Goal: Task Accomplishment & Management: Manage account settings

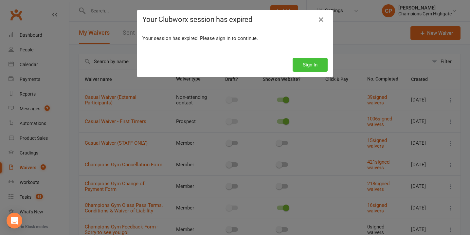
click at [318, 64] on button "Sign In" at bounding box center [310, 65] width 35 height 14
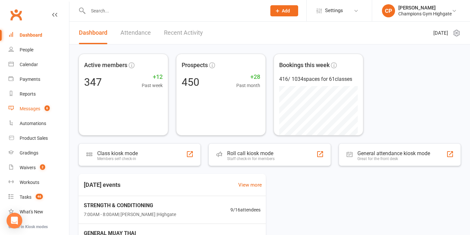
click at [45, 105] on link "Messages 6" at bounding box center [39, 108] width 61 height 15
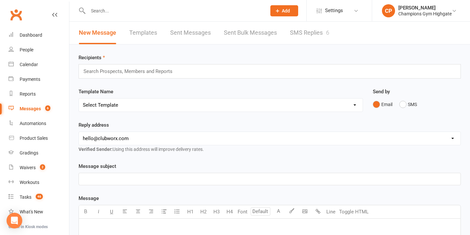
click at [309, 29] on link "SMS Replies 6" at bounding box center [309, 33] width 39 height 23
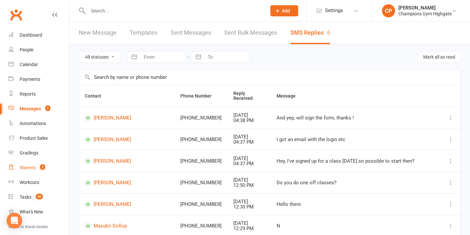
click at [36, 170] on link "Waivers 2" at bounding box center [39, 167] width 61 height 15
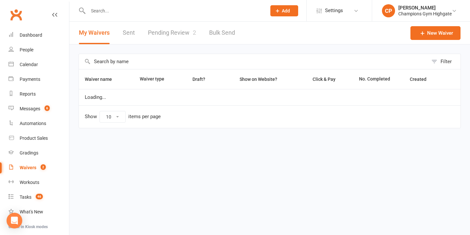
click at [173, 35] on link "Pending Review 2" at bounding box center [172, 33] width 48 height 23
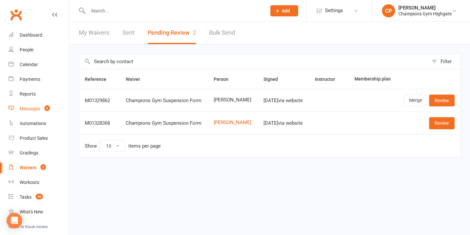
click at [33, 110] on div "Messages" at bounding box center [30, 108] width 21 height 5
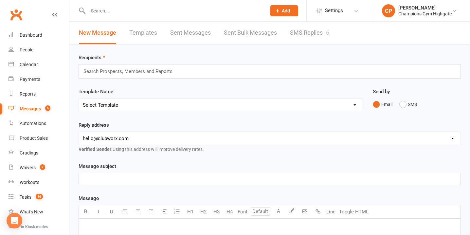
click at [308, 37] on link "SMS Replies 6" at bounding box center [309, 33] width 39 height 23
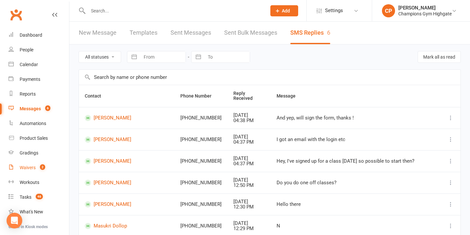
click at [31, 170] on link "Waivers 2" at bounding box center [39, 167] width 61 height 15
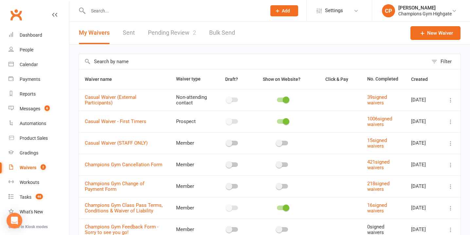
click at [174, 32] on link "Pending Review 2" at bounding box center [172, 33] width 48 height 23
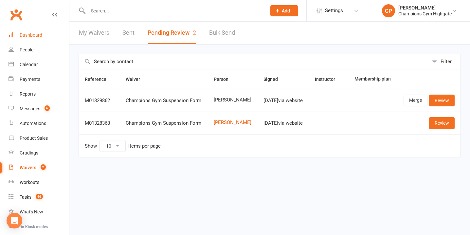
click at [48, 36] on link "Dashboard" at bounding box center [39, 35] width 61 height 15
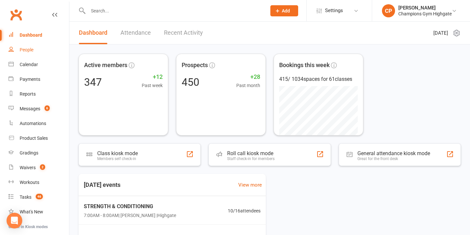
click at [35, 53] on link "People" at bounding box center [39, 50] width 61 height 15
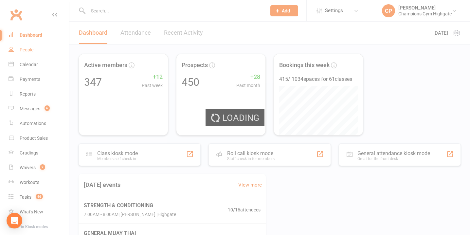
select select "100"
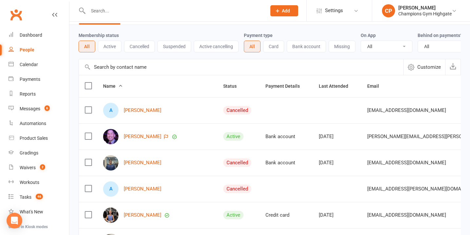
scroll to position [20, 0]
click at [40, 108] on div "Messages" at bounding box center [30, 108] width 21 height 5
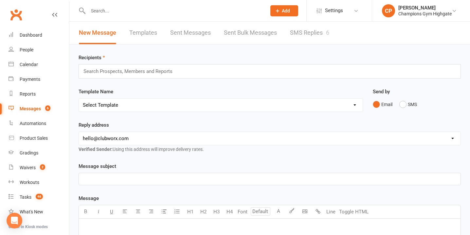
click at [118, 16] on div at bounding box center [170, 10] width 183 height 21
click at [116, 14] on input "text" at bounding box center [174, 10] width 176 height 9
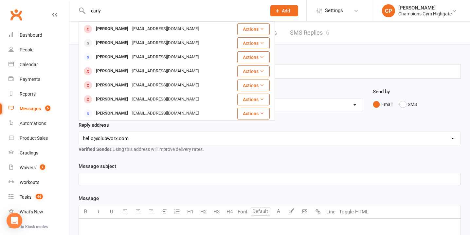
type input "carly"
click at [160, 132] on select "hello@clubworx.com membershighgate@championsgym.com.au helen@championsgym.com.a…" at bounding box center [270, 138] width 382 height 13
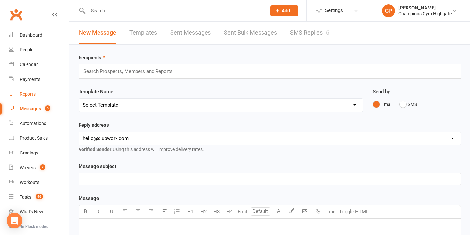
click at [30, 92] on div "Reports" at bounding box center [28, 93] width 16 height 5
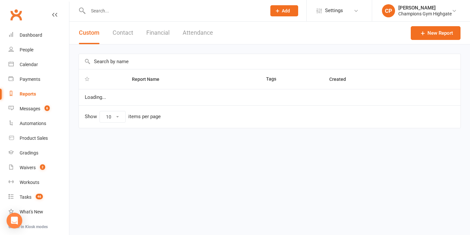
select select "100"
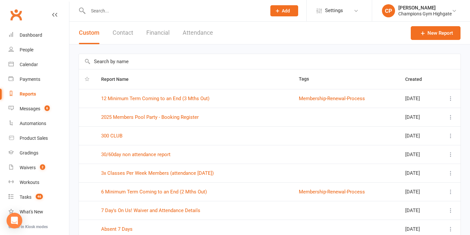
click at [174, 61] on input "text" at bounding box center [270, 61] width 382 height 15
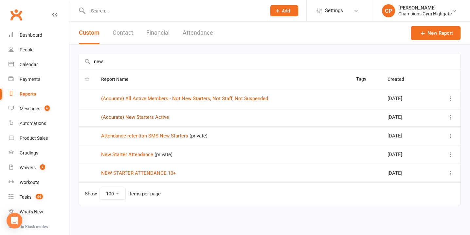
type input "new"
click at [164, 118] on link "(Accurate) New Starters Active" at bounding box center [135, 117] width 68 height 6
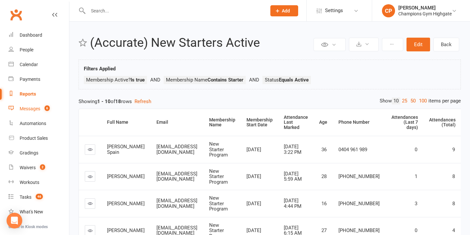
click at [37, 108] on div "Messages" at bounding box center [30, 108] width 21 height 5
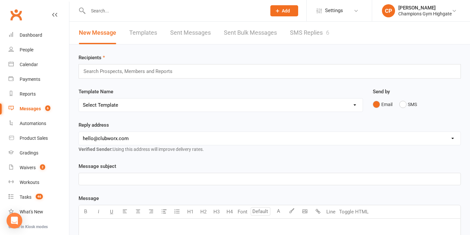
click at [151, 67] on input "text" at bounding box center [131, 71] width 96 height 9
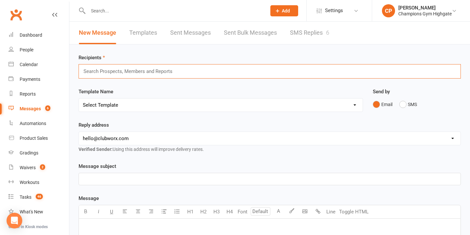
paste input "Lee Spain Kenny Budd Sushmita Chowdhury Malcolm Yap Myles Bayley Bayley Dobbs"
paste input "Oscar Maloney Shaun Heredia"
click at [103, 72] on input "Lee Spain Kenny Budd Sushmita Chowdhury Malcolm Yap Myles Bayley Bayley DobbsOs…" at bounding box center [218, 71] width 271 height 9
click at [105, 72] on input "Lee Spain Kenny Budd Sushmita Chowdhury Malcolm Yap Myles Bayley Bayley DobbsOs…" at bounding box center [218, 71] width 271 height 9
drag, startPoint x: 340, startPoint y: 72, endPoint x: 106, endPoint y: 72, distance: 234.7
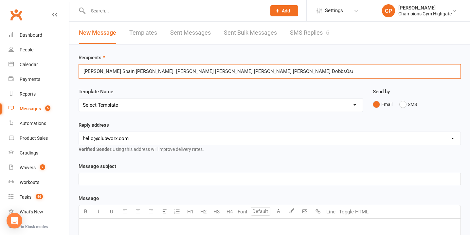
click at [106, 72] on input "Lee Spain Kenny Budd Sushmita Chowdhury Malcolm Yap Myles Bayley Bayley DobbsOs…" at bounding box center [218, 71] width 271 height 9
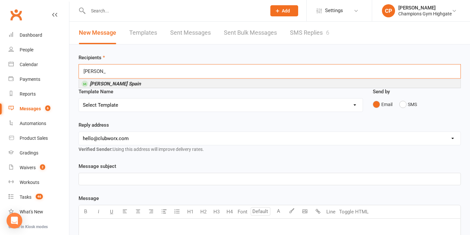
type input "[PERSON_NAME] Spain"
click at [112, 86] on li "[PERSON_NAME] Spain" at bounding box center [270, 84] width 382 height 8
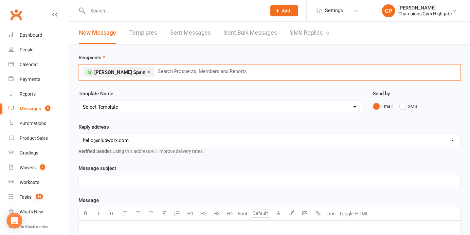
paste input "Kenny Budd Sushmita Chowdhury Malcolm Yap Myles Bayley Bayley DobbsOscar Malone…"
drag, startPoint x: 156, startPoint y: 73, endPoint x: 383, endPoint y: 74, distance: 227.2
click at [383, 74] on div "× Lee Spain Kenny Budd Sushmita Chowdhury Malcolm Yap Myles Bayley Bayley Dobbs…" at bounding box center [270, 72] width 382 height 16
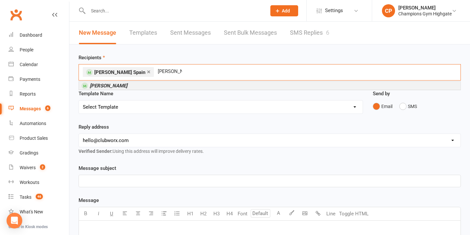
type input "Kenny Bud"
click at [139, 86] on li "Kenny Bud" at bounding box center [270, 86] width 382 height 8
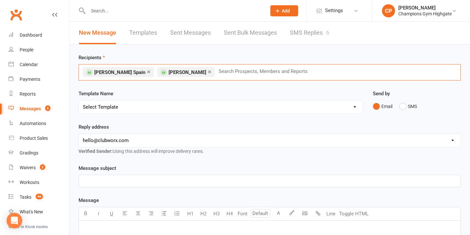
paste input "Sushmita Chowdhury Malcolm Yap Myles Bayley Bayley DobbsOscar Maloney Shaun Her…"
drag, startPoint x: 222, startPoint y: 72, endPoint x: 379, endPoint y: 69, distance: 156.8
click at [379, 69] on input "Sushmita Chowdhury Malcolm Yap Myles Bayley Bayley DobbsOscar Maloney Shaun Her…" at bounding box center [326, 71] width 216 height 9
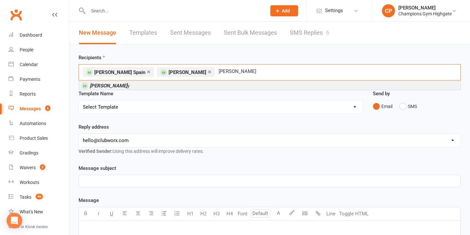
type input "Sushmita Chowdhur"
click at [172, 87] on li "Sushmita Chowdhur y" at bounding box center [270, 86] width 382 height 8
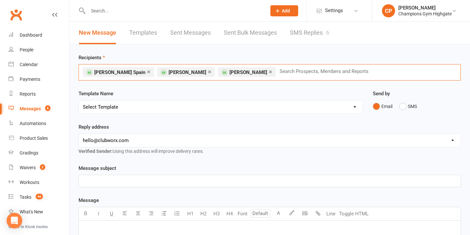
paste input "Malcolm Yap Myles Bayley Bayley DobbsOscar Maloney Shaun Heredia"
drag, startPoint x: 275, startPoint y: 72, endPoint x: 418, endPoint y: 71, distance: 143.0
click at [421, 73] on div "× Lee Spain × Kenny Bud × Sushmita Chowdhury Malcolm Yap Myles Bayley Bayley Do…" at bounding box center [270, 72] width 382 height 16
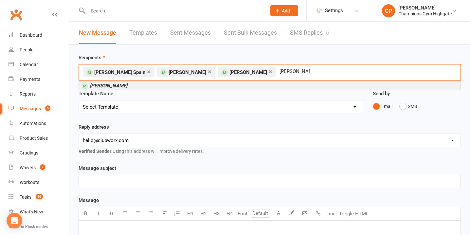
type input "Malcolm YaP"
click at [331, 86] on li "[PERSON_NAME]" at bounding box center [270, 86] width 382 height 8
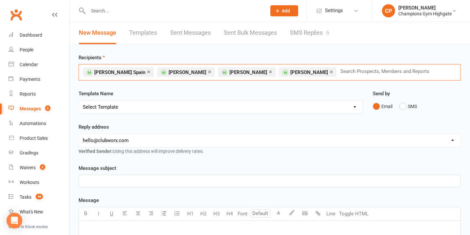
paste input "Myles Bayley Bayley DobbsOscar Maloney Shaun Heredia"
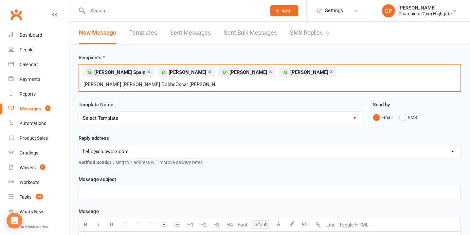
drag, startPoint x: 326, startPoint y: 73, endPoint x: 447, endPoint y: 69, distance: 121.2
click at [447, 69] on div "× Lee Spain × Kenny Bud × Sushmita Chowdhury × Malcolm Yap Myles Bayley Bayley …" at bounding box center [270, 77] width 382 height 27
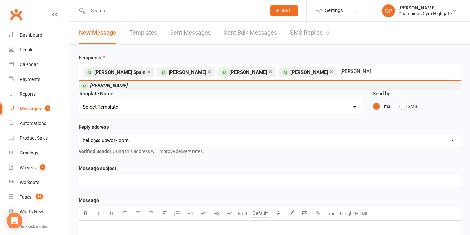
type input "Myles BayleY"
click at [404, 82] on li "[PERSON_NAME]" at bounding box center [270, 86] width 382 height 8
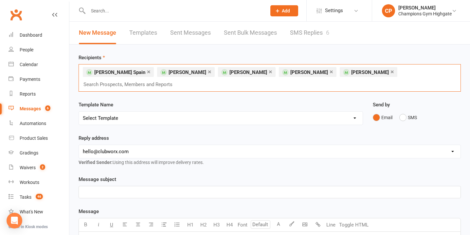
paste input "Bayley DobbsOscar Maloney Shaun Heredia"
drag, startPoint x: 379, startPoint y: 73, endPoint x: 461, endPoint y: 70, distance: 81.6
click at [463, 72] on div "Recipients × Lee Spain × Kenny Bud × Sushmita Chowdhury × Malcolm Yap × Myles B…" at bounding box center [269, 237] width 401 height 384
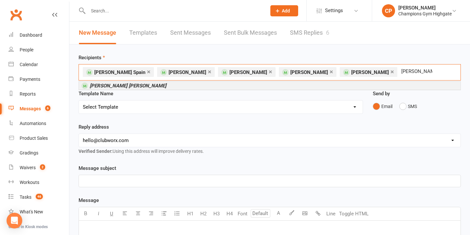
type input "[PERSON_NAME] [PERSON_NAME]"
click at [442, 83] on li "[PERSON_NAME] [PERSON_NAME]" at bounding box center [270, 86] width 382 height 8
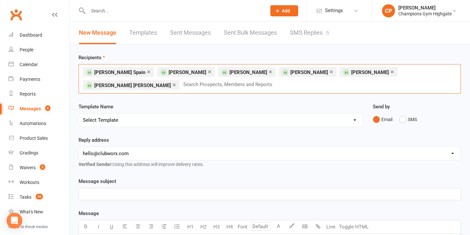
paste input "Oscar Maloney Shaun Heredia"
drag, startPoint x: 117, startPoint y: 85, endPoint x: 151, endPoint y: 83, distance: 34.4
click at [183, 85] on input "Oscar Maloney Shaun Heredia" at bounding box center [218, 84] width 71 height 9
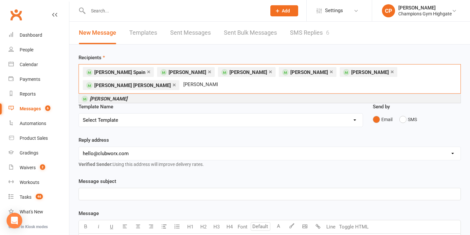
type input "[PERSON_NAME]"
click at [136, 95] on li "[PERSON_NAME]" at bounding box center [270, 99] width 382 height 8
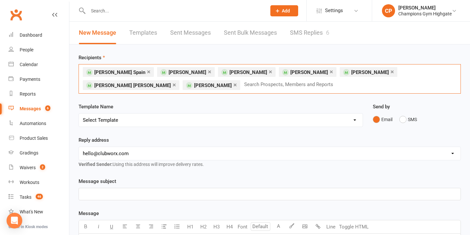
paste input "[PERSON_NAME]"
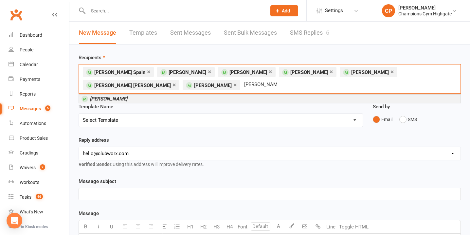
type input "[PERSON_NAME]"
click at [143, 97] on li "[PERSON_NAME]" at bounding box center [270, 99] width 382 height 8
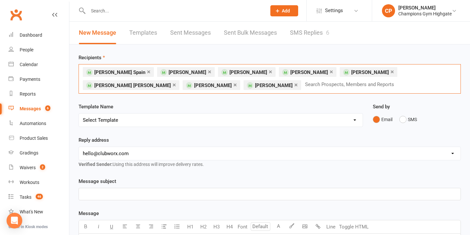
click at [170, 121] on select "Select Template [SMS] 14 days non-attendance sms [Email] A. First Timer Trial […" at bounding box center [221, 120] width 284 height 13
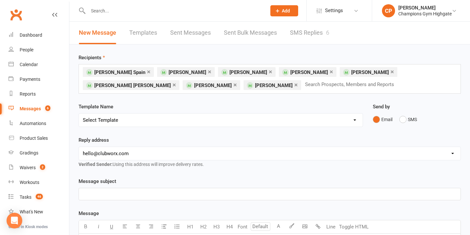
select select "14"
click at [79, 114] on select "Select Template [SMS] 14 days non-attendance sms [Email] A. First Timer Trial […" at bounding box center [221, 120] width 284 height 13
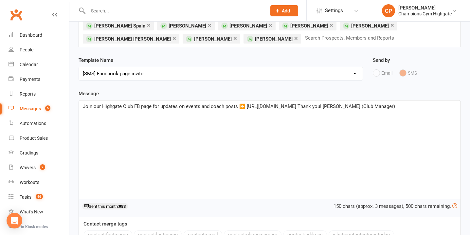
scroll to position [47, 0]
click at [83, 107] on span "Join our Highgate Club FB page for updates on events and coach posts ⏩ https://…" at bounding box center [239, 106] width 312 height 6
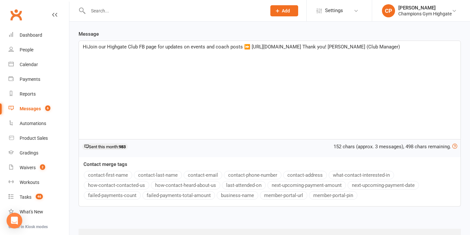
scroll to position [116, 0]
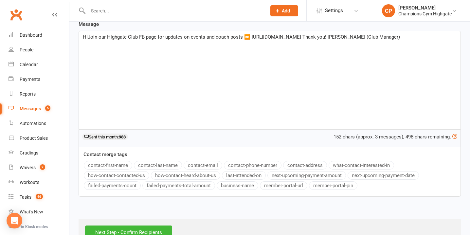
click at [115, 167] on button "contact-first-name" at bounding box center [108, 165] width 48 height 9
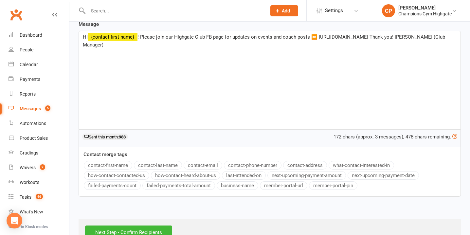
drag, startPoint x: 107, startPoint y: 46, endPoint x: 93, endPoint y: 45, distance: 13.6
click at [93, 45] on span "! Please join our Highgate Club FB page for updates on events and coach posts ⏩…" at bounding box center [265, 41] width 364 height 14
drag, startPoint x: 133, startPoint y: 54, endPoint x: 104, endPoint y: 54, distance: 28.5
click at [104, 48] on span "- Chiara (Club Manager)" at bounding box center [121, 45] width 76 height 6
click at [108, 59] on div "Hi ﻿ {contact-first-name} ! Please join our Highgate Club FB page for updates o…" at bounding box center [270, 80] width 382 height 98
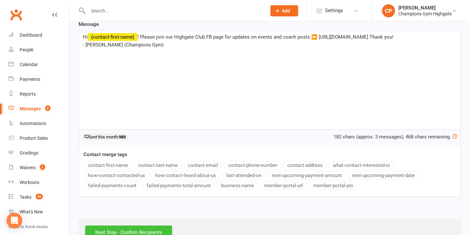
click at [136, 228] on input "Next Step - Confirm Recipients" at bounding box center [128, 233] width 87 height 14
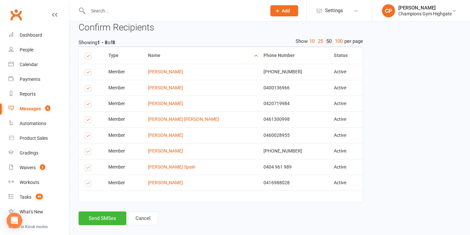
scroll to position [130, 0]
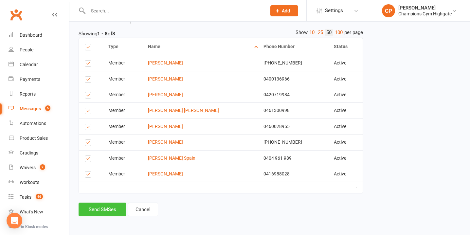
click at [114, 210] on button "Send SMSes" at bounding box center [103, 210] width 48 height 14
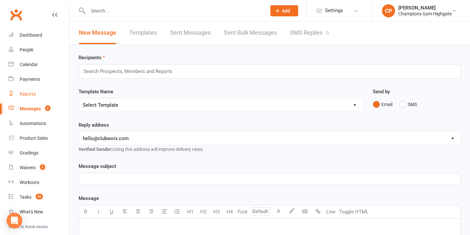
click at [30, 93] on div "Reports" at bounding box center [28, 93] width 16 height 5
select select "100"
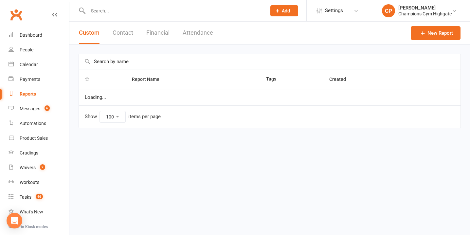
click at [141, 64] on input "text" at bounding box center [270, 61] width 382 height 15
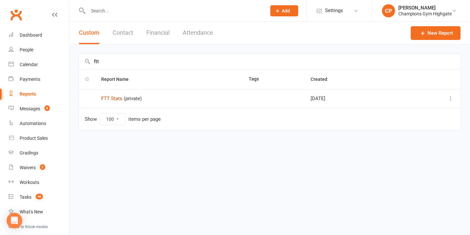
type input "ftt"
click at [119, 100] on link "FTT Stats" at bounding box center [111, 99] width 21 height 6
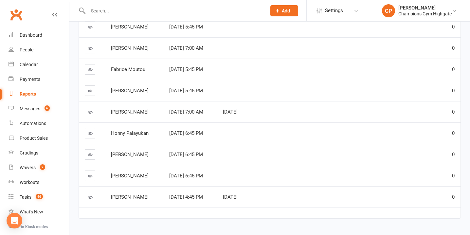
scroll to position [132, 0]
drag, startPoint x: 146, startPoint y: 124, endPoint x: 100, endPoint y: 123, distance: 45.5
click at [100, 122] on tr "Sokunthea Kruy Aug 16, 2025 7:00 AM Aug 14, 2025 0" at bounding box center [270, 110] width 382 height 21
copy tr "Sokunthea Kruy"
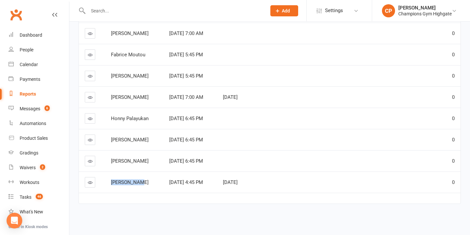
drag, startPoint x: 141, startPoint y: 182, endPoint x: 110, endPoint y: 182, distance: 30.8
click at [111, 182] on div "Malcolm Yap" at bounding box center [134, 183] width 46 height 6
copy span "Malcolm Yap"
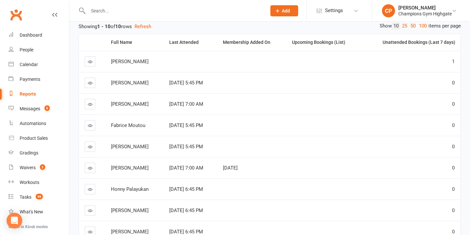
scroll to position [41, 0]
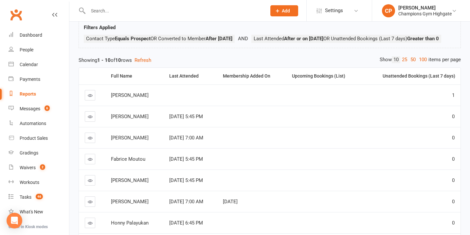
drag, startPoint x: 145, startPoint y: 110, endPoint x: 110, endPoint y: 106, distance: 35.2
click at [110, 106] on td "Nadia Hammiche" at bounding box center [134, 94] width 58 height 21
copy span "Nadia Hammiche"
click at [216, 106] on td at bounding box center [190, 94] width 54 height 21
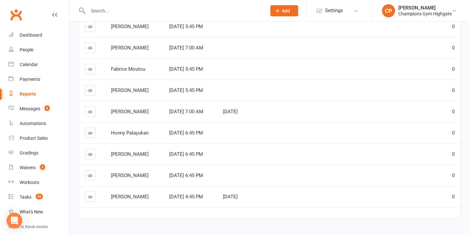
scroll to position [132, 0]
drag, startPoint x: 150, startPoint y: 141, endPoint x: 108, endPoint y: 141, distance: 42.2
click at [108, 141] on td "Honny Palayukan" at bounding box center [134, 131] width 58 height 21
copy span "Honny Palayukan"
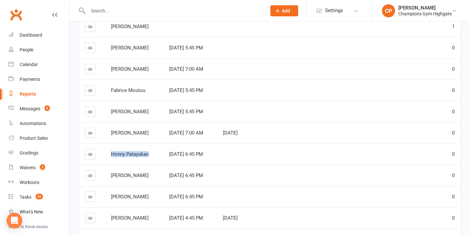
scroll to position [103, 0]
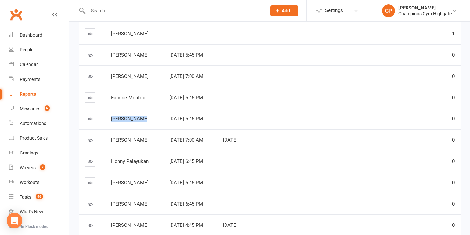
drag, startPoint x: 143, startPoint y: 129, endPoint x: 108, endPoint y: 129, distance: 34.4
click at [108, 129] on td "Sanam Hakimi" at bounding box center [134, 118] width 58 height 21
copy span "Sanam Hakimi"
drag, startPoint x: 146, startPoint y: 107, endPoint x: 105, endPoint y: 107, distance: 41.2
click at [105, 107] on td "Fabrice Moutou" at bounding box center [134, 97] width 58 height 21
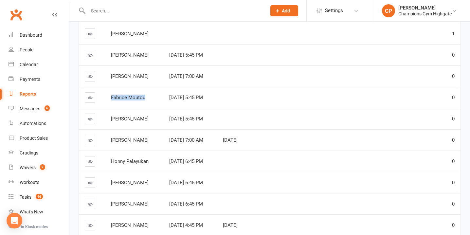
copy span "Fabrice Moutou"
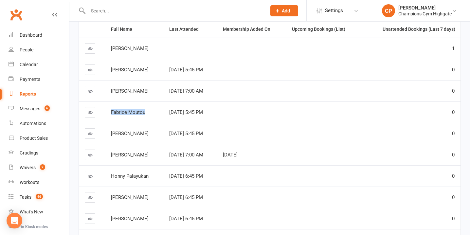
drag, startPoint x: 151, startPoint y: 81, endPoint x: 109, endPoint y: 80, distance: 41.3
click at [109, 80] on td "Suman Gadekari" at bounding box center [134, 69] width 58 height 21
copy span "Suman Gadekari"
click at [156, 118] on td "Fabrice Moutou" at bounding box center [134, 111] width 58 height 21
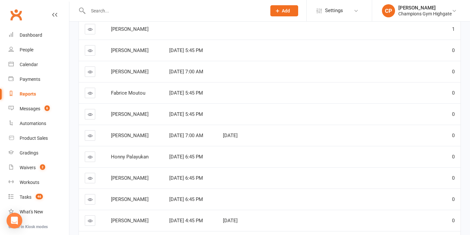
scroll to position [108, 0]
click at [128, 74] on span "Shivam Nawani" at bounding box center [130, 71] width 38 height 6
drag, startPoint x: 146, startPoint y: 85, endPoint x: 109, endPoint y: 85, distance: 37.0
click at [109, 82] on td "Shivam Nawani" at bounding box center [134, 71] width 58 height 21
copy span "Shivam Nawani"
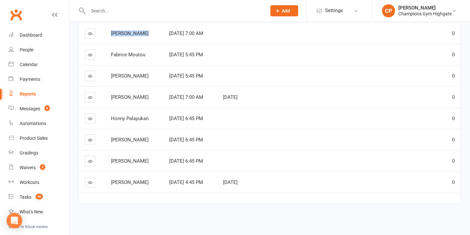
scroll to position [149, 0]
click at [140, 141] on td "max beresford" at bounding box center [134, 139] width 58 height 21
click at [140, 161] on td "Marcus Sciolti" at bounding box center [134, 160] width 58 height 21
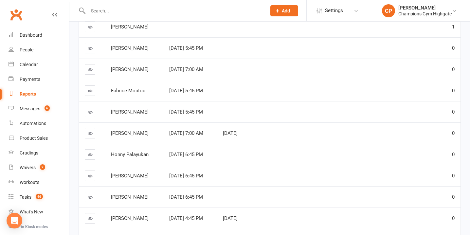
scroll to position [108, 0]
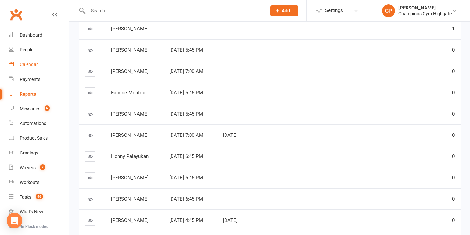
click at [29, 66] on div "Calendar" at bounding box center [29, 64] width 18 height 5
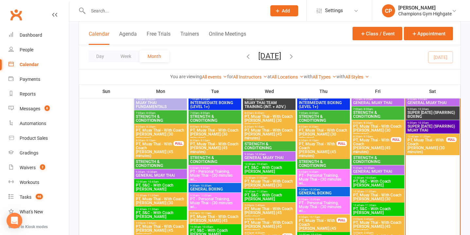
scroll to position [747, 0]
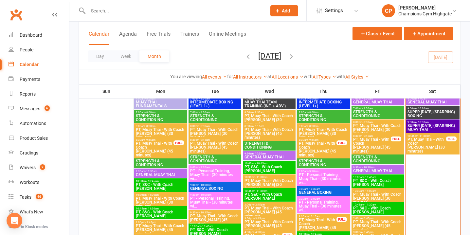
click at [433, 145] on span "PT, Muay Thai - With Coach [PERSON_NAME] (30 minutes)" at bounding box center [426, 145] width 39 height 16
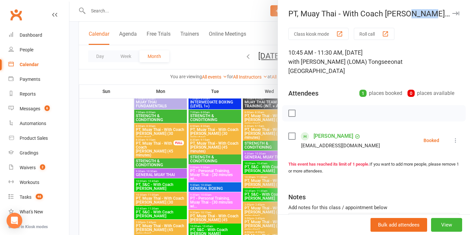
drag, startPoint x: 411, startPoint y: 14, endPoint x: 428, endPoint y: 14, distance: 17.0
click at [428, 14] on div "PT, Muay Thai - With Coach [PERSON_NAME] (30 minutes)" at bounding box center [374, 13] width 192 height 9
click at [443, 56] on div "10:45 AM - 11:30 AM, Saturday, August, 16, 2025 with Ronnarong (LOMA) Tongseeon…" at bounding box center [373, 61] width 171 height 27
click at [331, 131] on link "Lewis Murray" at bounding box center [334, 136] width 40 height 10
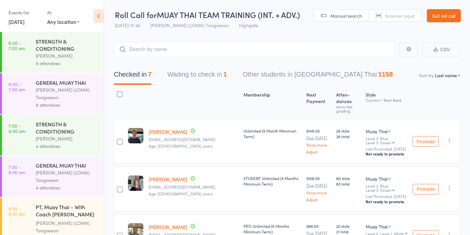
scroll to position [591, 0]
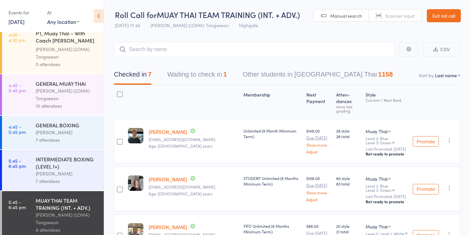
click at [24, 24] on link "15 Aug, 2025" at bounding box center [17, 21] width 16 height 7
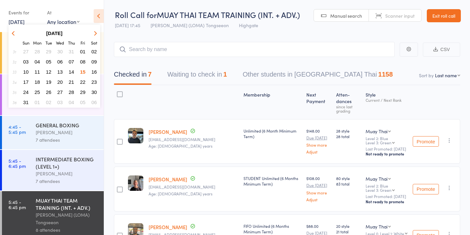
click at [92, 73] on span "16" at bounding box center [94, 72] width 6 height 6
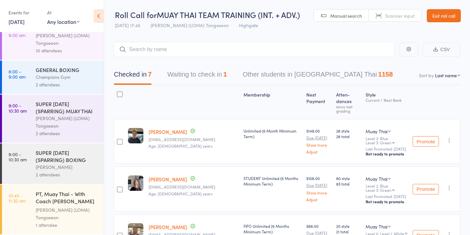
scroll to position [0, 0]
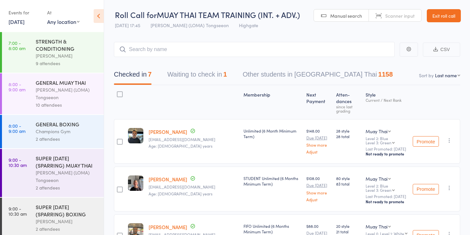
click at [73, 50] on div "STRENGTH & CONDITIONING" at bounding box center [67, 45] width 63 height 14
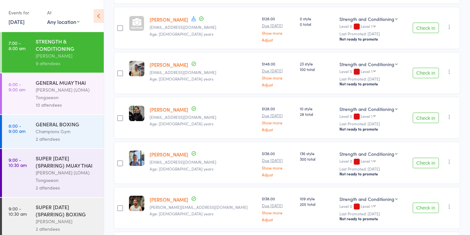
scroll to position [250, 0]
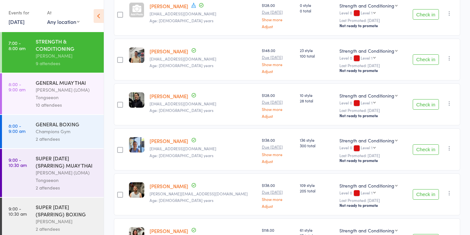
click at [415, 146] on button "Check in" at bounding box center [426, 149] width 26 height 10
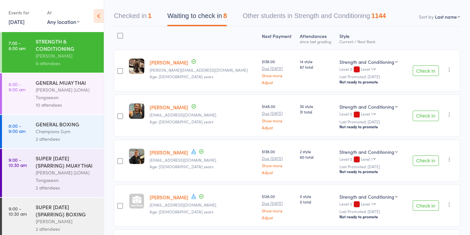
scroll to position [43, 0]
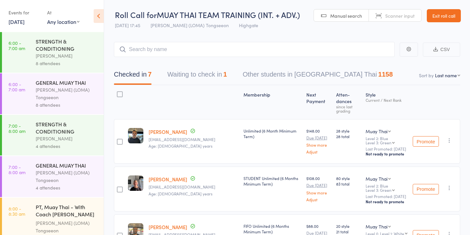
click at [25, 24] on link "[DATE]" at bounding box center [17, 21] width 16 height 7
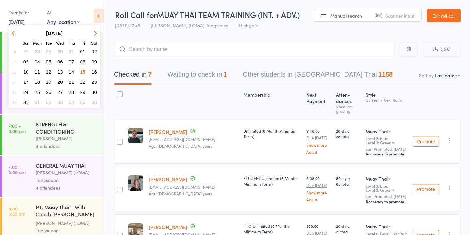
click at [94, 74] on span "16" at bounding box center [94, 72] width 6 height 6
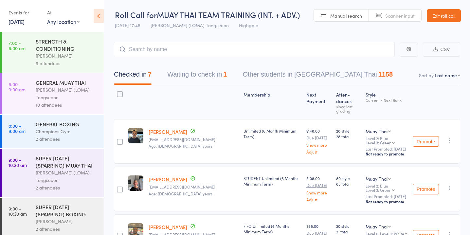
click at [82, 100] on div "[PERSON_NAME] (LOMA) Tongseeon" at bounding box center [67, 93] width 63 height 15
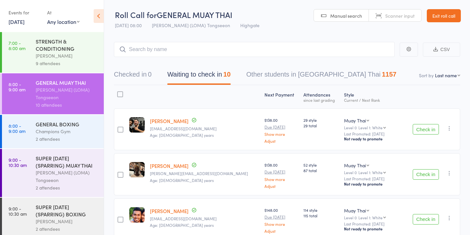
click at [77, 130] on div "Champions Gym" at bounding box center [67, 132] width 63 height 8
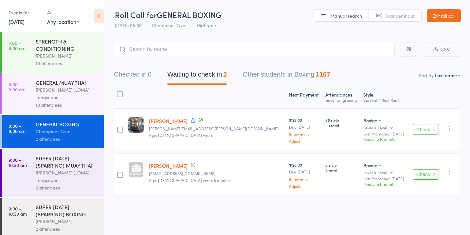
click at [74, 210] on div "SUPER [DATE] (SPARRING) BOXING" at bounding box center [67, 210] width 63 height 14
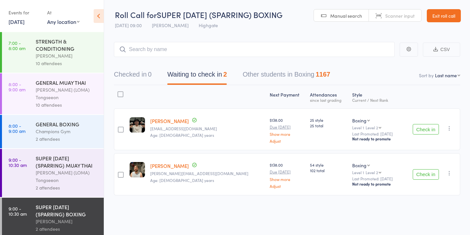
click at [76, 67] on div "STRENGTH & CONDITIONING Emma Mallia 10 attendees" at bounding box center [70, 52] width 68 height 41
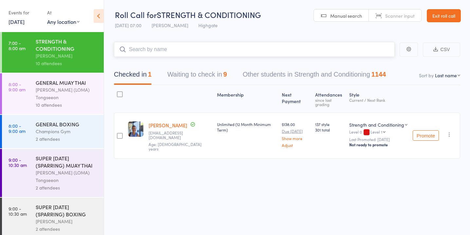
click at [209, 74] on button "Waiting to check in 9" at bounding box center [197, 75] width 60 height 17
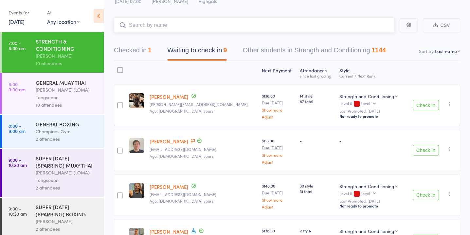
scroll to position [26, 0]
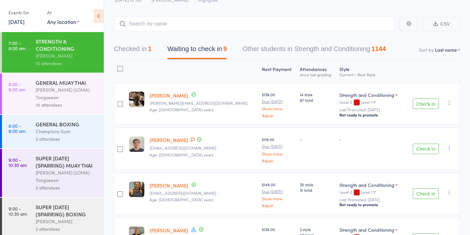
click at [432, 148] on button "Check in" at bounding box center [426, 149] width 26 height 10
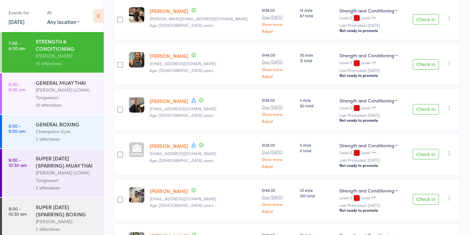
scroll to position [111, 0]
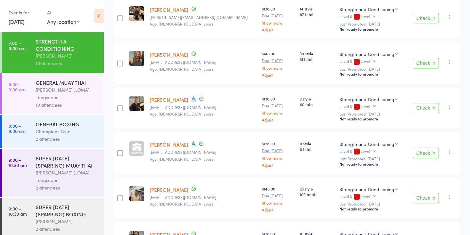
click at [427, 62] on button "Check in" at bounding box center [426, 63] width 26 height 10
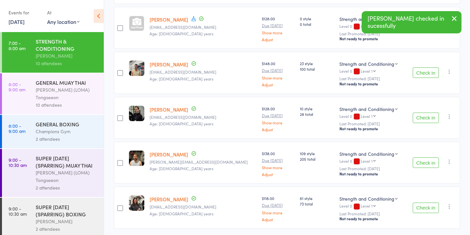
scroll to position [195, 0]
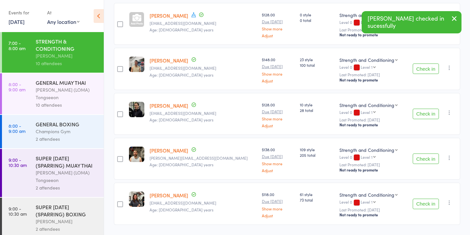
click at [422, 111] on button "Check in" at bounding box center [426, 114] width 26 height 10
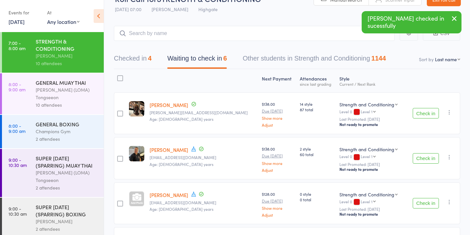
scroll to position [14, 0]
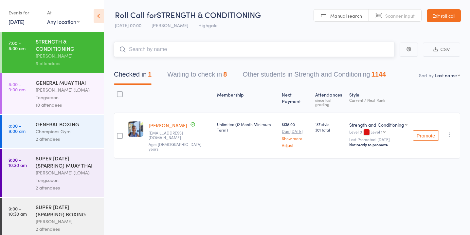
click at [216, 73] on button "Waiting to check in 8" at bounding box center [197, 75] width 60 height 17
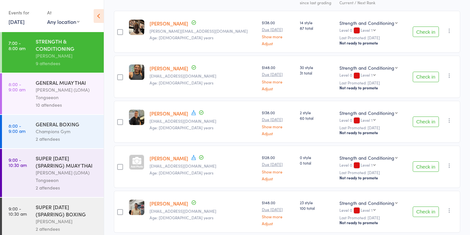
scroll to position [103, 0]
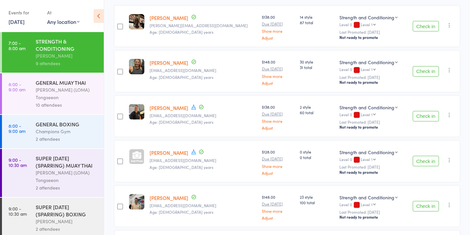
click at [178, 154] on link "Sokunthea Kruy" at bounding box center [169, 152] width 39 height 7
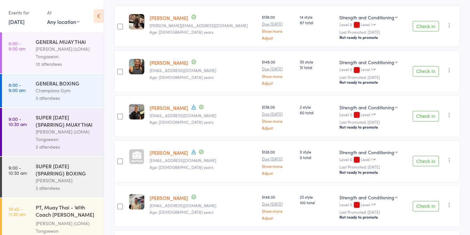
scroll to position [54, 0]
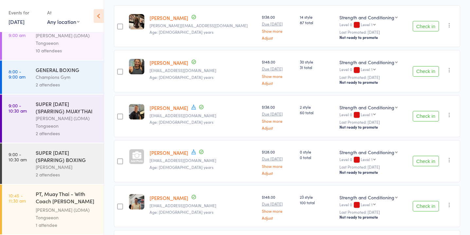
click at [84, 117] on div "Ronnarong (LOMA) Tongseeon" at bounding box center [67, 122] width 63 height 15
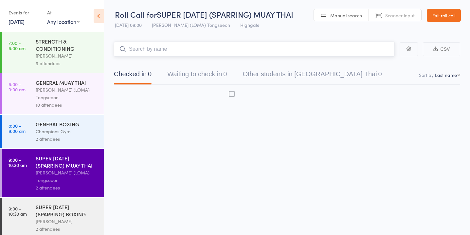
scroll to position [0, 0]
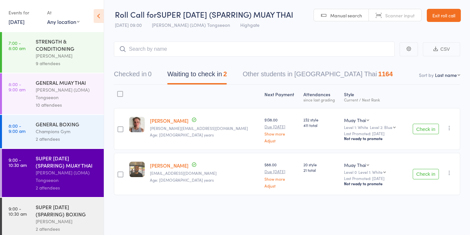
click at [79, 107] on div "10 attendees" at bounding box center [67, 105] width 63 height 8
click at [83, 52] on div "STRENGTH & CONDITIONING" at bounding box center [67, 45] width 63 height 14
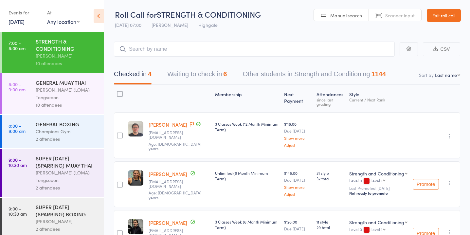
click at [195, 69] on button "Waiting to check in 6" at bounding box center [197, 75] width 60 height 17
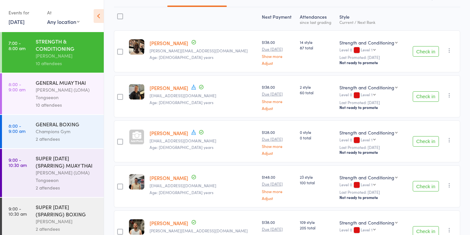
scroll to position [80, 0]
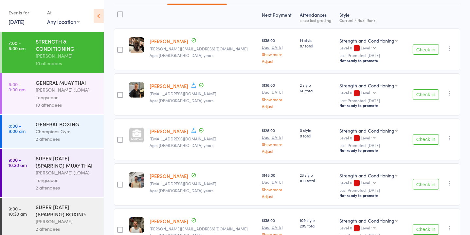
click at [421, 181] on button "Check in" at bounding box center [426, 184] width 26 height 10
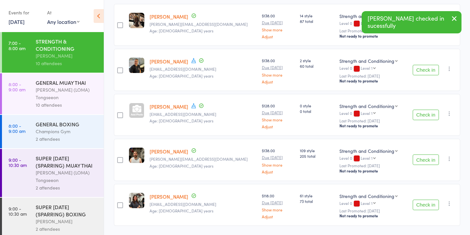
scroll to position [105, 0]
click at [418, 115] on button "Check in" at bounding box center [426, 114] width 26 height 10
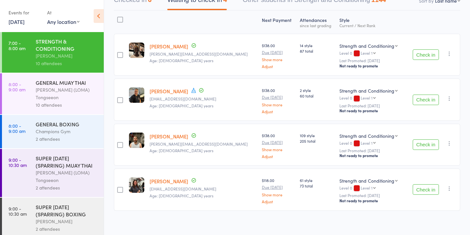
scroll to position [79, 0]
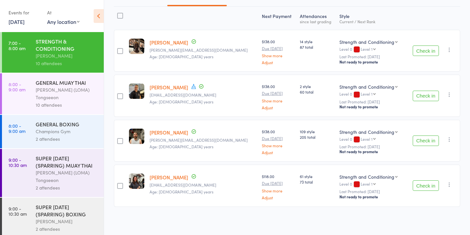
click at [429, 53] on button "Check in" at bounding box center [426, 50] width 26 height 10
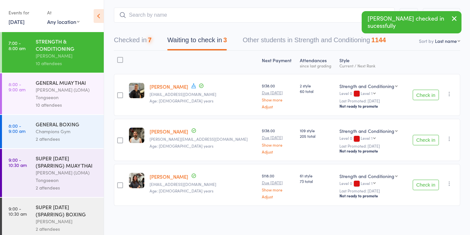
scroll to position [34, 0]
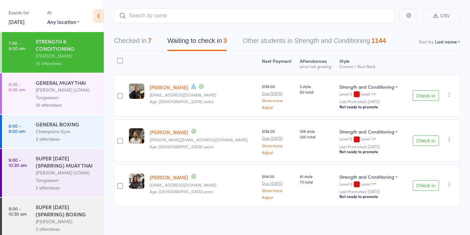
click at [430, 139] on button "Check in" at bounding box center [426, 141] width 26 height 10
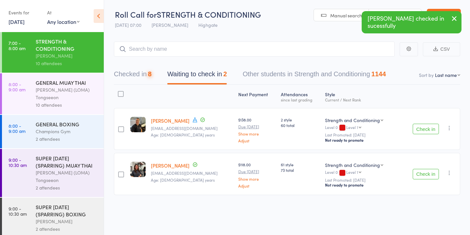
click at [422, 172] on button "Check in" at bounding box center [426, 174] width 26 height 10
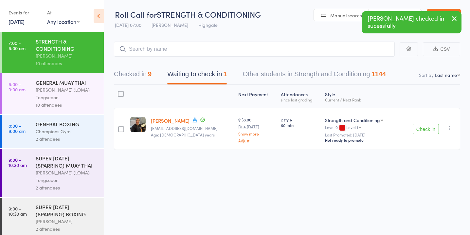
click at [449, 128] on icon "button" at bounding box center [449, 128] width 7 height 7
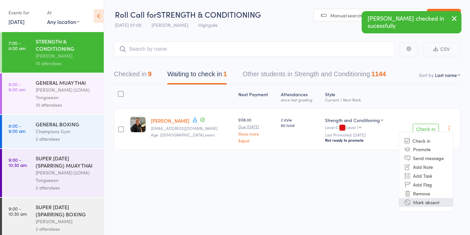
click at [430, 205] on li "Mark absent" at bounding box center [426, 202] width 54 height 9
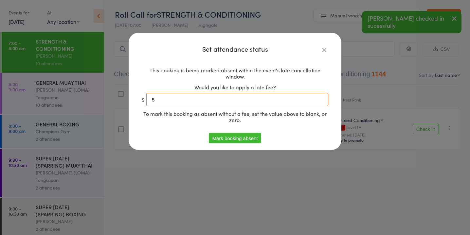
click at [281, 104] on input "5" at bounding box center [237, 99] width 182 height 13
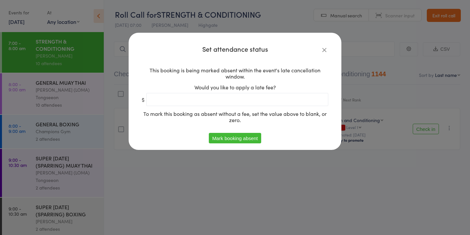
click at [239, 140] on button "Mark booking absent" at bounding box center [235, 138] width 52 height 10
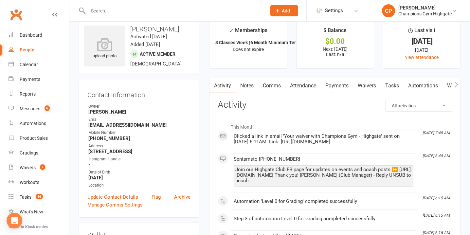
scroll to position [11, 0]
click at [248, 82] on link "Notes" at bounding box center [247, 85] width 23 height 15
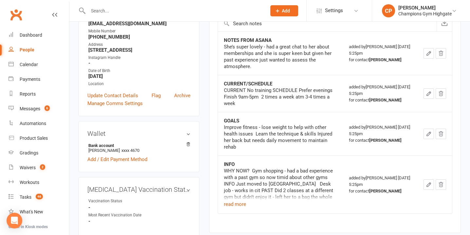
scroll to position [115, 0]
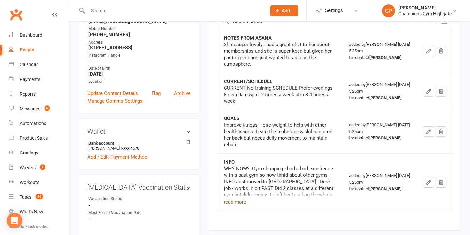
click at [236, 198] on button "read more" at bounding box center [235, 202] width 22 height 8
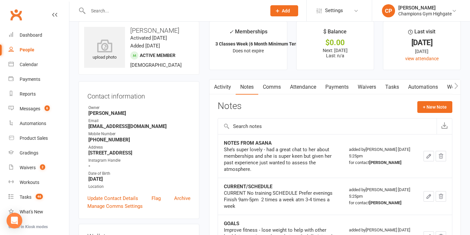
scroll to position [11, 0]
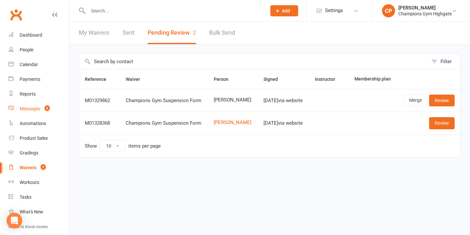
scroll to position [65, 0]
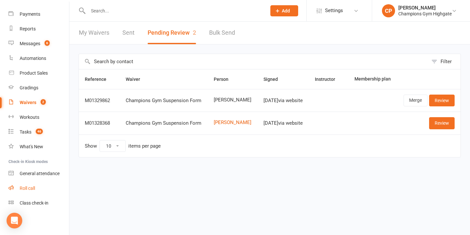
click at [28, 189] on div "Roll call" at bounding box center [27, 188] width 15 height 5
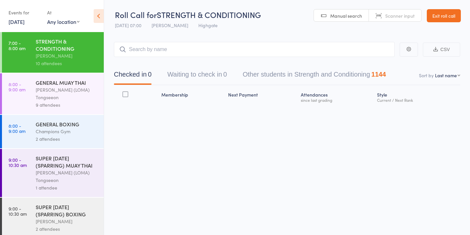
click at [53, 109] on div "GENERAL MUAY THAI Ronnarong (LOMA) Tongseeon 9 attendees" at bounding box center [70, 93] width 68 height 41
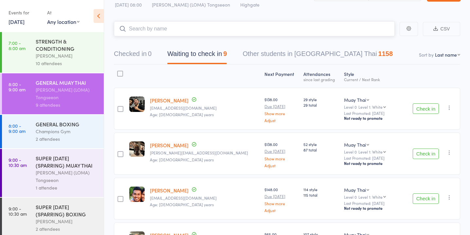
scroll to position [22, 0]
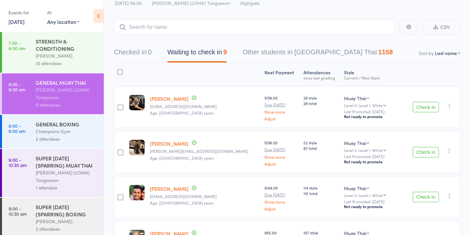
click at [430, 150] on button "Check in" at bounding box center [426, 152] width 26 height 10
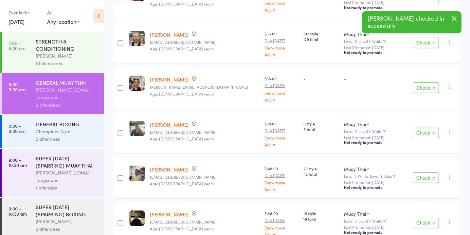
scroll to position [177, 0]
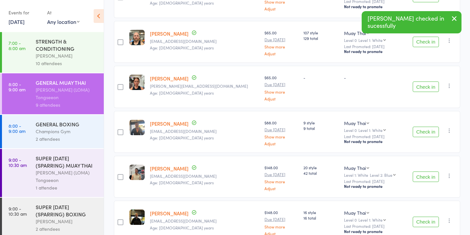
click at [421, 173] on button "Check in" at bounding box center [426, 177] width 26 height 10
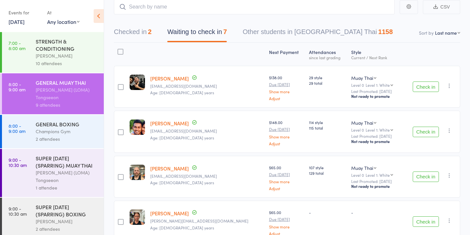
scroll to position [45, 0]
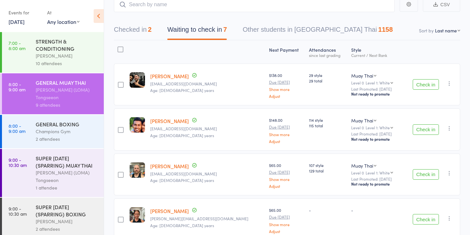
click at [71, 123] on div "GENERAL BOXING" at bounding box center [67, 123] width 63 height 7
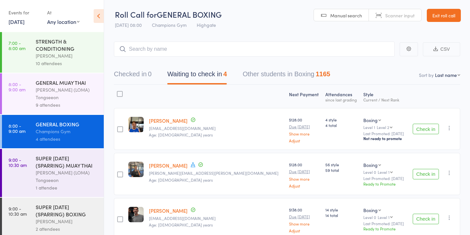
click at [204, 76] on button "Waiting to check in 4" at bounding box center [197, 75] width 60 height 17
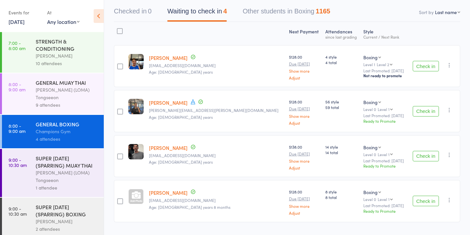
scroll to position [79, 0]
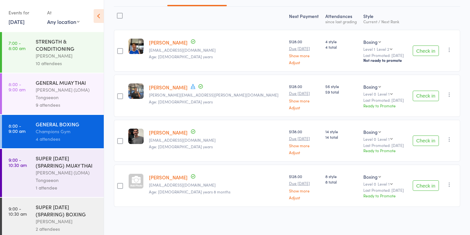
click at [423, 141] on button "Check in" at bounding box center [426, 141] width 26 height 10
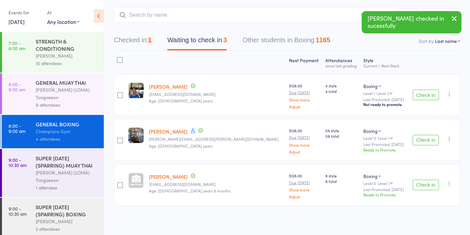
scroll to position [34, 0]
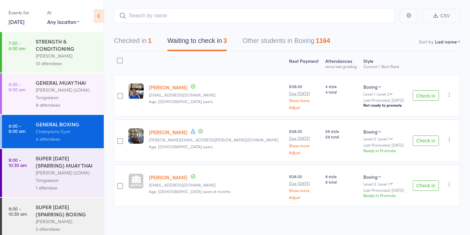
click at [424, 141] on button "Check in" at bounding box center [426, 141] width 26 height 10
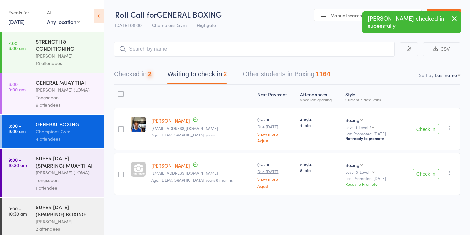
scroll to position [0, 0]
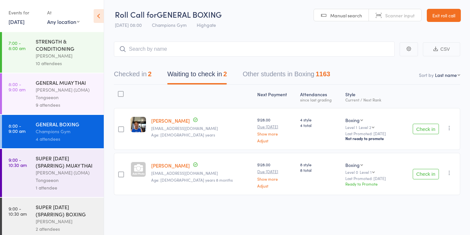
click at [425, 130] on button "Check in" at bounding box center [426, 129] width 26 height 10
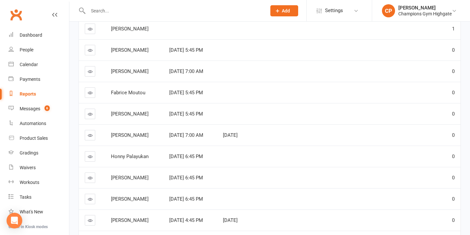
click at [143, 11] on input "text" at bounding box center [174, 10] width 176 height 9
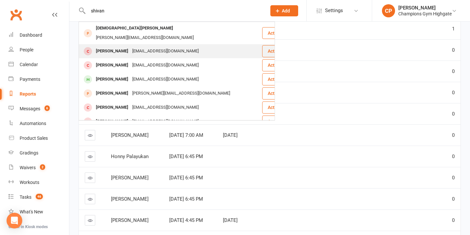
type input "shivan"
click at [151, 46] on div "[EMAIL_ADDRESS][DOMAIN_NAME]" at bounding box center [165, 50] width 70 height 9
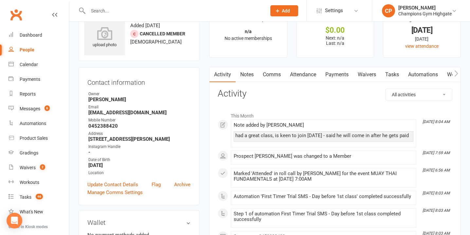
scroll to position [21, 0]
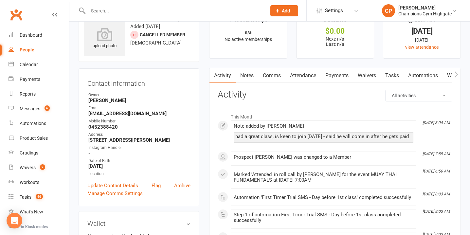
click at [249, 77] on link "Notes" at bounding box center [247, 75] width 23 height 15
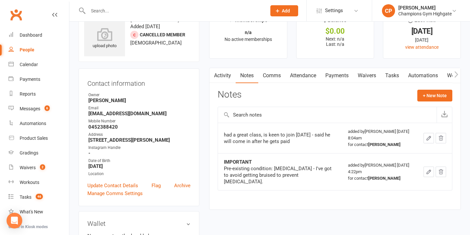
click at [177, 7] on input "text" at bounding box center [174, 10] width 176 height 9
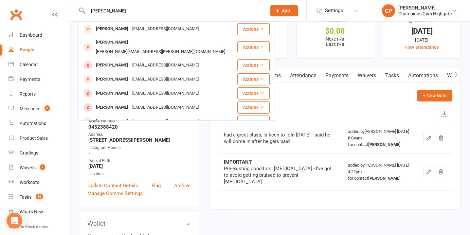
type input "[PERSON_NAME]"
click at [173, 29] on div "[EMAIL_ADDRESS][DOMAIN_NAME]" at bounding box center [165, 28] width 70 height 9
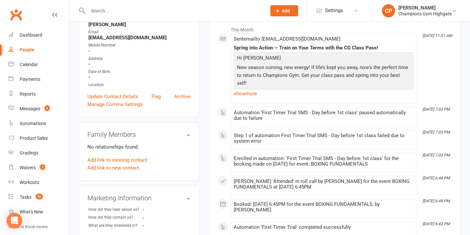
scroll to position [14, 0]
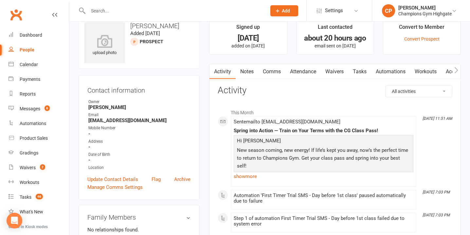
click at [247, 74] on link "Notes" at bounding box center [247, 71] width 23 height 15
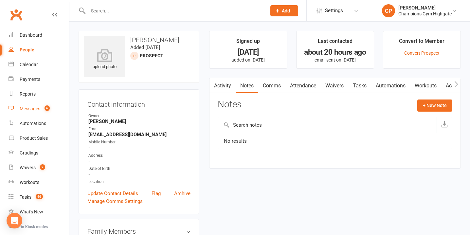
click at [23, 107] on div "Messages" at bounding box center [30, 108] width 21 height 5
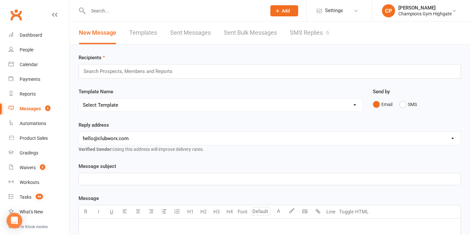
click at [322, 36] on link "SMS Replies 6" at bounding box center [309, 33] width 39 height 23
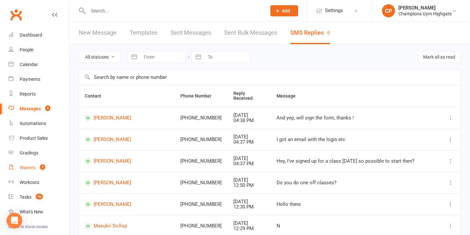
click at [31, 170] on div "Waivers" at bounding box center [28, 167] width 16 height 5
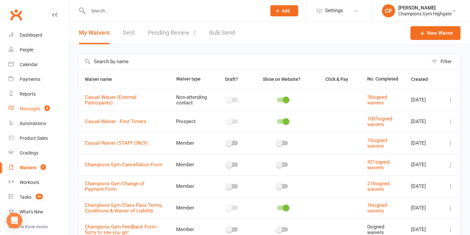
click at [46, 108] on span "6" at bounding box center [47, 108] width 5 height 6
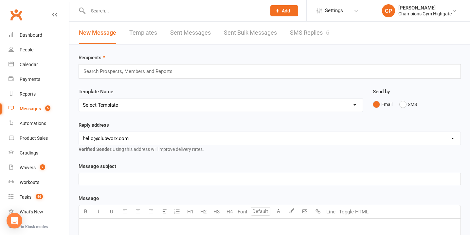
click at [318, 33] on link "SMS Replies 6" at bounding box center [309, 33] width 39 height 23
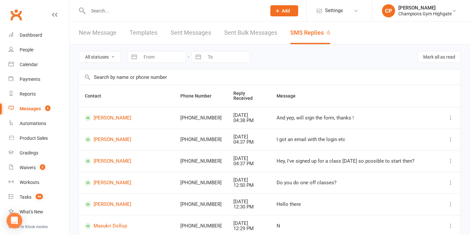
click at [164, 11] on input "text" at bounding box center [174, 10] width 176 height 9
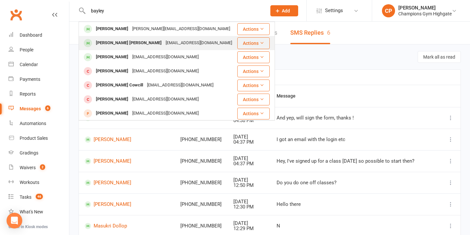
type input "bayley"
click at [164, 44] on div "[EMAIL_ADDRESS][DOMAIN_NAME]" at bounding box center [199, 42] width 70 height 9
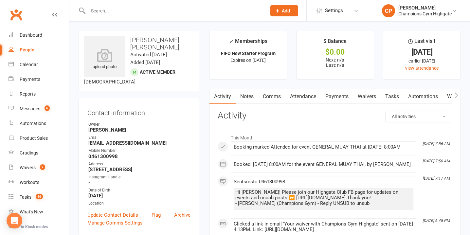
click at [306, 100] on link "Attendance" at bounding box center [302, 96] width 35 height 15
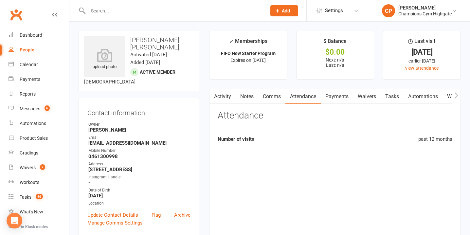
click at [275, 100] on link "Comms" at bounding box center [271, 96] width 27 height 15
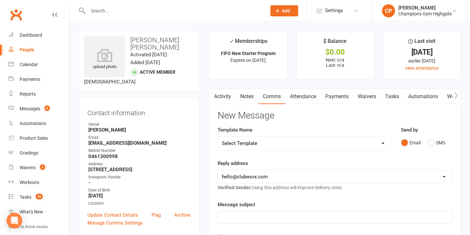
click at [326, 142] on select "Select Template [SMS] 14 days non-attendance sms [Email] A. First Timer Trial […" at bounding box center [304, 143] width 173 height 13
select select "10"
click at [218, 137] on select "Select Template [SMS] 14 days non-attendance sms [Email] A. First Timer Trial […" at bounding box center [304, 143] width 173 height 13
click at [308, 178] on select "hello@clubworx.com membershighgate@championsgym.com.au helen@championsgym.com.a…" at bounding box center [335, 176] width 234 height 13
select select "8"
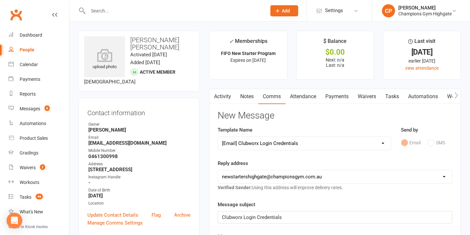
click at [218, 170] on select "hello@clubworx.com membershighgate@championsgym.com.au helen@championsgym.com.a…" at bounding box center [335, 176] width 234 height 13
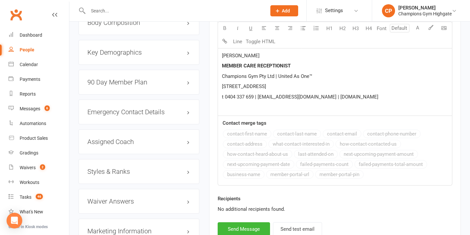
scroll to position [643, 0]
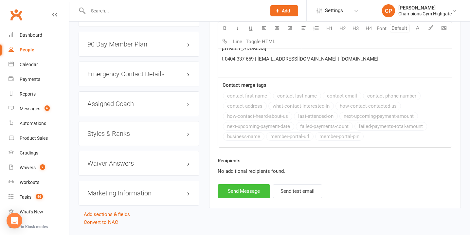
click at [248, 188] on button "Send Message" at bounding box center [244, 191] width 52 height 14
select select
select select "0"
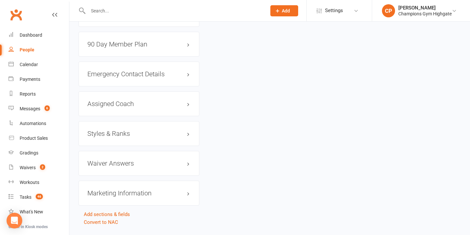
click at [186, 2] on div at bounding box center [170, 10] width 183 height 21
click at [185, 12] on input "text" at bounding box center [174, 10] width 176 height 9
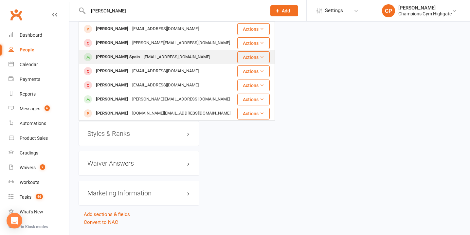
type input "lee"
click at [167, 57] on div "Leespaininfo@gmail.com" at bounding box center [177, 56] width 70 height 9
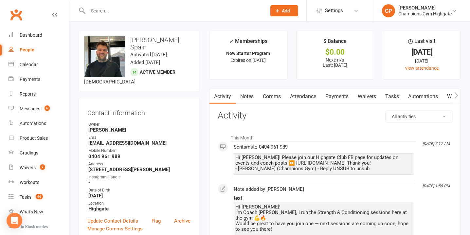
click at [317, 97] on link "Attendance" at bounding box center [302, 96] width 35 height 15
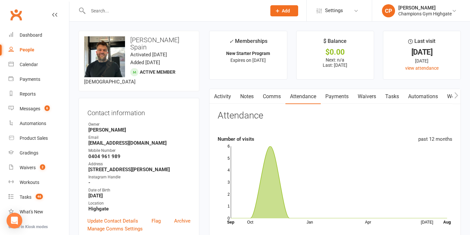
click at [269, 95] on link "Comms" at bounding box center [271, 96] width 27 height 15
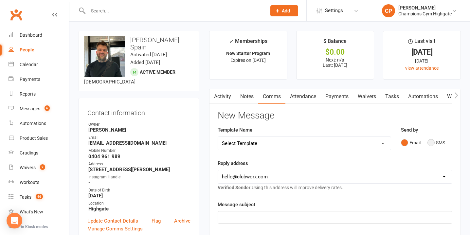
click at [431, 142] on button "SMS" at bounding box center [436, 142] width 18 height 12
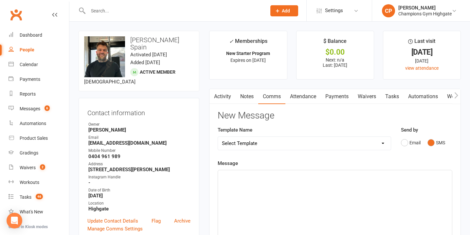
click at [297, 178] on p "﻿" at bounding box center [335, 176] width 226 height 8
click at [257, 178] on span "Hey Lee - havent heard from you...still keen?" at bounding box center [276, 176] width 108 height 6
click at [329, 177] on p "Hey Lee - haven't heard from you...still keen?" at bounding box center [335, 176] width 226 height 8
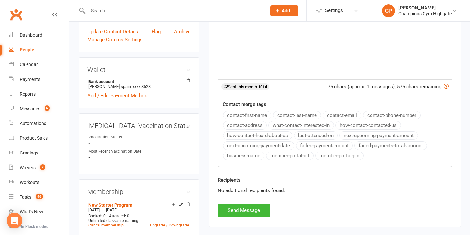
scroll to position [344, 0]
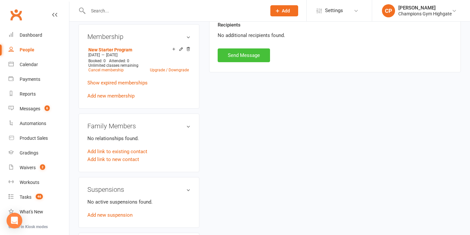
click at [256, 56] on button "Send Message" at bounding box center [244, 55] width 52 height 14
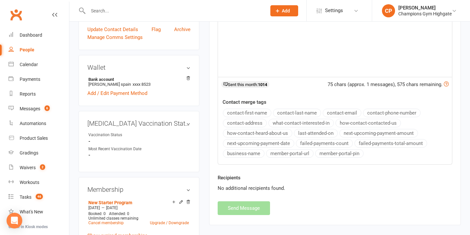
scroll to position [0, 0]
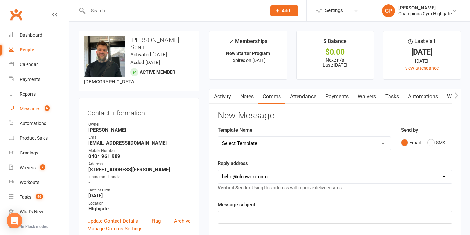
click at [46, 108] on span "6" at bounding box center [47, 108] width 5 height 6
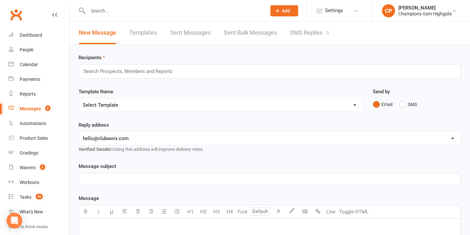
click at [298, 36] on link "SMS Replies 6" at bounding box center [309, 33] width 39 height 23
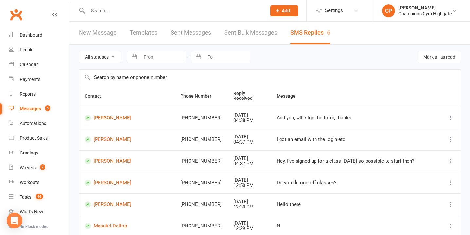
click at [45, 108] on span "6" at bounding box center [47, 108] width 5 height 6
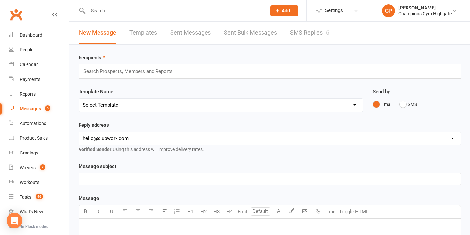
click at [313, 36] on link "SMS Replies 6" at bounding box center [309, 33] width 39 height 23
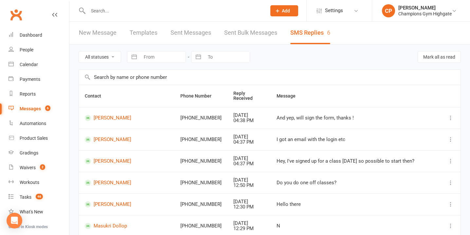
click at [43, 108] on count-badge "6" at bounding box center [46, 108] width 9 height 5
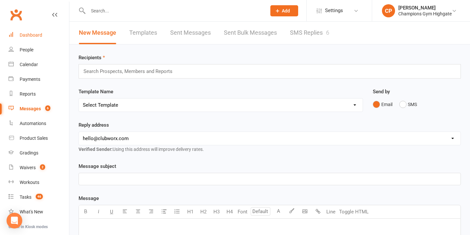
click at [30, 37] on div "Dashboard" at bounding box center [31, 34] width 23 height 5
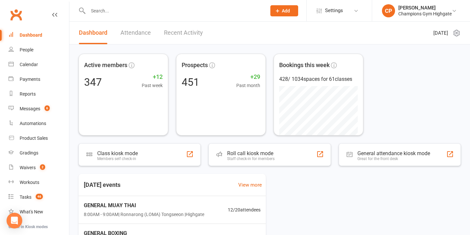
click at [159, 9] on input "text" at bounding box center [174, 10] width 176 height 9
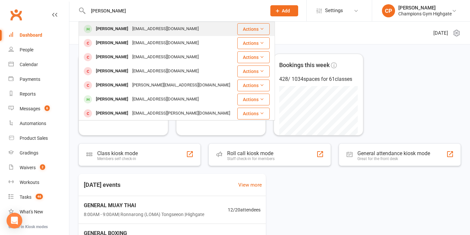
type input "oscar maloney"
click at [167, 28] on div "ozmaloney03@gmail.com" at bounding box center [165, 28] width 70 height 9
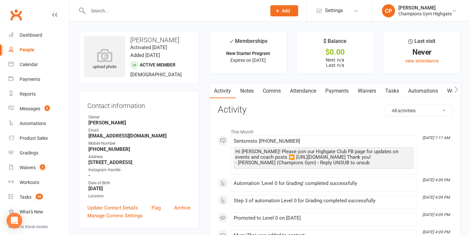
click at [302, 90] on link "Attendance" at bounding box center [302, 90] width 35 height 15
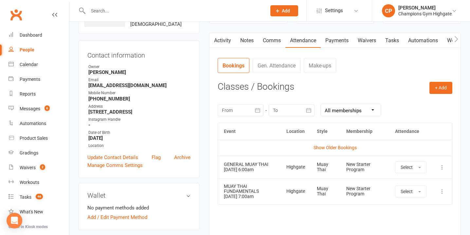
scroll to position [52, 0]
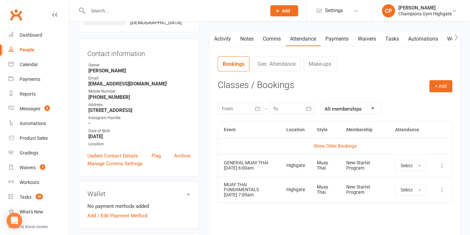
click at [138, 11] on input "text" at bounding box center [174, 10] width 176 height 9
click at [367, 43] on link "Waivers" at bounding box center [366, 38] width 27 height 15
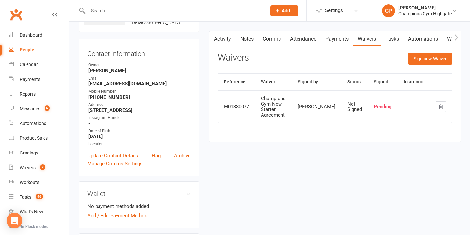
click at [252, 40] on link "Notes" at bounding box center [247, 38] width 23 height 15
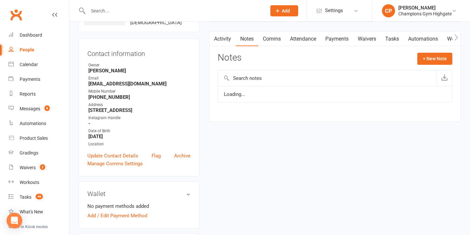
click at [276, 41] on link "Comms" at bounding box center [271, 38] width 27 height 15
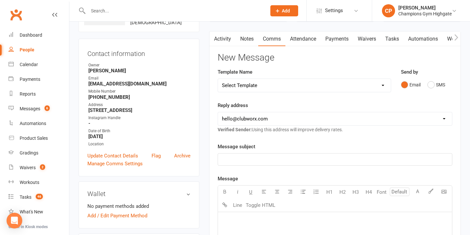
click at [427, 84] on div "Email SMS" at bounding box center [426, 85] width 51 height 12
click at [430, 85] on button "SMS" at bounding box center [436, 85] width 18 height 12
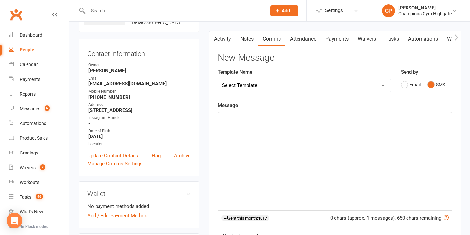
click at [311, 140] on div "﻿" at bounding box center [335, 161] width 234 height 98
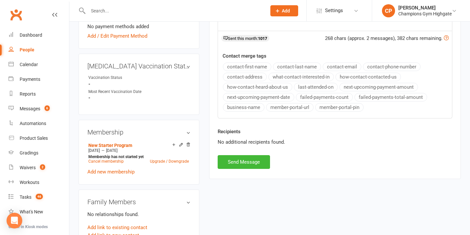
scroll to position [234, 0]
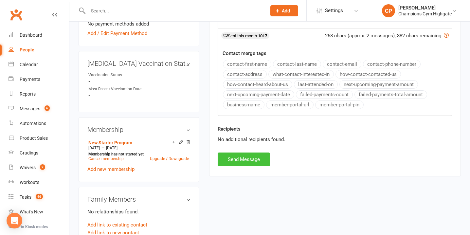
click at [257, 158] on button "Send Message" at bounding box center [244, 160] width 52 height 14
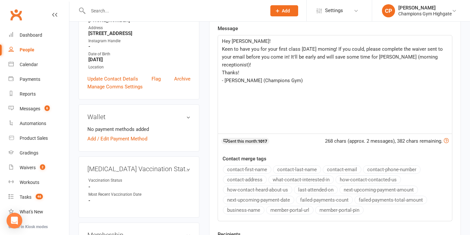
scroll to position [0, 0]
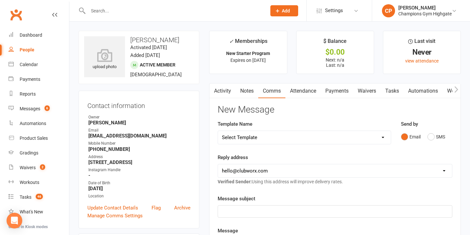
click at [160, 12] on input "text" at bounding box center [174, 10] width 176 height 9
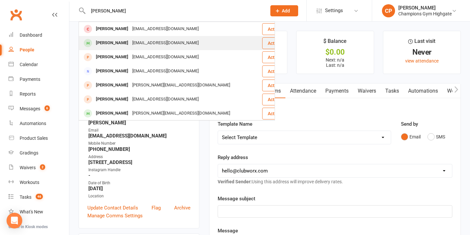
type input "shaun"
click at [159, 42] on div "sgheredia@live.com" at bounding box center [165, 42] width 70 height 9
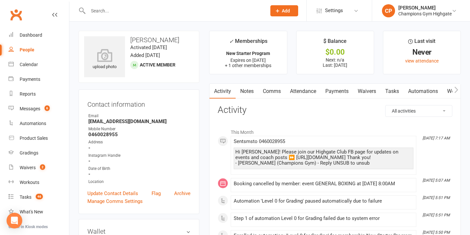
click at [304, 89] on link "Attendance" at bounding box center [302, 91] width 35 height 15
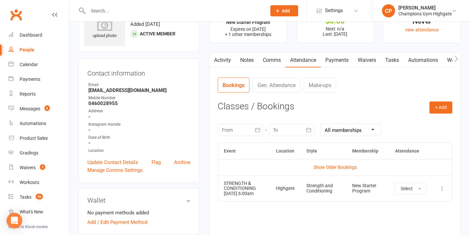
scroll to position [33, 0]
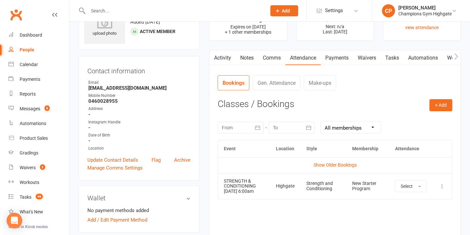
click at [144, 10] on input "text" at bounding box center [174, 10] width 176 height 9
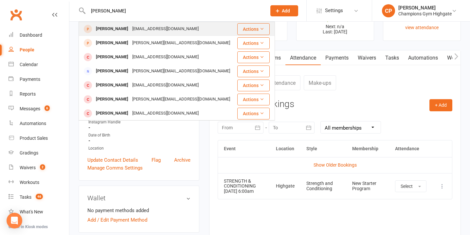
type input "deanne"
click at [156, 34] on div "Deanne Miskelly deannemiskelly@gmail.com" at bounding box center [157, 28] width 157 height 13
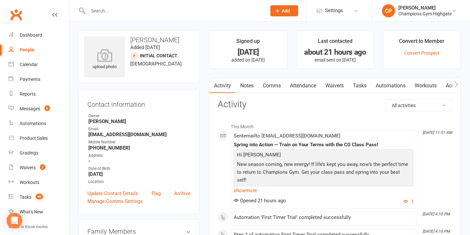
click at [339, 85] on link "Waivers" at bounding box center [334, 85] width 27 height 15
drag, startPoint x: 339, startPoint y: 85, endPoint x: 339, endPoint y: 97, distance: 12.4
click at [339, 86] on link "Waivers" at bounding box center [334, 85] width 27 height 15
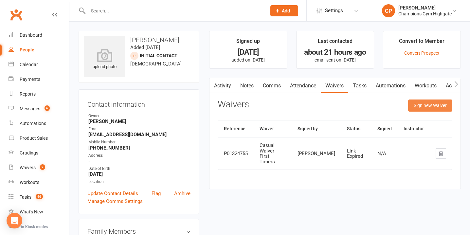
click at [433, 104] on button "Sign new Waiver" at bounding box center [430, 106] width 44 height 12
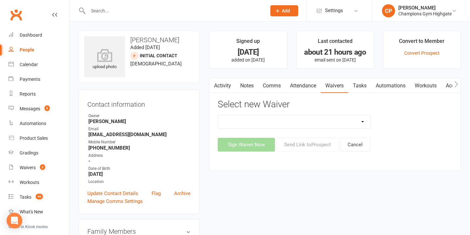
click at [348, 120] on select "Casual Waiver - First Timers Casual Waiver (STAFF ONLY) Champions Gym Cancellat…" at bounding box center [294, 121] width 153 height 13
select select "8209"
click at [218, 115] on select "Casual Waiver - First Timers Casual Waiver (STAFF ONLY) Champions Gym Cancellat…" at bounding box center [294, 121] width 153 height 13
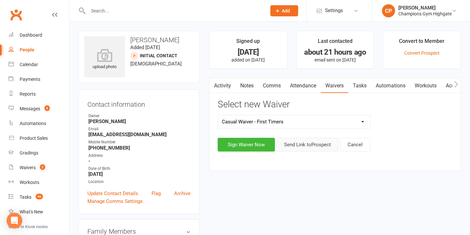
click at [291, 143] on button "Send Link to Prospect" at bounding box center [308, 145] width 62 height 14
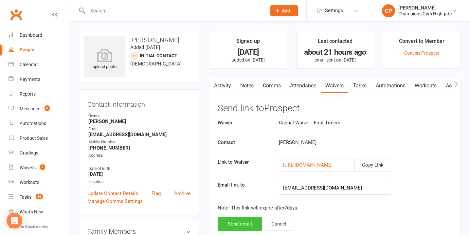
click at [240, 224] on button "Send email" at bounding box center [240, 224] width 45 height 14
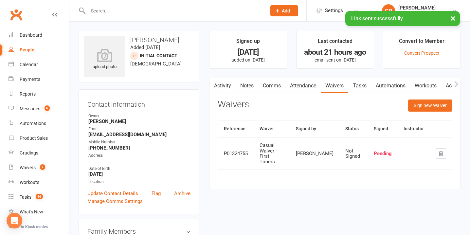
click at [252, 86] on link "Notes" at bounding box center [247, 85] width 23 height 15
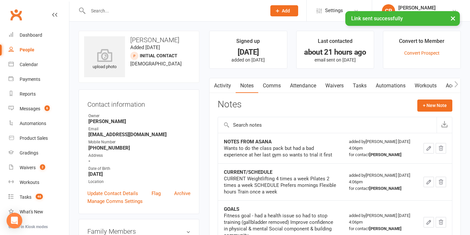
click at [268, 88] on link "Comms" at bounding box center [271, 85] width 27 height 15
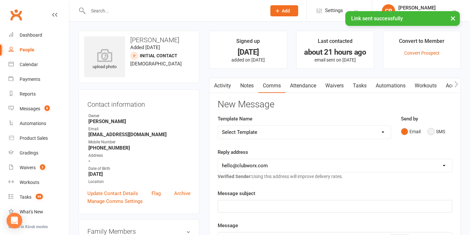
click at [430, 131] on button "SMS" at bounding box center [436, 131] width 18 height 12
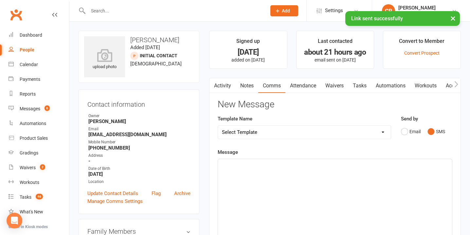
click at [238, 174] on div "﻿" at bounding box center [335, 208] width 234 height 98
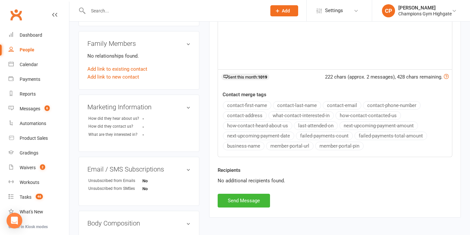
scroll to position [208, 0]
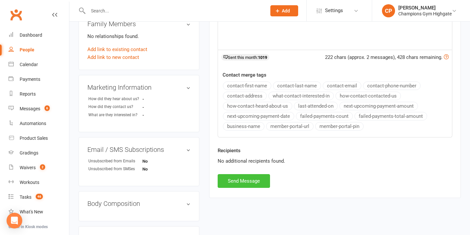
click at [242, 181] on button "Send Message" at bounding box center [244, 181] width 52 height 14
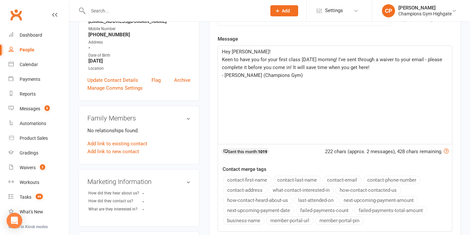
scroll to position [0, 0]
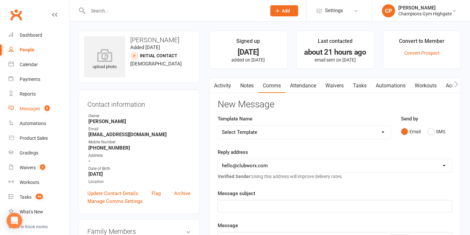
click at [29, 108] on div "Messages" at bounding box center [30, 108] width 21 height 5
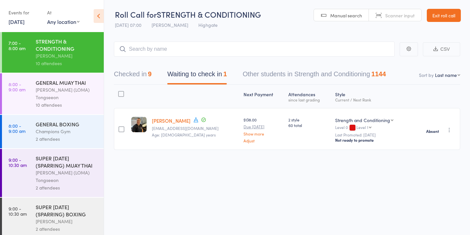
scroll to position [3, 0]
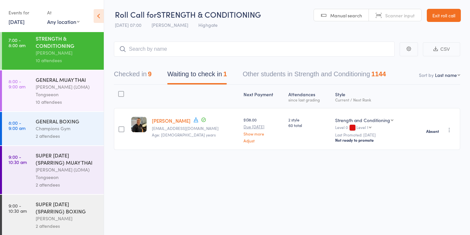
click at [67, 110] on div "GENERAL MUAY THAI Ronnarong (LOMA) Tongseeon 10 attendees" at bounding box center [70, 90] width 68 height 41
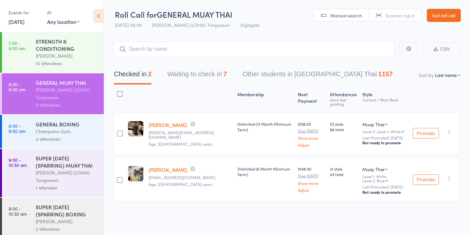
click at [215, 70] on button "Waiting to check in 7" at bounding box center [197, 75] width 60 height 17
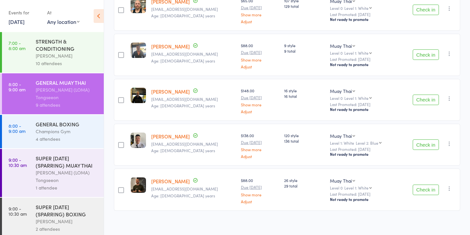
scroll to position [213, 0]
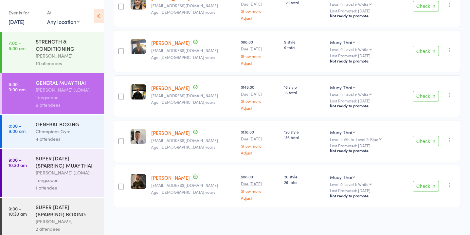
click at [425, 138] on button "Check in" at bounding box center [426, 141] width 26 height 10
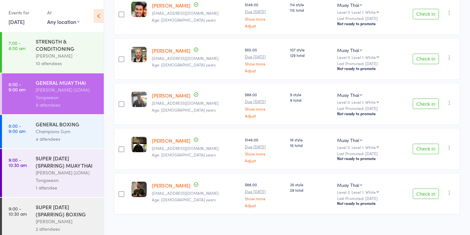
scroll to position [168, 0]
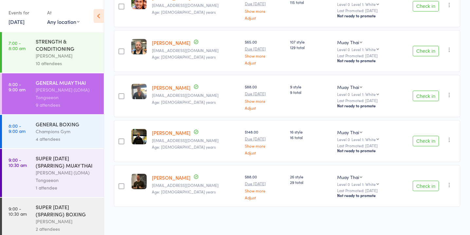
click at [424, 187] on button "Check in" at bounding box center [426, 186] width 26 height 10
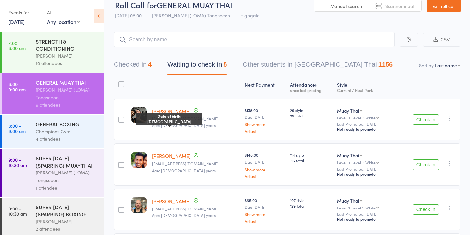
scroll to position [12, 0]
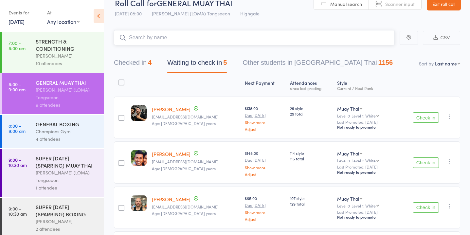
click at [218, 39] on input "search" at bounding box center [254, 37] width 281 height 15
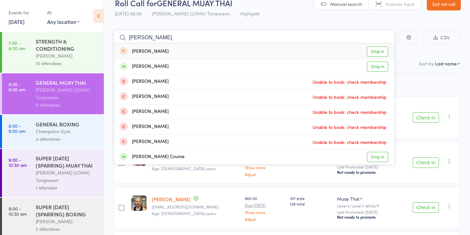
type input "[PERSON_NAME]"
click at [381, 50] on link "Drop in" at bounding box center [377, 51] width 21 height 10
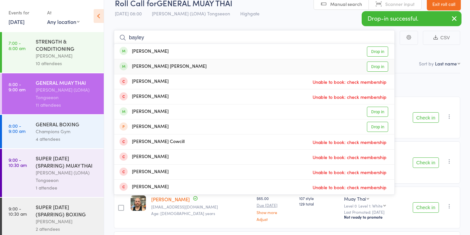
type input "bayley"
click at [373, 65] on link "Drop in" at bounding box center [377, 67] width 21 height 10
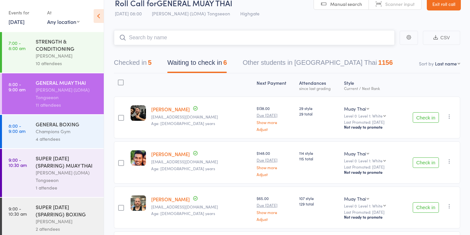
click at [149, 61] on button "Checked in 5" at bounding box center [133, 64] width 38 height 17
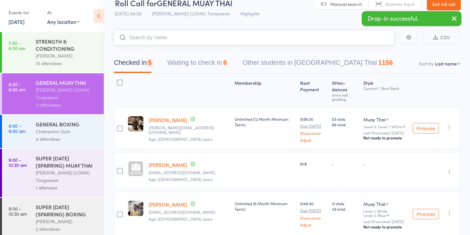
click at [202, 63] on button "Waiting to check in 6" at bounding box center [197, 64] width 60 height 17
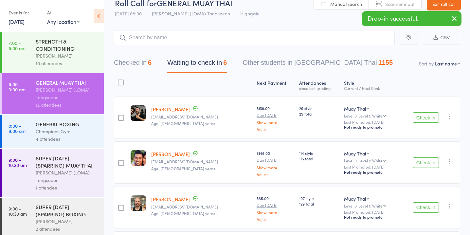
click at [432, 117] on button "Check in" at bounding box center [426, 117] width 26 height 10
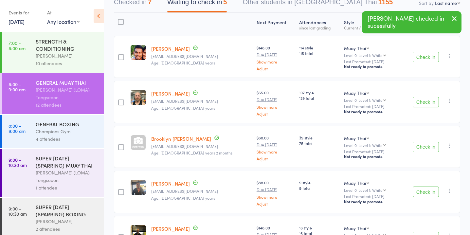
scroll to position [79, 0]
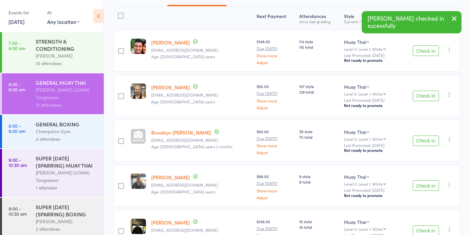
click at [428, 184] on button "Check in" at bounding box center [426, 185] width 26 height 10
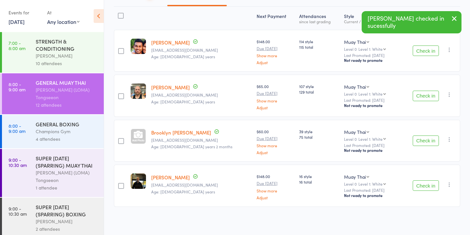
click at [428, 184] on button "Check in" at bounding box center [426, 185] width 26 height 10
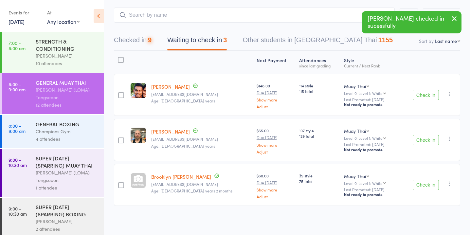
scroll to position [34, 0]
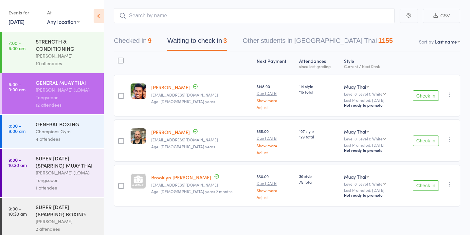
click at [429, 141] on button "Check in" at bounding box center [426, 141] width 26 height 10
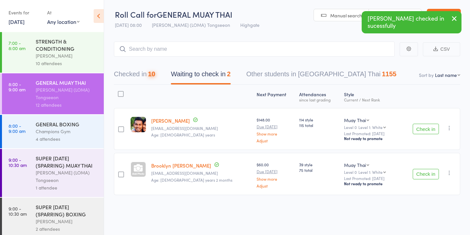
scroll to position [0, 0]
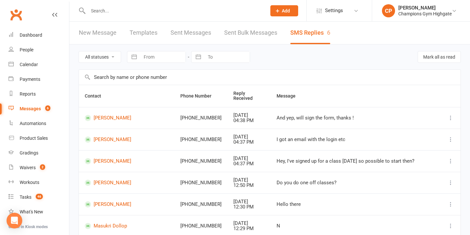
click at [279, 12] on icon at bounding box center [278, 11] width 6 height 6
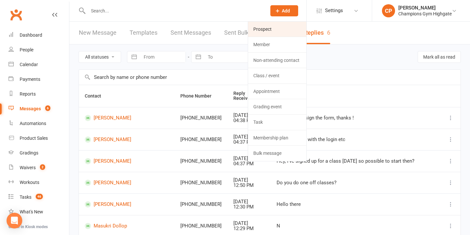
click at [263, 27] on link "Prospect" at bounding box center [277, 29] width 58 height 15
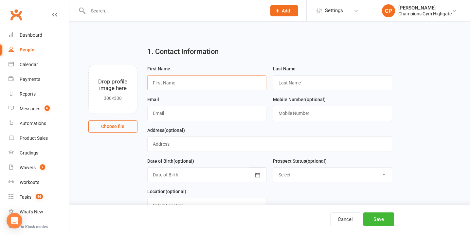
click at [201, 81] on input "text" at bounding box center [206, 82] width 119 height 15
type input "[PERSON_NAME]"
type input "Hards"
type input "[EMAIL_ADDRESS][DOMAIN_NAME]"
type input "0427472432"
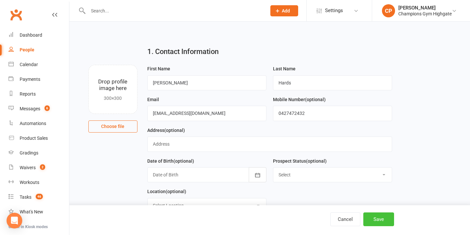
click at [382, 216] on button "Save" at bounding box center [378, 219] width 31 height 14
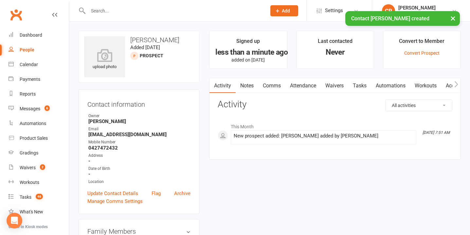
click at [342, 85] on link "Waivers" at bounding box center [334, 85] width 27 height 15
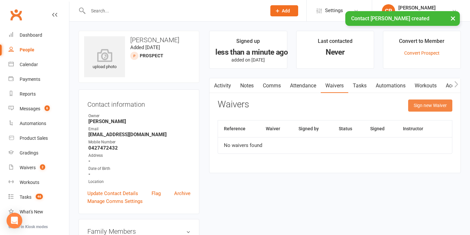
click at [425, 103] on button "Sign new Waiver" at bounding box center [430, 106] width 44 height 12
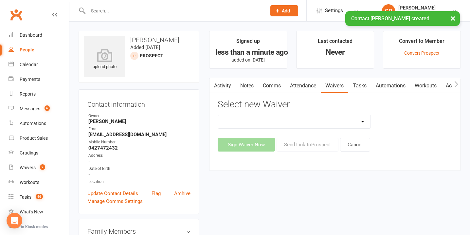
click at [303, 122] on select "Casual Waiver - First Timers Casual Waiver (STAFF ONLY) Champions Gym Cancellat…" at bounding box center [294, 121] width 153 height 13
select select "8209"
click at [218, 115] on select "Casual Waiver - First Timers Casual Waiver (STAFF ONLY) Champions Gym Cancellat…" at bounding box center [294, 121] width 153 height 13
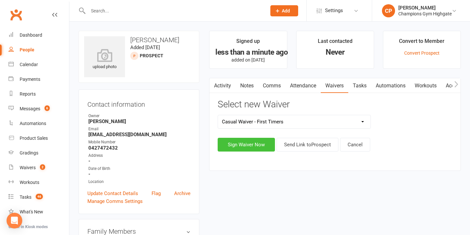
click at [239, 146] on button "Sign Waiver Now" at bounding box center [246, 145] width 57 height 14
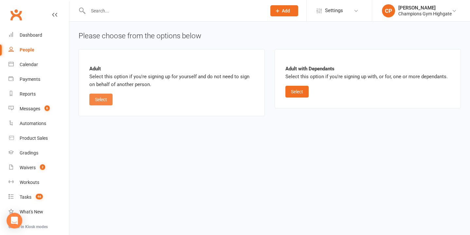
click at [92, 99] on button "Select" at bounding box center [100, 100] width 23 height 12
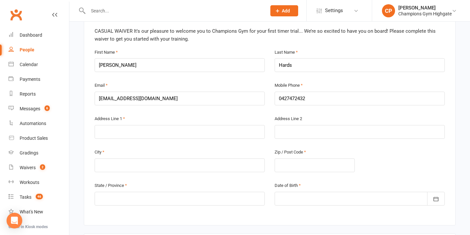
scroll to position [155, 0]
click at [103, 131] on input "text" at bounding box center [180, 132] width 170 height 14
type input "[STREET_ADDRESS]"
type input "[PERSON_NAME]"
type input "6156"
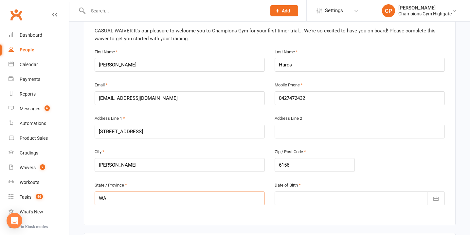
type input "WA"
drag, startPoint x: 434, startPoint y: 200, endPoint x: 432, endPoint y: 206, distance: 6.1
click at [434, 200] on icon "button" at bounding box center [436, 198] width 7 height 7
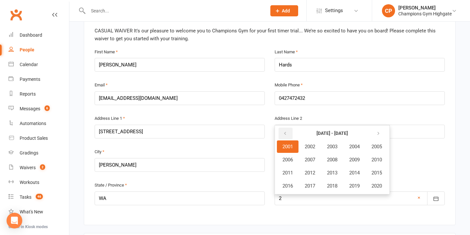
click at [288, 130] on button "button" at bounding box center [286, 134] width 14 height 12
click at [380, 157] on span "1970" at bounding box center [377, 160] width 10 height 6
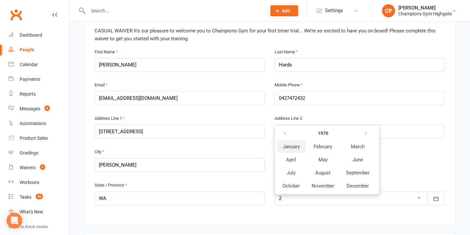
click at [295, 144] on span "January" at bounding box center [291, 147] width 17 height 6
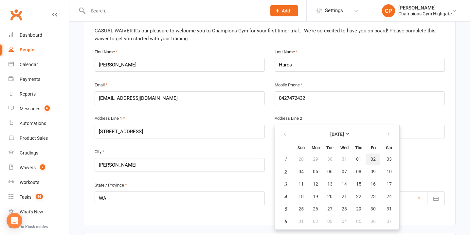
click at [369, 159] on button "02" at bounding box center [373, 160] width 14 height 12
type input "02 Jan 1970"
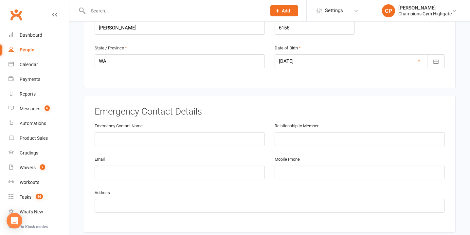
scroll to position [303, 0]
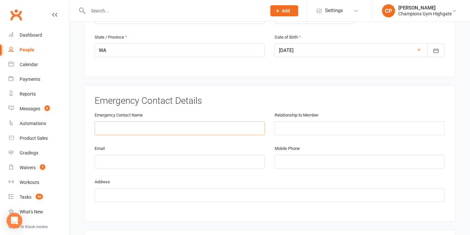
click at [110, 127] on input "text" at bounding box center [180, 128] width 170 height 14
type input "Bhavneet"
type input "Partner"
type input "craighards330@gmail.com"
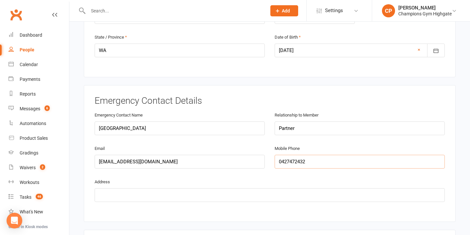
type input "0427472432"
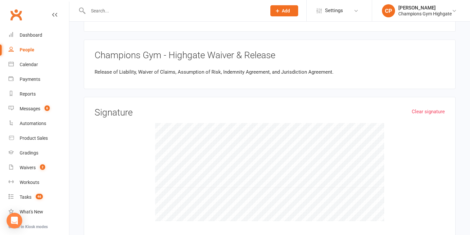
scroll to position [604, 0]
type input "330B Marmion Street Melville"
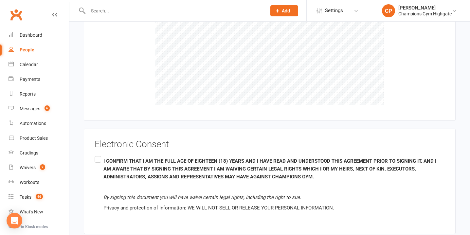
scroll to position [759, 0]
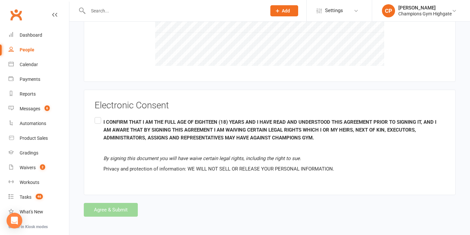
click at [101, 117] on label "I CONFIRM THAT I AM THE FULL AGE OF EIGHTEEN (18) YEARS AND I HAVE READ AND UND…" at bounding box center [270, 146] width 350 height 60
click at [99, 116] on input "I CONFIRM THAT I AM THE FULL AGE OF EIGHTEEN (18) YEARS AND I HAVE READ AND UND…" at bounding box center [97, 116] width 4 height 0
drag, startPoint x: 105, startPoint y: 210, endPoint x: 103, endPoint y: 217, distance: 6.8
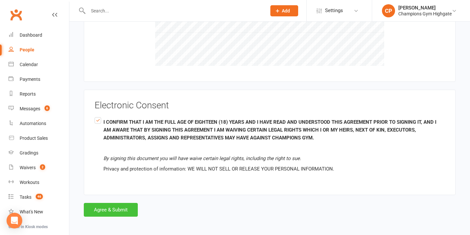
click at [104, 211] on button "Agree & Submit" at bounding box center [111, 210] width 54 height 14
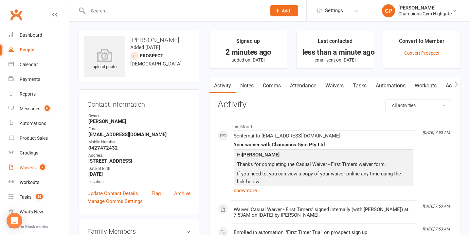
click at [33, 163] on link "Waivers 2" at bounding box center [39, 167] width 61 height 15
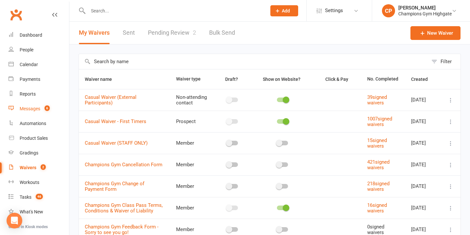
click at [41, 111] on link "Messages 6" at bounding box center [39, 108] width 61 height 15
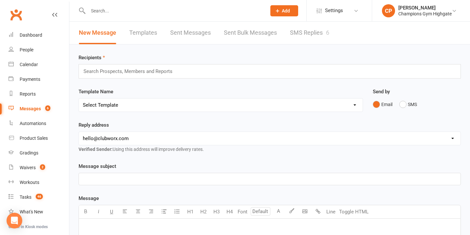
click at [310, 30] on link "SMS Replies 6" at bounding box center [309, 33] width 39 height 23
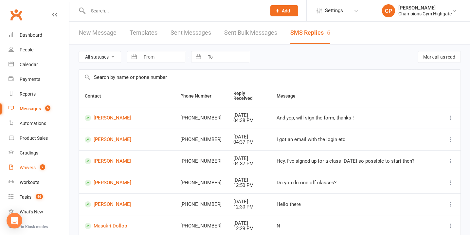
click at [35, 166] on div "Waivers" at bounding box center [28, 167] width 16 height 5
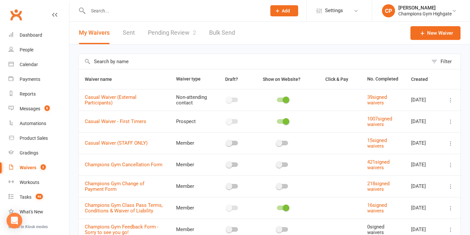
click at [181, 40] on link "Pending Review 2" at bounding box center [172, 33] width 48 height 23
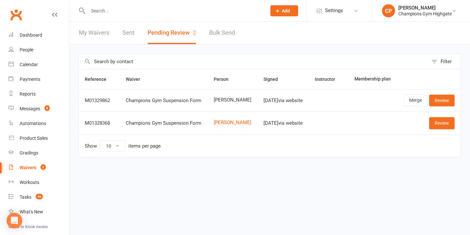
click at [163, 13] on input "text" at bounding box center [174, 10] width 176 height 9
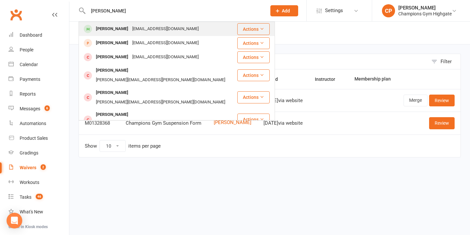
type input "adam man"
click at [158, 30] on div "manderandco@gmail.com" at bounding box center [165, 28] width 70 height 9
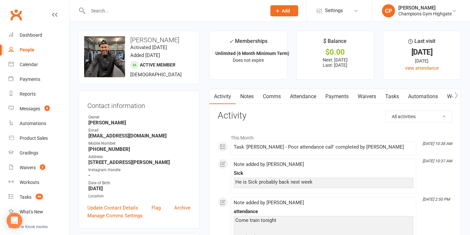
click at [348, 93] on link "Payments" at bounding box center [337, 96] width 32 height 15
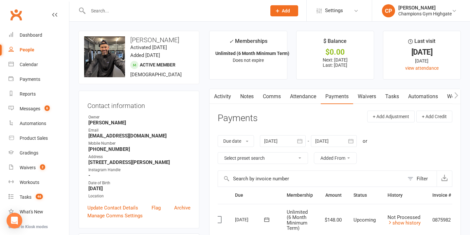
click at [264, 96] on link "Comms" at bounding box center [271, 96] width 27 height 15
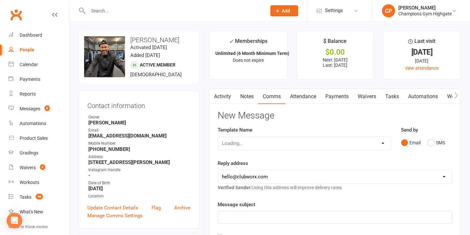
click at [250, 96] on link "Notes" at bounding box center [247, 96] width 23 height 15
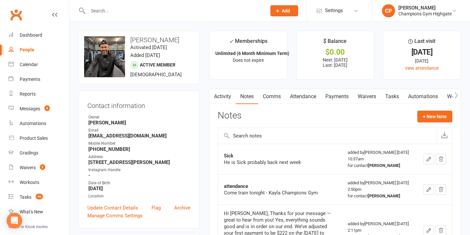
click at [273, 97] on link "Comms" at bounding box center [271, 96] width 27 height 15
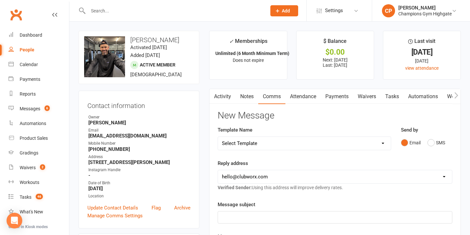
click at [245, 97] on link "Notes" at bounding box center [247, 96] width 23 height 15
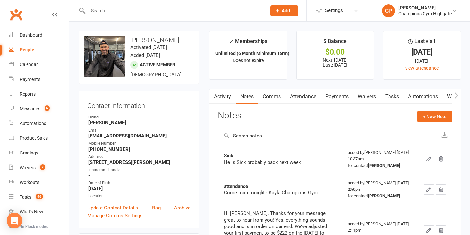
click at [277, 96] on link "Comms" at bounding box center [271, 96] width 27 height 15
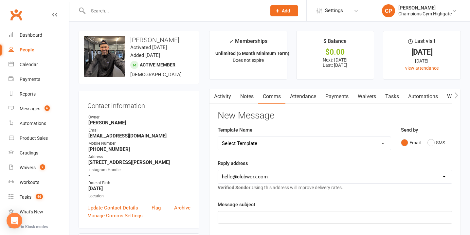
click at [300, 98] on link "Attendance" at bounding box center [302, 96] width 35 height 15
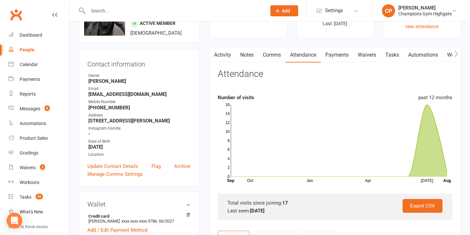
scroll to position [44, 0]
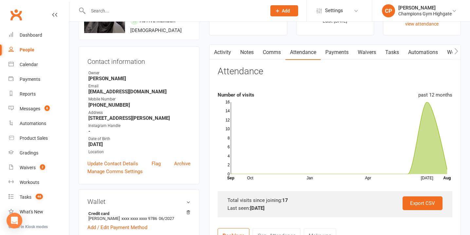
click at [333, 56] on link "Payments" at bounding box center [337, 52] width 32 height 15
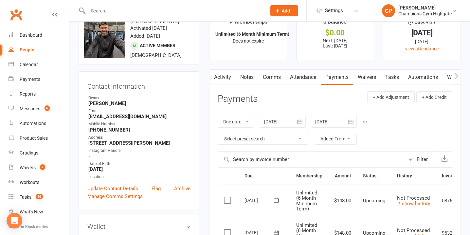
scroll to position [15, 0]
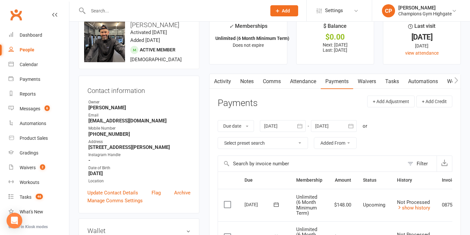
click at [367, 84] on link "Waivers" at bounding box center [366, 81] width 27 height 15
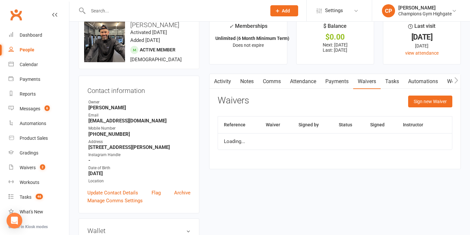
click at [347, 80] on link "Payments" at bounding box center [337, 81] width 32 height 15
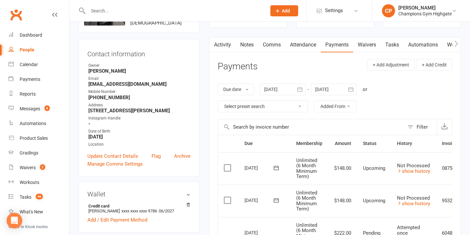
scroll to position [61, 0]
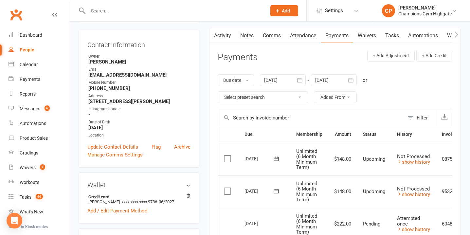
click at [368, 36] on link "Waivers" at bounding box center [366, 35] width 27 height 15
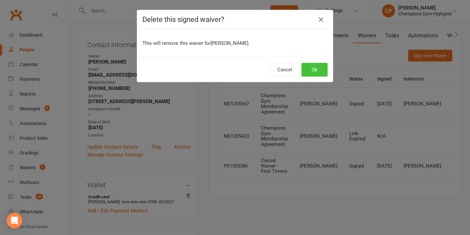
click at [318, 69] on button "Ok" at bounding box center [314, 70] width 26 height 14
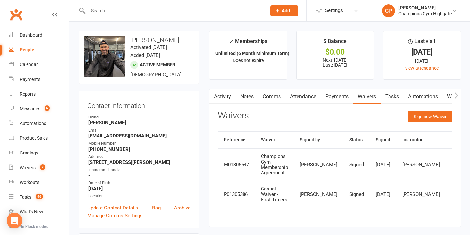
click at [246, 95] on link "Notes" at bounding box center [247, 96] width 23 height 15
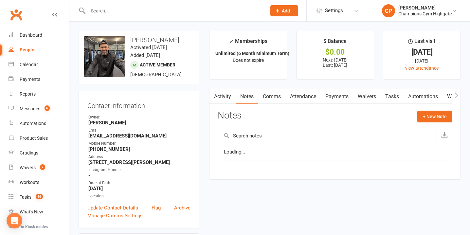
click at [230, 95] on link "Activity" at bounding box center [222, 96] width 26 height 15
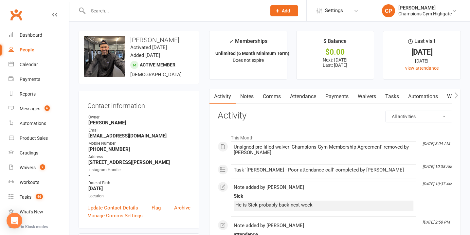
click at [247, 98] on link "Notes" at bounding box center [247, 96] width 23 height 15
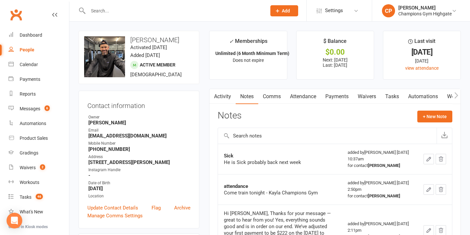
click at [269, 99] on link "Comms" at bounding box center [271, 96] width 27 height 15
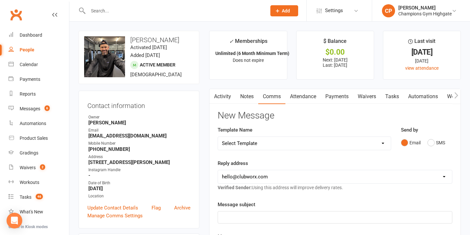
click at [305, 99] on link "Attendance" at bounding box center [302, 96] width 35 height 15
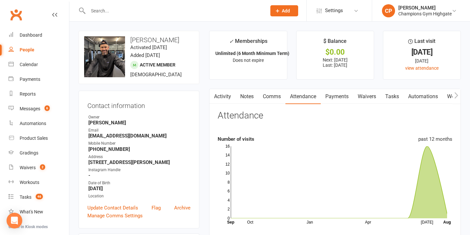
click at [330, 95] on link "Payments" at bounding box center [337, 96] width 32 height 15
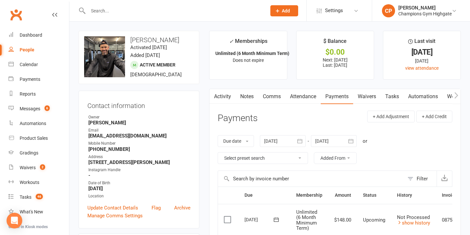
click at [371, 99] on link "Waivers" at bounding box center [366, 96] width 27 height 15
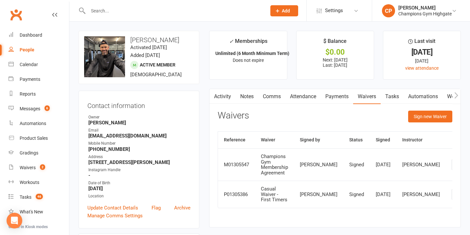
click at [337, 94] on link "Payments" at bounding box center [337, 96] width 32 height 15
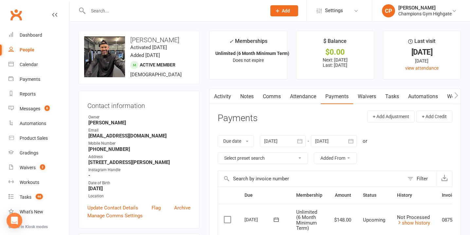
click at [298, 97] on link "Attendance" at bounding box center [302, 96] width 35 height 15
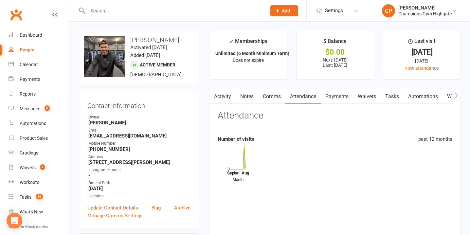
click at [264, 99] on link "Comms" at bounding box center [271, 96] width 27 height 15
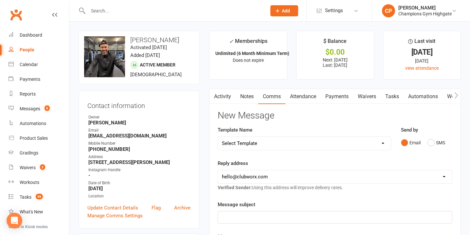
click at [244, 97] on link "Notes" at bounding box center [247, 96] width 23 height 15
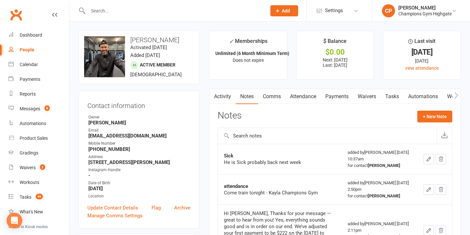
click at [227, 96] on link "Activity" at bounding box center [222, 96] width 26 height 15
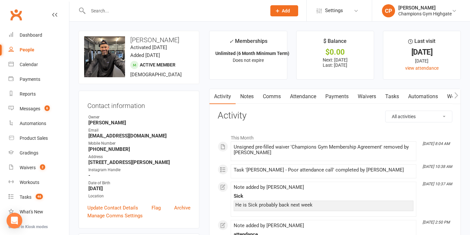
click at [260, 96] on link "Comms" at bounding box center [271, 96] width 27 height 15
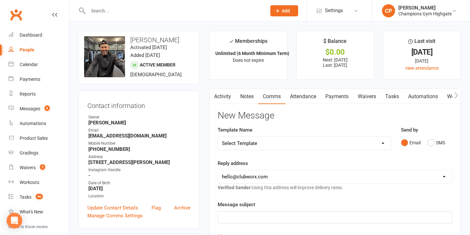
click at [311, 96] on link "Attendance" at bounding box center [302, 96] width 35 height 15
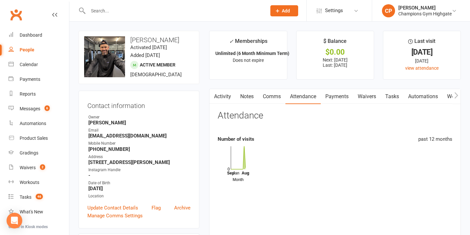
click at [337, 98] on link "Payments" at bounding box center [337, 96] width 32 height 15
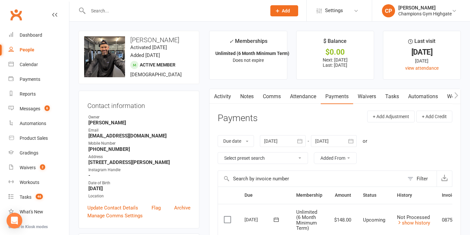
click at [250, 95] on link "Notes" at bounding box center [247, 96] width 23 height 15
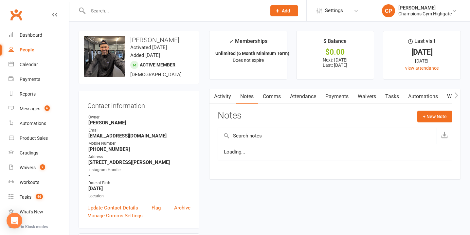
click at [265, 96] on link "Comms" at bounding box center [271, 96] width 27 height 15
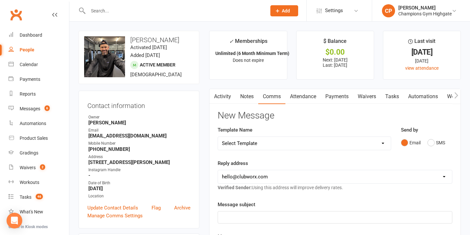
click at [247, 96] on link "Notes" at bounding box center [247, 96] width 23 height 15
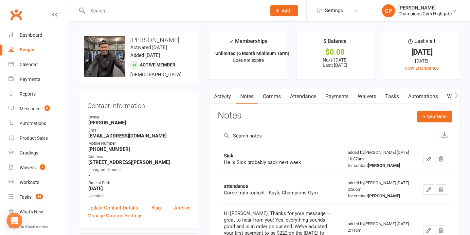
click at [225, 95] on link "Activity" at bounding box center [222, 96] width 26 height 15
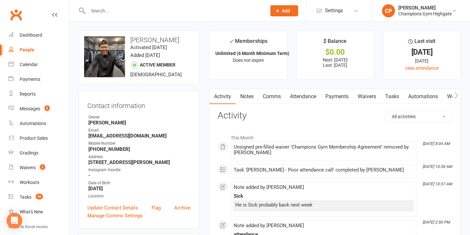
click at [239, 95] on link "Notes" at bounding box center [247, 96] width 23 height 15
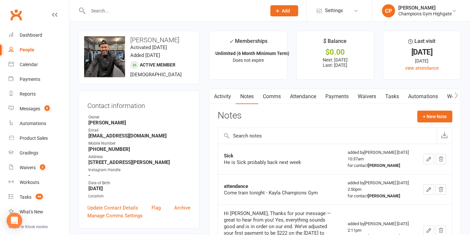
click at [274, 95] on link "Comms" at bounding box center [271, 96] width 27 height 15
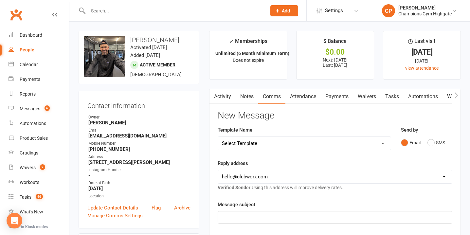
click at [225, 98] on link "Activity" at bounding box center [222, 96] width 26 height 15
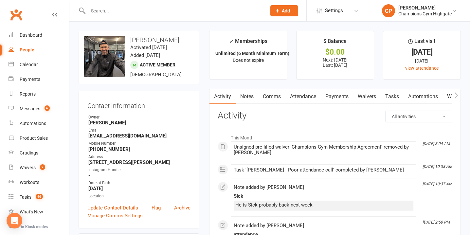
click at [248, 94] on link "Notes" at bounding box center [247, 96] width 23 height 15
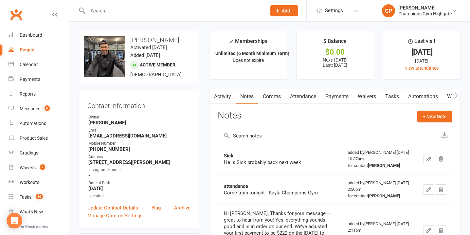
click at [225, 100] on link "Activity" at bounding box center [222, 96] width 26 height 15
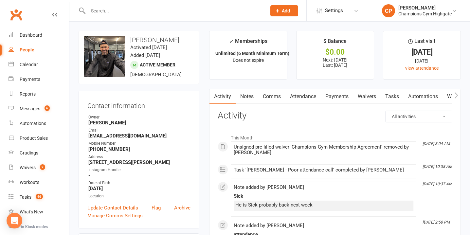
click at [255, 98] on link "Notes" at bounding box center [247, 96] width 23 height 15
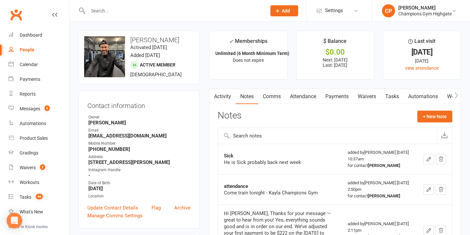
click at [281, 97] on link "Comms" at bounding box center [271, 96] width 27 height 15
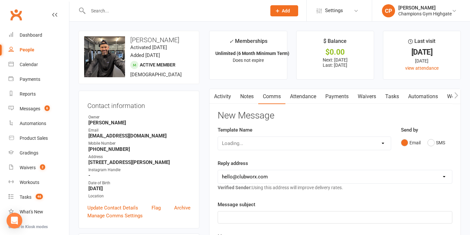
click at [303, 98] on link "Attendance" at bounding box center [302, 96] width 35 height 15
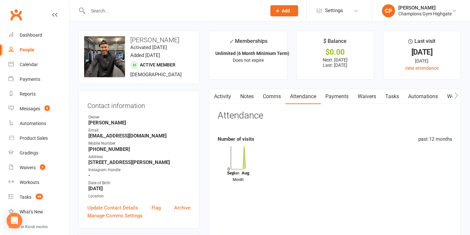
click at [336, 99] on link "Payments" at bounding box center [337, 96] width 32 height 15
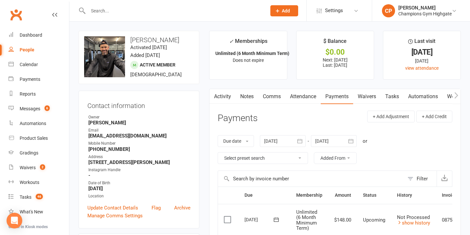
click at [278, 96] on link "Comms" at bounding box center [271, 96] width 27 height 15
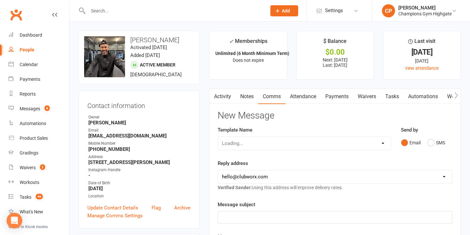
click at [302, 96] on link "Attendance" at bounding box center [302, 96] width 35 height 15
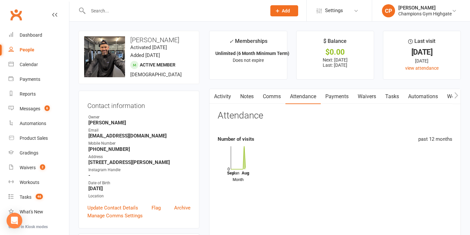
click at [256, 100] on link "Notes" at bounding box center [247, 96] width 23 height 15
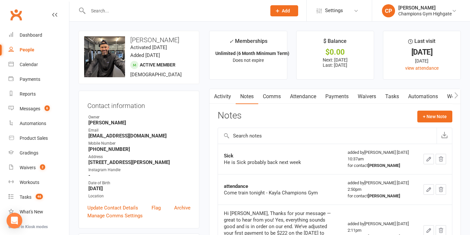
click at [271, 98] on link "Comms" at bounding box center [271, 96] width 27 height 15
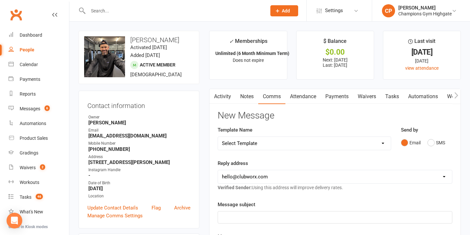
click at [247, 96] on link "Notes" at bounding box center [247, 96] width 23 height 15
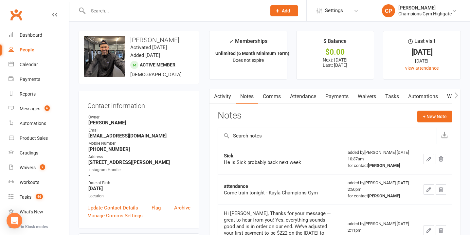
click at [218, 103] on link "Activity" at bounding box center [222, 96] width 26 height 15
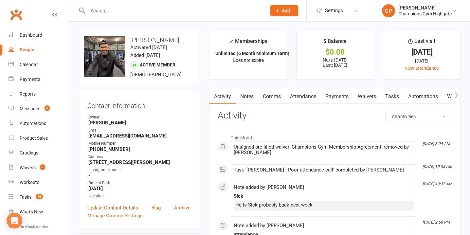
click at [245, 96] on link "Notes" at bounding box center [247, 96] width 23 height 15
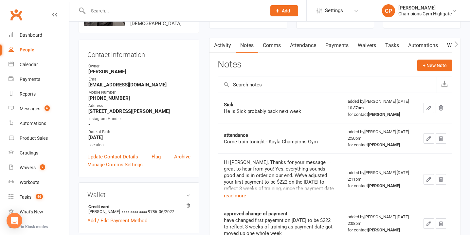
scroll to position [52, 0]
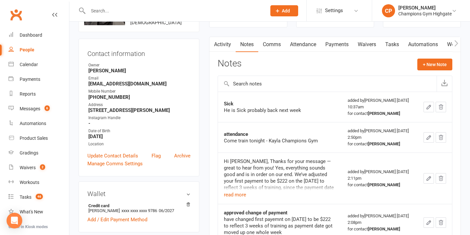
click at [238, 191] on div "Hi Adam, Thanks for your message — great to hear from you! Yes, everything soun…" at bounding box center [280, 174] width 112 height 33
click at [238, 192] on button "read more" at bounding box center [235, 195] width 22 height 8
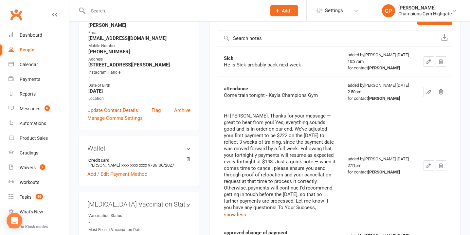
scroll to position [105, 0]
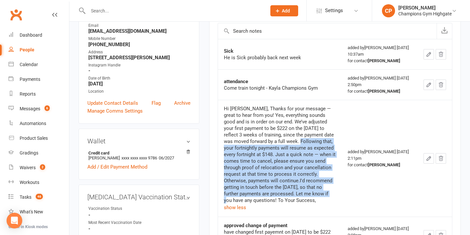
drag, startPoint x: 301, startPoint y: 141, endPoint x: 332, endPoint y: 191, distance: 58.9
click at [332, 191] on div "Hi Adam, Thanks for your message — great to hear from you! Yes, everything soun…" at bounding box center [280, 154] width 112 height 98
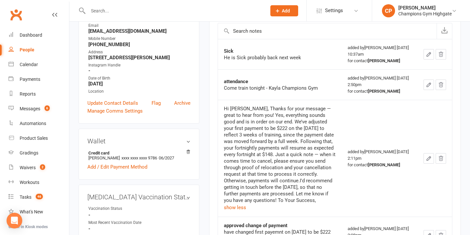
click at [310, 177] on div "Hi Adam, Thanks for your message — great to hear from you! Yes, everything soun…" at bounding box center [280, 154] width 112 height 98
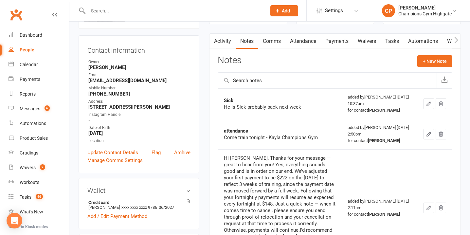
scroll to position [0, 0]
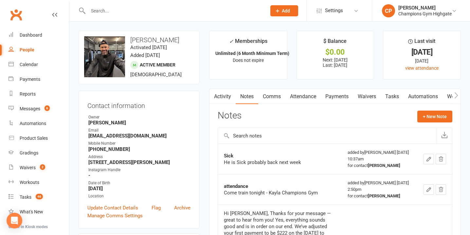
click at [274, 99] on link "Comms" at bounding box center [271, 96] width 27 height 15
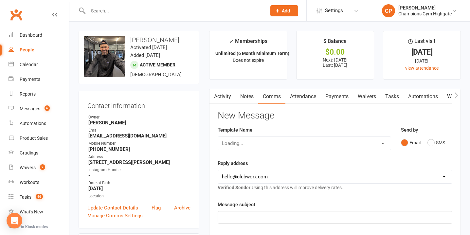
click at [239, 94] on link "Notes" at bounding box center [247, 96] width 23 height 15
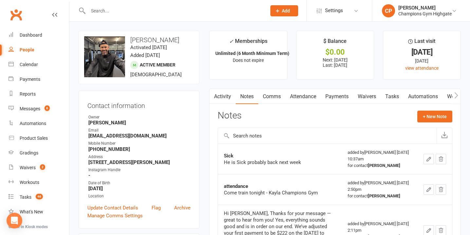
click at [293, 95] on link "Attendance" at bounding box center [302, 96] width 35 height 15
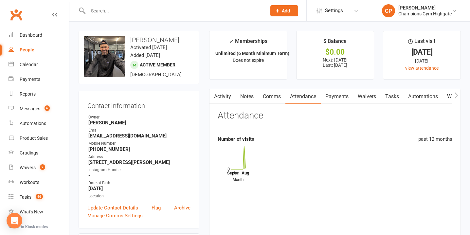
click at [344, 97] on link "Payments" at bounding box center [337, 96] width 32 height 15
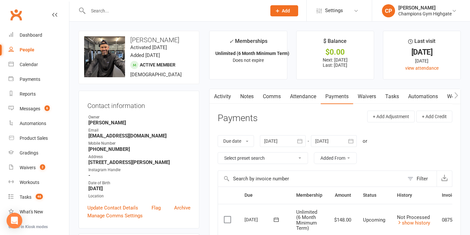
click at [364, 100] on link "Waivers" at bounding box center [366, 96] width 27 height 15
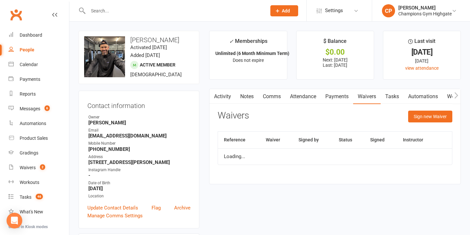
click at [336, 96] on link "Payments" at bounding box center [337, 96] width 32 height 15
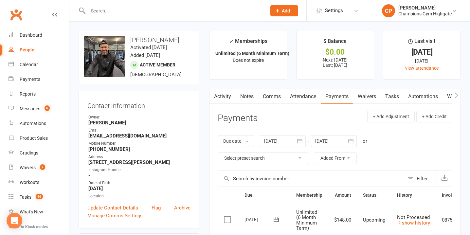
click at [298, 96] on link "Attendance" at bounding box center [302, 96] width 35 height 15
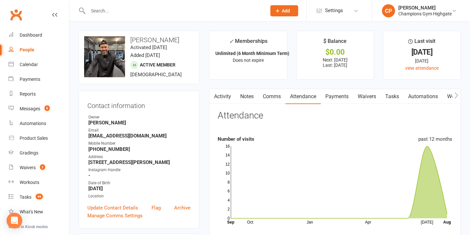
click at [274, 93] on link "Comms" at bounding box center [271, 96] width 27 height 15
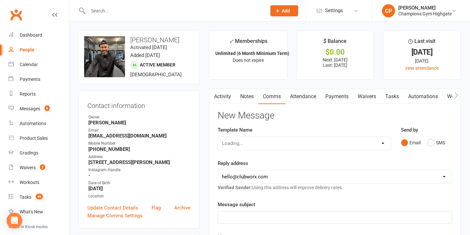
click at [250, 96] on link "Notes" at bounding box center [247, 96] width 23 height 15
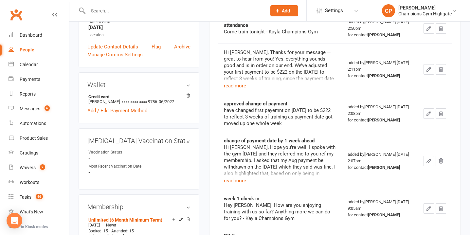
scroll to position [162, 0]
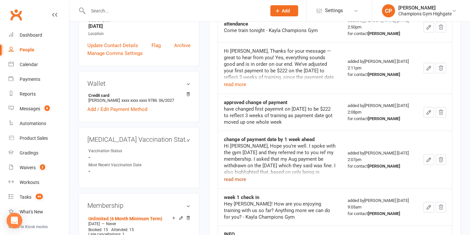
click at [237, 178] on button "read more" at bounding box center [235, 179] width 22 height 8
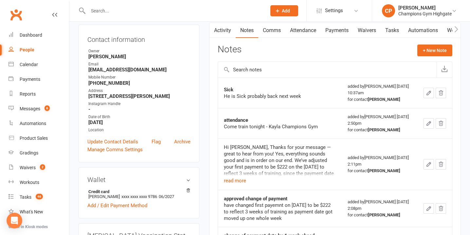
scroll to position [27, 0]
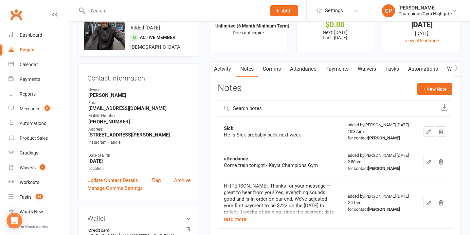
click at [223, 70] on link "Activity" at bounding box center [222, 69] width 26 height 15
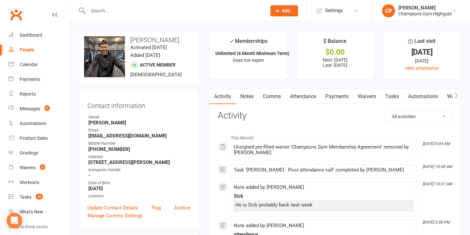
click at [247, 96] on link "Notes" at bounding box center [247, 96] width 23 height 15
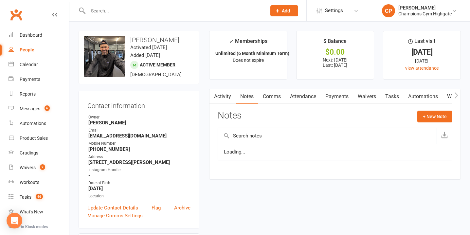
click at [272, 94] on link "Comms" at bounding box center [271, 96] width 27 height 15
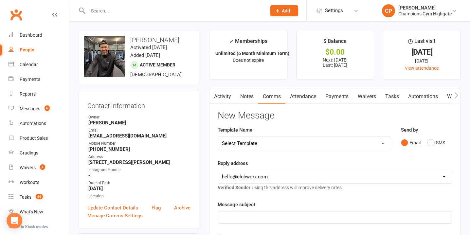
click at [237, 96] on link "Notes" at bounding box center [247, 96] width 23 height 15
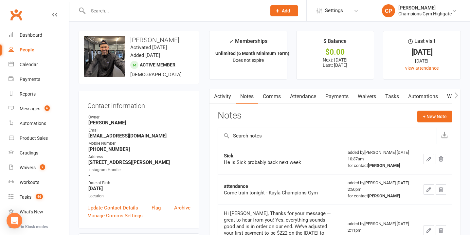
click at [295, 93] on link "Attendance" at bounding box center [302, 96] width 35 height 15
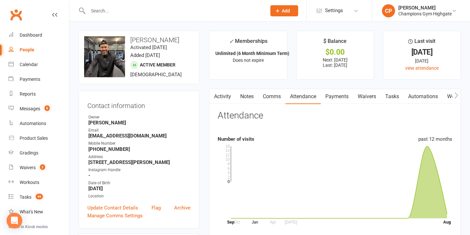
click at [238, 99] on link "Notes" at bounding box center [247, 96] width 23 height 15
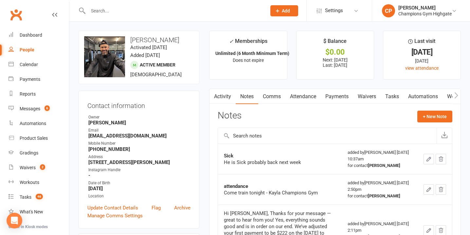
click at [224, 99] on link "Activity" at bounding box center [222, 96] width 26 height 15
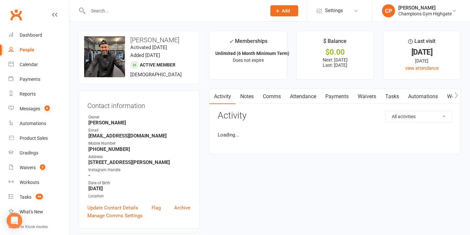
click at [254, 95] on link "Notes" at bounding box center [247, 96] width 23 height 15
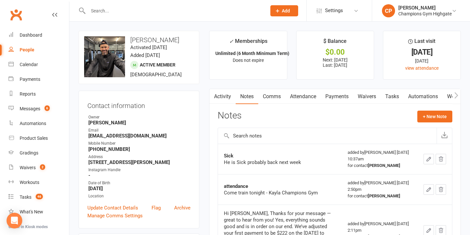
click at [279, 96] on link "Comms" at bounding box center [271, 96] width 27 height 15
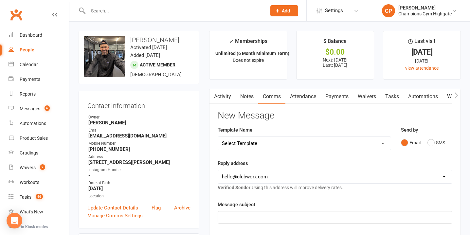
click at [303, 97] on link "Attendance" at bounding box center [302, 96] width 35 height 15
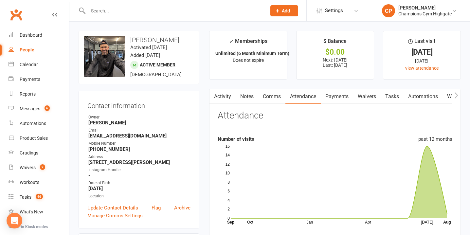
click at [272, 96] on link "Comms" at bounding box center [271, 96] width 27 height 15
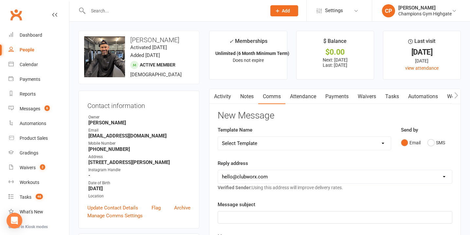
click at [245, 95] on link "Notes" at bounding box center [247, 96] width 23 height 15
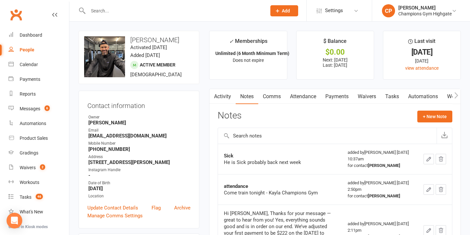
click at [273, 98] on link "Comms" at bounding box center [271, 96] width 27 height 15
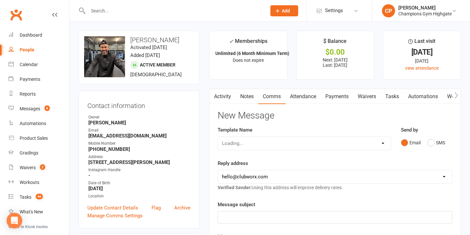
click at [248, 97] on link "Notes" at bounding box center [247, 96] width 23 height 15
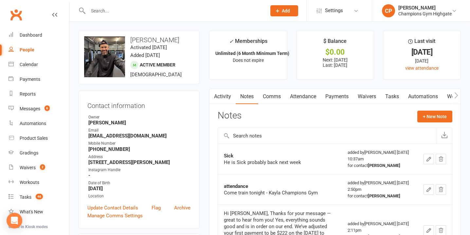
click at [274, 93] on link "Comms" at bounding box center [271, 96] width 27 height 15
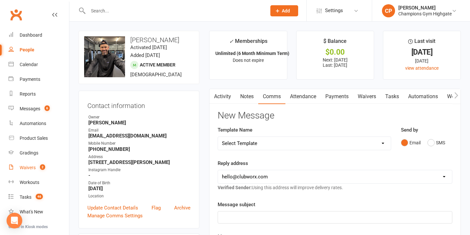
click at [27, 170] on div "Waivers" at bounding box center [28, 167] width 16 height 5
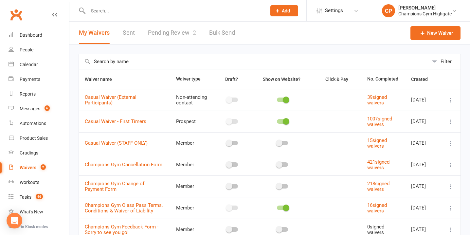
click at [171, 31] on link "Pending Review 2" at bounding box center [172, 33] width 48 height 23
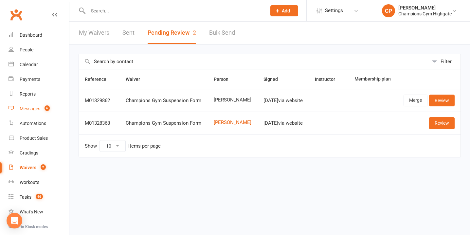
click at [31, 113] on link "Messages 6" at bounding box center [39, 108] width 61 height 15
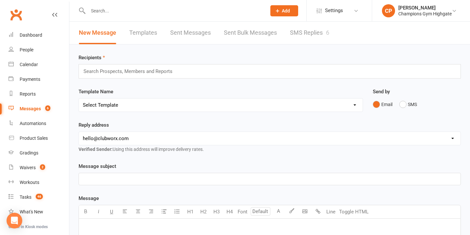
click at [312, 27] on link "SMS Replies 6" at bounding box center [309, 33] width 39 height 23
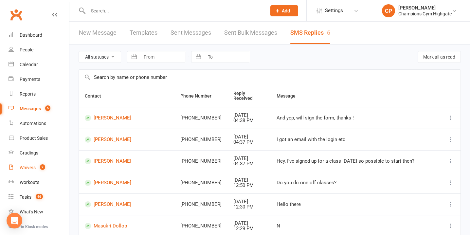
click at [37, 166] on count-badge "2" at bounding box center [41, 167] width 9 height 5
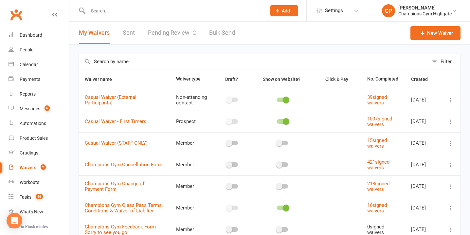
click at [186, 35] on link "Pending Review 2" at bounding box center [172, 33] width 48 height 23
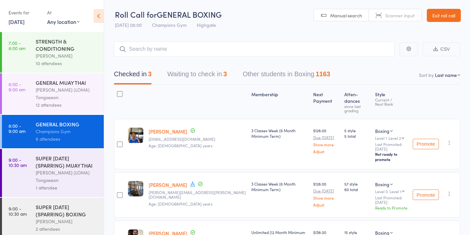
click at [220, 65] on div "Checked in 3 Waiting to check in 3 Other students in Boxing 1163" at bounding box center [287, 71] width 346 height 28
click at [222, 75] on button "Waiting to check in 3" at bounding box center [197, 75] width 60 height 17
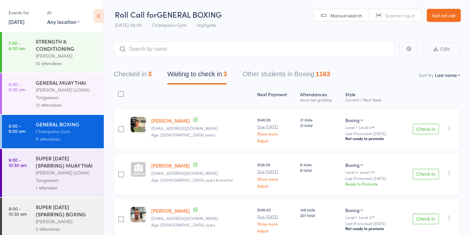
click at [428, 127] on button "Check in" at bounding box center [426, 129] width 26 height 10
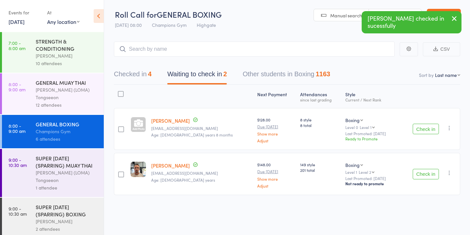
click at [427, 172] on button "Check in" at bounding box center [426, 174] width 26 height 10
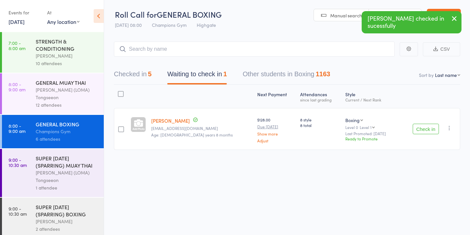
click at [419, 130] on button "Check in" at bounding box center [426, 129] width 26 height 10
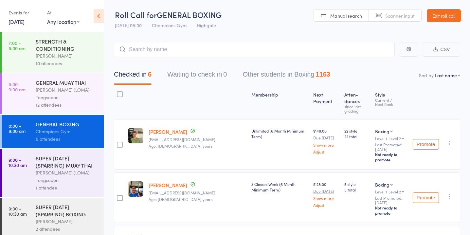
click at [82, 217] on div "SUPER [DATE] (SPARRING) BOXING" at bounding box center [67, 210] width 63 height 14
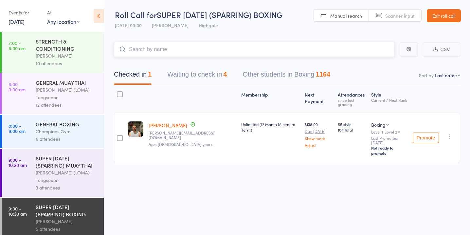
click at [208, 72] on button "Waiting to check in 4" at bounding box center [197, 75] width 60 height 17
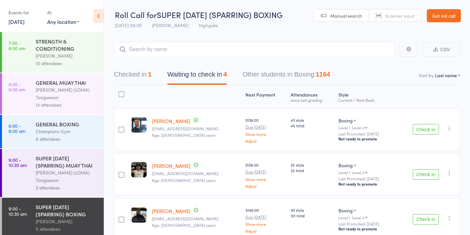
click at [428, 125] on button "Check in" at bounding box center [426, 129] width 26 height 10
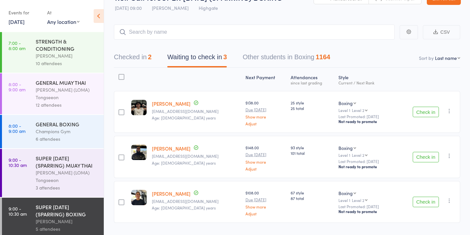
scroll to position [21, 0]
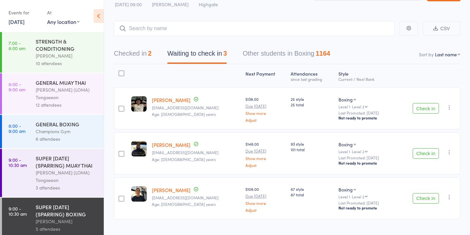
click at [429, 107] on button "Check in" at bounding box center [426, 108] width 26 height 10
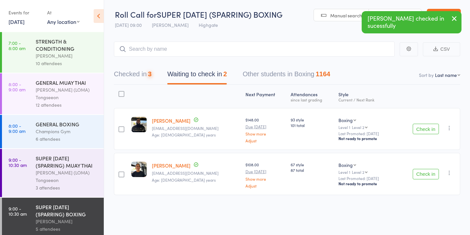
scroll to position [0, 0]
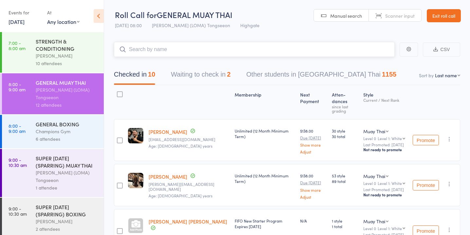
click at [216, 76] on button "Waiting to check in 2" at bounding box center [201, 75] width 60 height 17
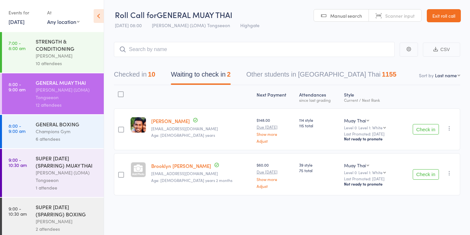
click at [418, 171] on button "Check in" at bounding box center [426, 174] width 26 height 10
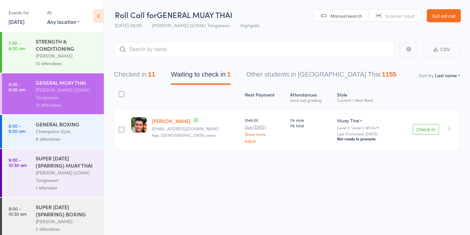
click at [425, 125] on button "Check in" at bounding box center [426, 129] width 26 height 10
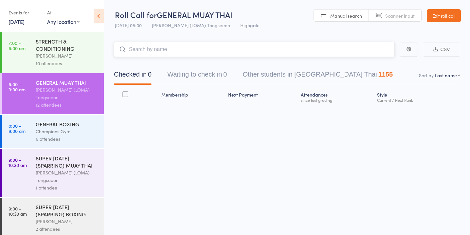
click at [198, 74] on button "Waiting to check in 0" at bounding box center [197, 75] width 60 height 17
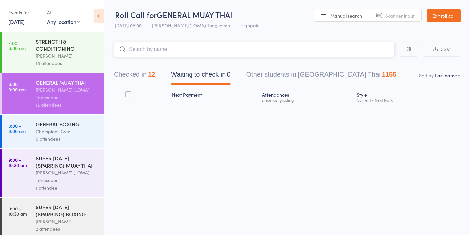
click at [175, 54] on input "search" at bounding box center [254, 49] width 281 height 15
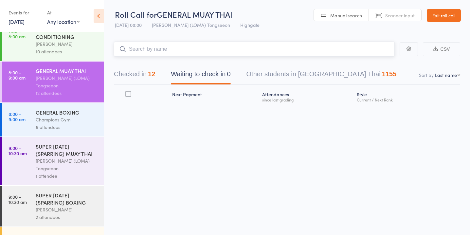
scroll to position [13, 0]
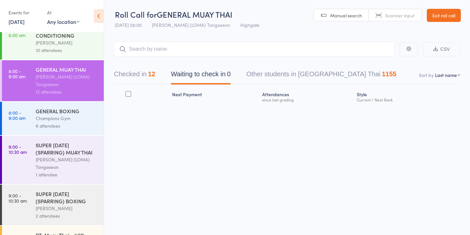
click at [64, 158] on div "[PERSON_NAME] (LOMA) Tongseeon" at bounding box center [67, 163] width 63 height 15
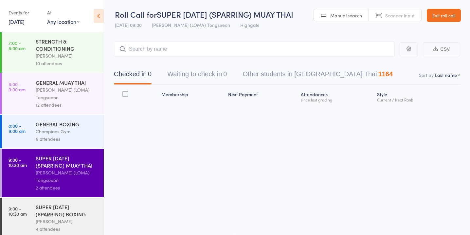
click at [202, 76] on button "Waiting to check in 0" at bounding box center [197, 75] width 60 height 17
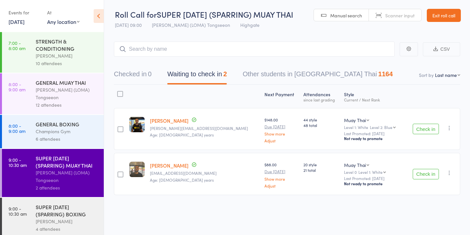
click at [78, 209] on div "SUPER [DATE] (SPARRING) BOXING" at bounding box center [67, 210] width 63 height 14
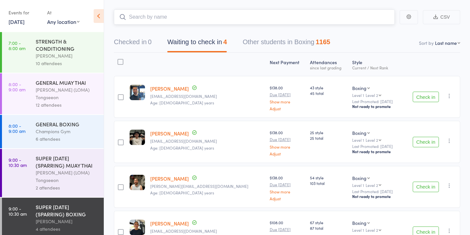
scroll to position [79, 0]
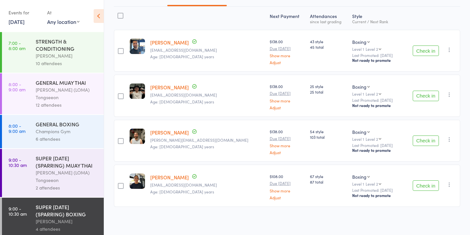
click at [418, 140] on button "Check in" at bounding box center [426, 141] width 26 height 10
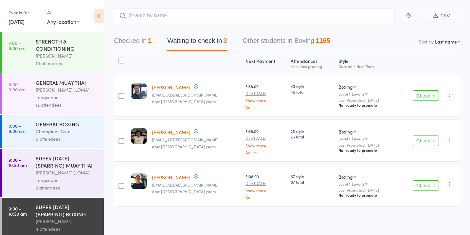
click at [61, 182] on div "[PERSON_NAME] (LOMA) Tongseeon" at bounding box center [67, 176] width 63 height 15
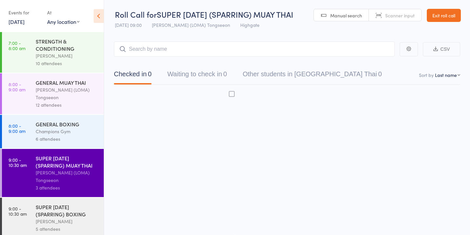
scroll to position [0, 0]
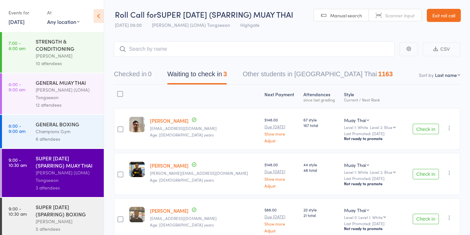
click at [76, 215] on div "SUPER [DATE] (SPARRING) BOXING" at bounding box center [67, 210] width 63 height 14
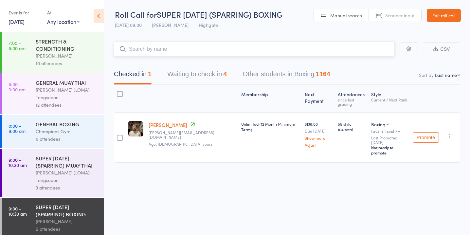
click at [201, 75] on button "Waiting to check in 4" at bounding box center [197, 75] width 60 height 17
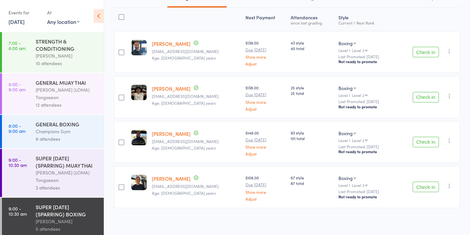
scroll to position [79, 0]
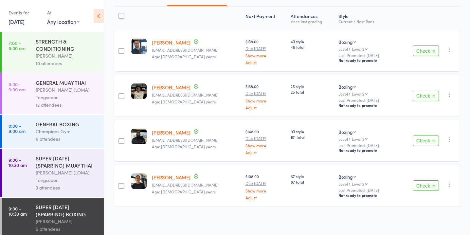
click at [74, 172] on div "[PERSON_NAME] (LOMA) Tongseeon" at bounding box center [67, 176] width 63 height 15
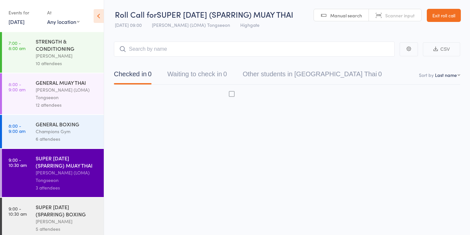
scroll to position [0, 0]
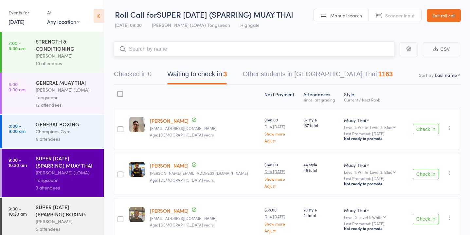
click at [218, 75] on button "Waiting to check in 3" at bounding box center [197, 75] width 60 height 17
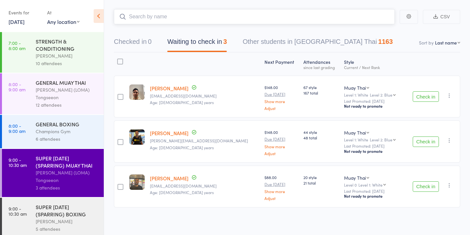
scroll to position [34, 0]
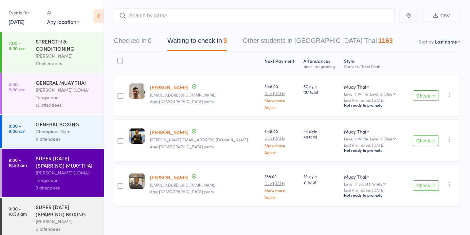
click at [423, 142] on button "Check in" at bounding box center [426, 141] width 26 height 10
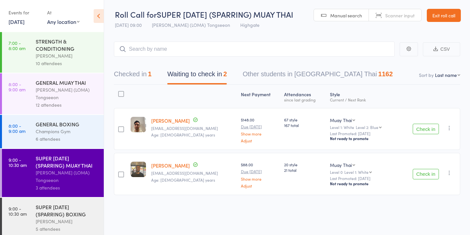
click at [426, 175] on button "Check in" at bounding box center [426, 174] width 26 height 10
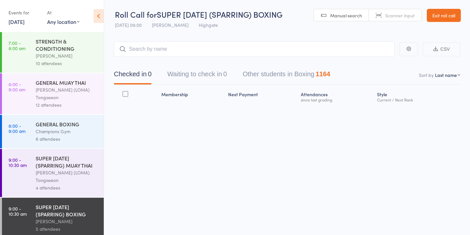
click at [219, 74] on button "Waiting to check in 0" at bounding box center [197, 75] width 60 height 17
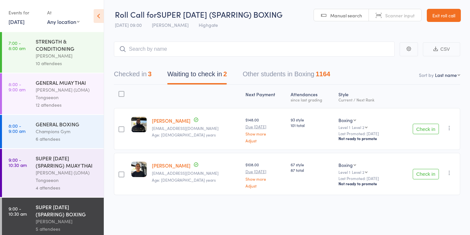
click at [424, 129] on button "Check in" at bounding box center [426, 129] width 26 height 10
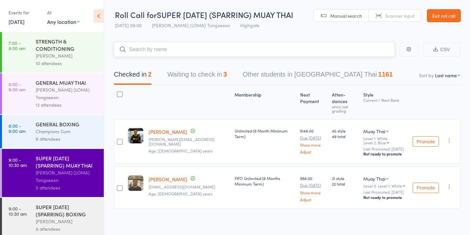
click at [198, 75] on button "Waiting to check in 3" at bounding box center [197, 75] width 60 height 17
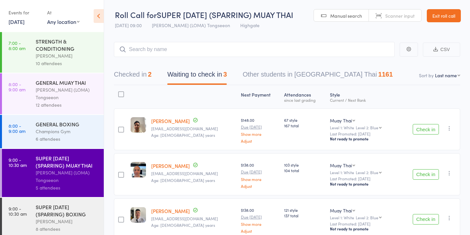
click at [425, 172] on button "Check in" at bounding box center [426, 174] width 26 height 10
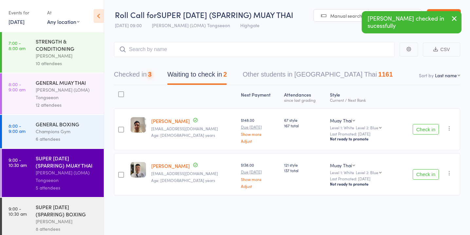
click at [425, 172] on button "Check in" at bounding box center [426, 174] width 26 height 10
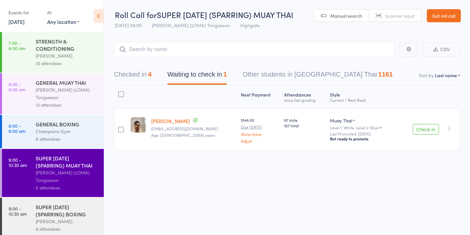
click at [151, 74] on div "4" at bounding box center [150, 74] width 4 height 7
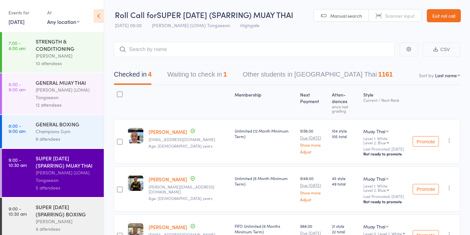
click at [197, 73] on button "Waiting to check in 1" at bounding box center [197, 75] width 60 height 17
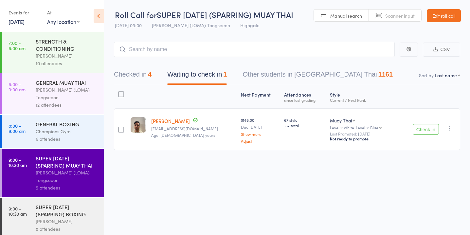
click at [436, 128] on button "Check in" at bounding box center [426, 129] width 26 height 10
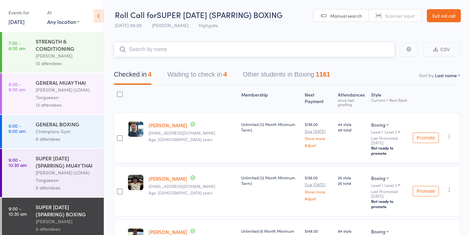
click at [215, 76] on button "Waiting to check in 4" at bounding box center [197, 75] width 60 height 17
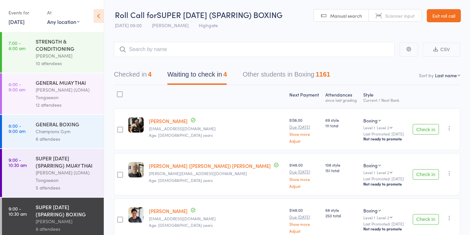
click at [420, 175] on button "Check in" at bounding box center [426, 174] width 26 height 10
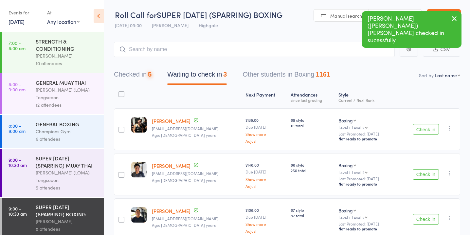
click at [420, 175] on button "Check in" at bounding box center [426, 174] width 26 height 10
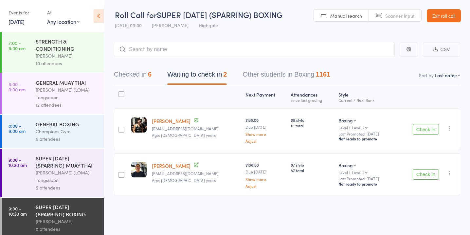
click at [425, 130] on button "Check in" at bounding box center [426, 129] width 26 height 10
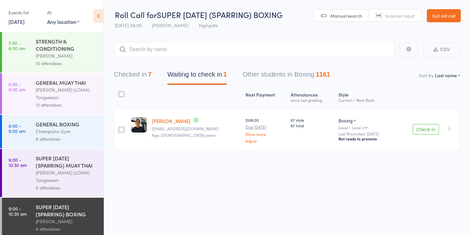
click at [419, 129] on button "Check in" at bounding box center [426, 129] width 26 height 10
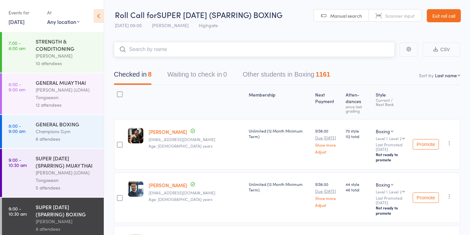
click at [206, 78] on button "Waiting to check in 0" at bounding box center [197, 75] width 60 height 17
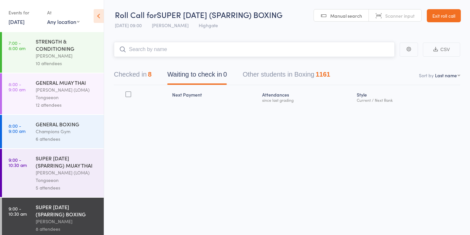
click at [215, 54] on input "search" at bounding box center [254, 49] width 281 height 15
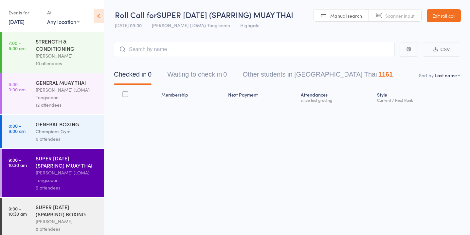
click at [203, 78] on button "Waiting to check in 0" at bounding box center [197, 75] width 60 height 17
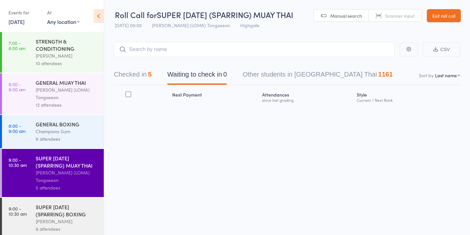
scroll to position [0, 0]
click at [201, 50] on input "search" at bounding box center [254, 49] width 281 height 15
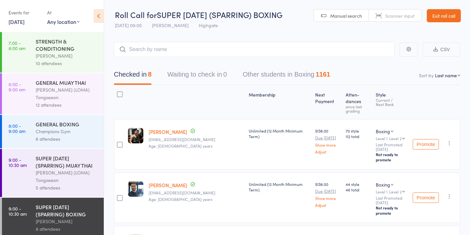
click at [216, 74] on button "Waiting to check in 0" at bounding box center [197, 75] width 60 height 17
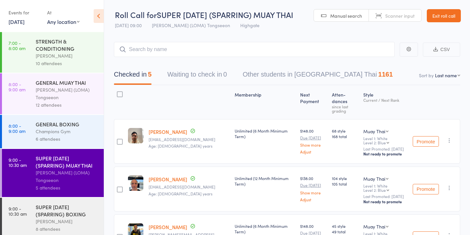
click at [218, 77] on button "Waiting to check in 0" at bounding box center [197, 75] width 60 height 17
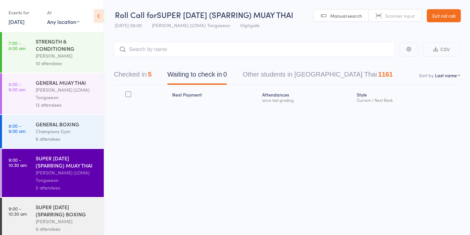
click at [217, 50] on input "search" at bounding box center [254, 49] width 281 height 15
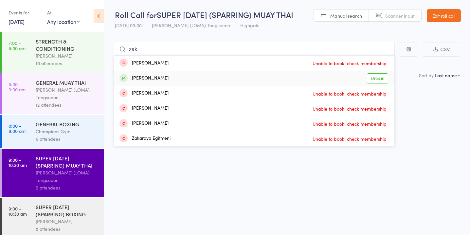
type input "zak"
click at [374, 80] on link "Drop in" at bounding box center [377, 78] width 21 height 10
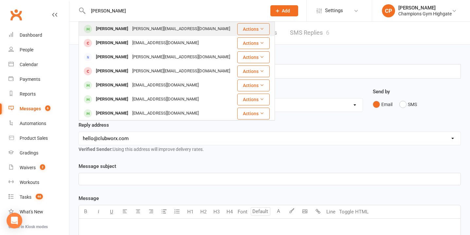
type input "[PERSON_NAME]"
click at [176, 30] on div "[PERSON_NAME][EMAIL_ADDRESS][DOMAIN_NAME]" at bounding box center [181, 28] width 102 height 9
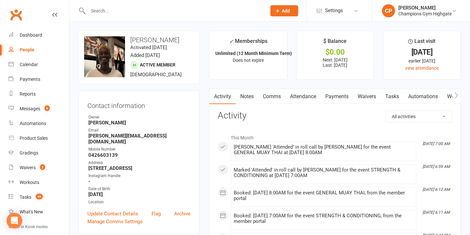
click at [298, 96] on link "Attendance" at bounding box center [302, 96] width 35 height 15
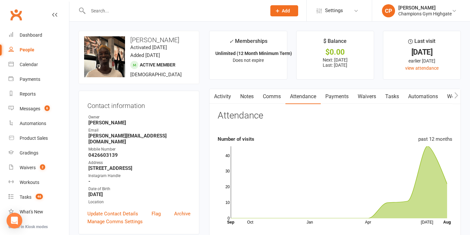
click at [280, 96] on link "Comms" at bounding box center [271, 96] width 27 height 15
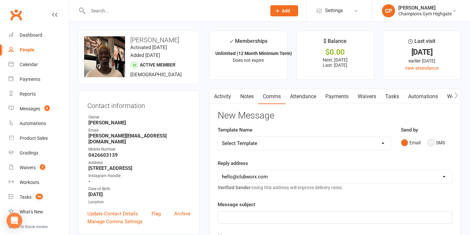
click at [433, 142] on button "SMS" at bounding box center [436, 142] width 18 height 12
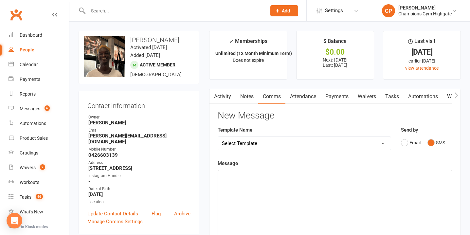
click at [339, 177] on p "﻿" at bounding box center [335, 176] width 226 height 8
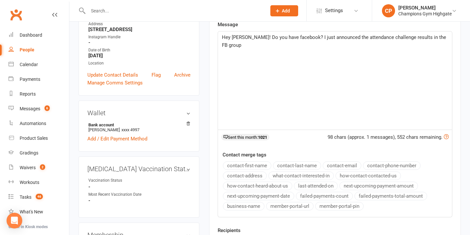
scroll to position [98, 0]
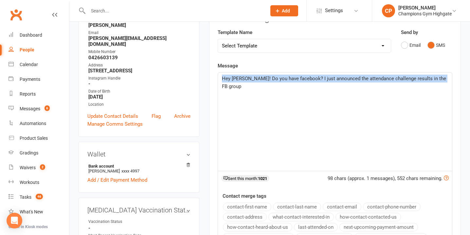
drag, startPoint x: 445, startPoint y: 79, endPoint x: 218, endPoint y: 80, distance: 227.2
click at [218, 80] on div "Hey [PERSON_NAME]! Do you have facebook? I just announced the attendance challe…" at bounding box center [335, 122] width 234 height 98
copy span "Hey [PERSON_NAME]! Do you have facebook? I just announced the attendance challe…"
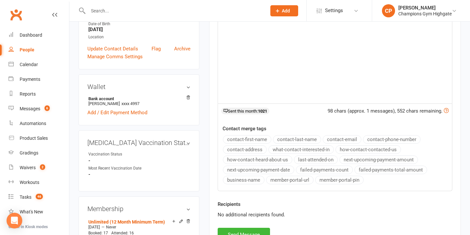
scroll to position [174, 0]
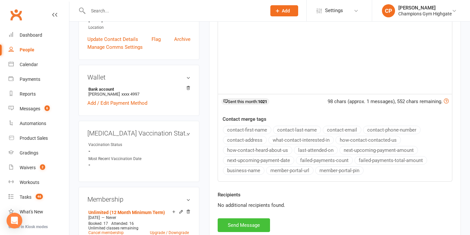
click at [244, 224] on button "Send Message" at bounding box center [244, 225] width 52 height 14
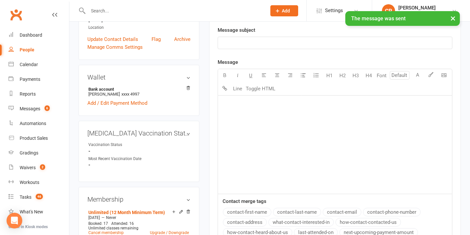
click at [165, 11] on div "× The message was sent" at bounding box center [231, 11] width 462 height 0
click at [105, 10] on input "text" at bounding box center [174, 10] width 176 height 9
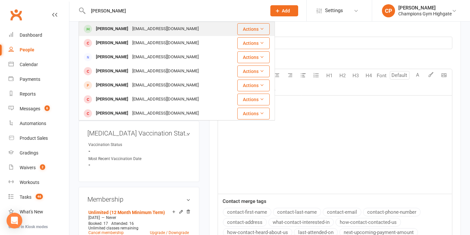
type input "siddhant"
click at [130, 30] on div "Siddhantsaini77@gmail.com" at bounding box center [165, 28] width 70 height 9
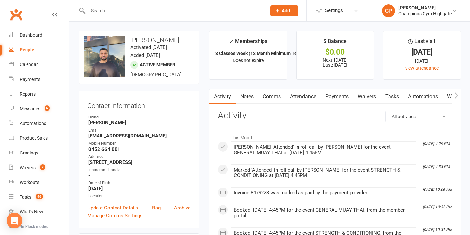
click at [276, 97] on link "Comms" at bounding box center [271, 96] width 27 height 15
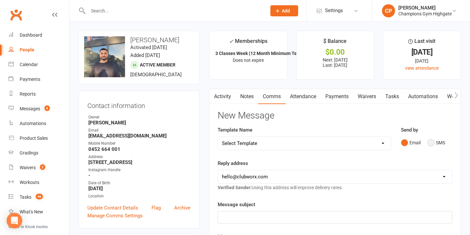
click at [434, 142] on button "SMS" at bounding box center [436, 142] width 18 height 12
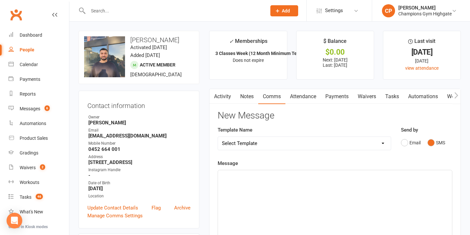
click at [228, 181] on div "﻿" at bounding box center [335, 219] width 234 height 98
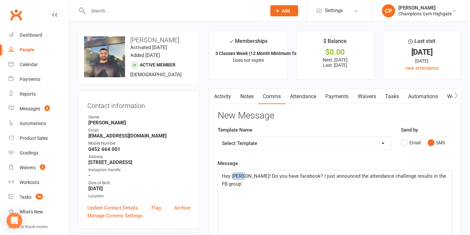
drag, startPoint x: 245, startPoint y: 177, endPoint x: 233, endPoint y: 177, distance: 12.4
click at [233, 177] on span "Hey James! Do you have facebook? I just announced the attendance challenge resu…" at bounding box center [335, 180] width 226 height 14
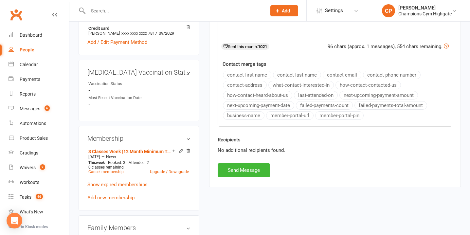
scroll to position [230, 0]
click at [248, 169] on button "Send Message" at bounding box center [244, 170] width 52 height 14
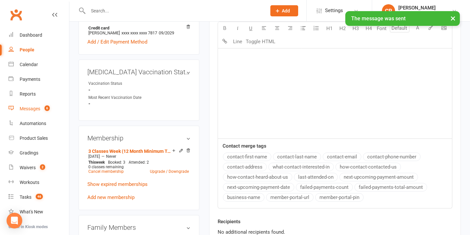
click at [32, 111] on link "Messages 6" at bounding box center [39, 108] width 61 height 15
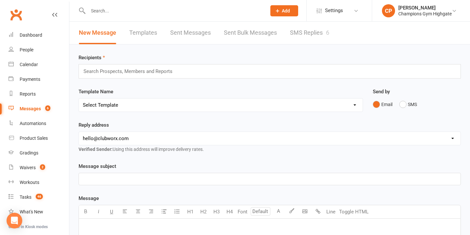
click at [281, 11] on button "Add" at bounding box center [284, 10] width 28 height 11
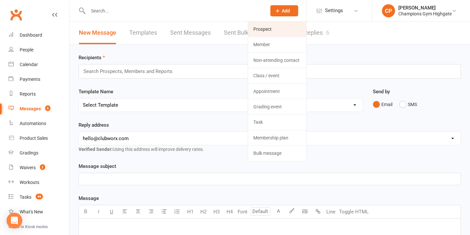
click at [281, 25] on link "Prospect" at bounding box center [277, 29] width 58 height 15
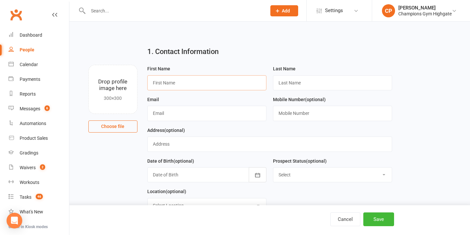
click at [161, 79] on input "text" at bounding box center [206, 82] width 119 height 15
paste input "Joel Nankiville"
drag, startPoint x: 186, startPoint y: 82, endPoint x: 164, endPoint y: 82, distance: 22.3
click at [164, 82] on input "Joel Nankiville" at bounding box center [206, 82] width 119 height 15
type input "Joel"
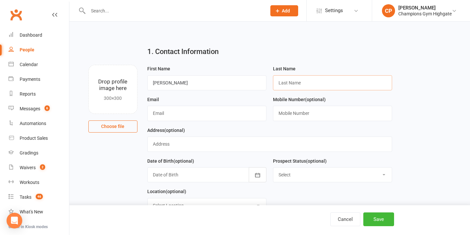
click at [295, 77] on input "text" at bounding box center [332, 82] width 119 height 15
paste input "Nankiville"
type input "Nankiville"
click at [185, 116] on input "text" at bounding box center [206, 113] width 119 height 15
paste input "joelnankiville@gmail.com"
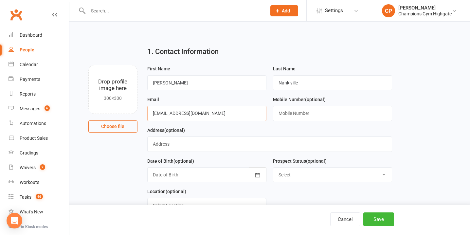
type input "joelnankiville@gmail.com"
click at [312, 115] on input "text" at bounding box center [332, 113] width 119 height 15
paste input "+61419967558"
type input "+61419967558"
click at [192, 174] on div at bounding box center [206, 174] width 119 height 15
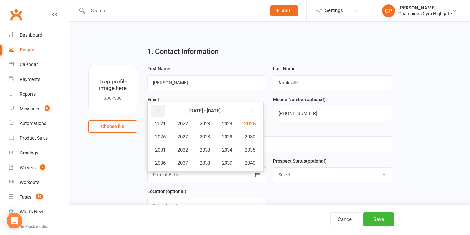
click at [160, 112] on button "button" at bounding box center [158, 111] width 14 height 12
click at [159, 109] on icon "button" at bounding box center [157, 110] width 5 height 5
click at [249, 166] on span "1980" at bounding box center [249, 163] width 10 height 6
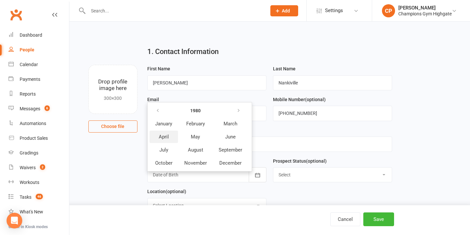
click at [168, 139] on span "April" at bounding box center [164, 137] width 10 height 6
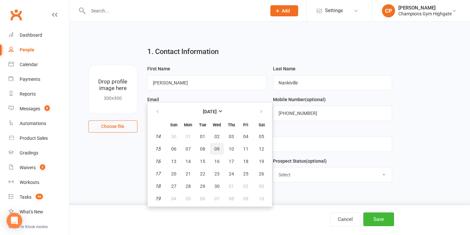
click at [218, 146] on button "09" at bounding box center [217, 149] width 14 height 12
type input "09 Apr 1980"
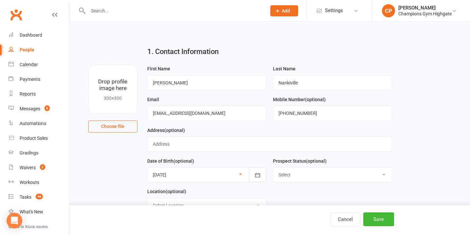
click at [290, 177] on select "Select Initial Contact Follow-up Call Follow-up Email Almost Ready Not Ready No…" at bounding box center [332, 175] width 118 height 14
select select "Initial Contact"
click at [273, 168] on select "Select Initial Contact Follow-up Call Follow-up Email Almost Ready Not Ready No…" at bounding box center [332, 175] width 118 height 14
click at [383, 217] on button "Save" at bounding box center [378, 219] width 31 height 14
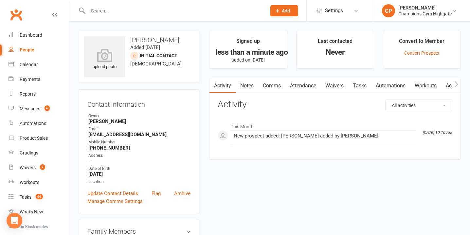
drag, startPoint x: 247, startPoint y: 83, endPoint x: 263, endPoint y: 83, distance: 16.4
click at [247, 83] on link "Notes" at bounding box center [247, 85] width 23 height 15
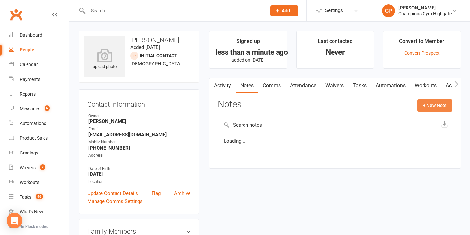
click at [435, 104] on button "+ New Note" at bounding box center [434, 106] width 35 height 12
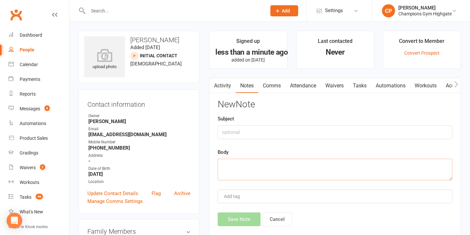
click at [299, 169] on textarea at bounding box center [335, 170] width 235 height 22
paste textarea "WHY NOW? Relatively fit but looking for a community based sport INFO Started cr…"
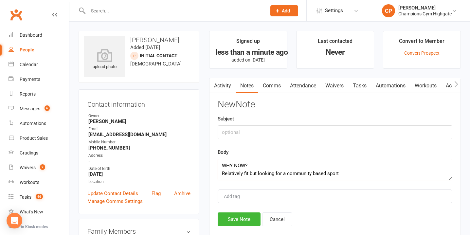
scroll to position [43, 0]
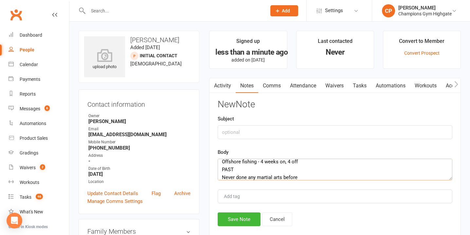
type textarea "WHY NOW? Relatively fit but looking for a community based sport INFO Started cr…"
click at [273, 131] on input "text" at bounding box center [335, 132] width 235 height 14
type input "INFO"
click at [253, 217] on button "Save Note" at bounding box center [239, 219] width 43 height 14
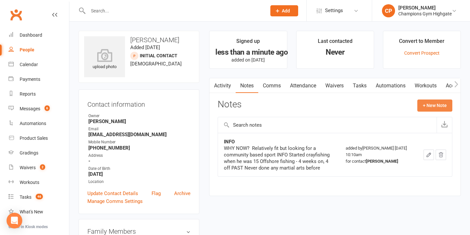
click at [436, 107] on button "+ New Note" at bounding box center [434, 106] width 35 height 12
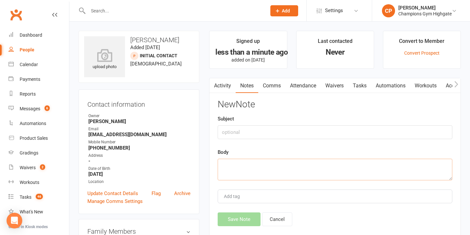
click at [258, 174] on textarea at bounding box center [335, 170] width 235 height 22
paste textarea "Wants a sense of community and something he can do to socialise with his son Ma…"
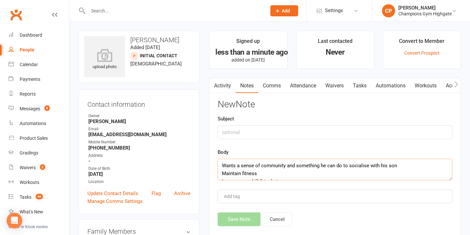
scroll to position [12, 0]
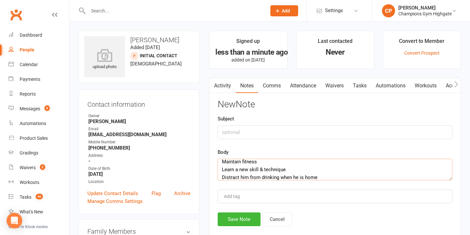
type textarea "Wants a sense of community and something he can do to socialise with his son Ma…"
click at [248, 131] on input "text" at bounding box center [335, 132] width 235 height 14
type input "GOALS"
click at [243, 216] on button "Save Note" at bounding box center [239, 219] width 43 height 14
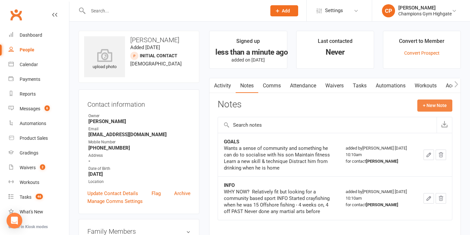
click at [440, 105] on button "+ New Note" at bounding box center [434, 106] width 35 height 12
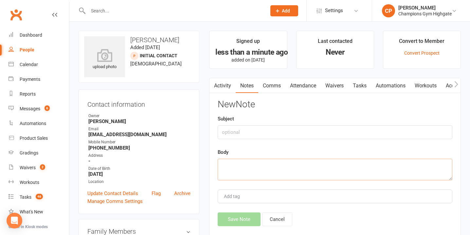
click at [257, 170] on textarea at bounding box center [335, 170] width 235 height 22
paste textarea "CURRENT When not working he runs SCHEDULE FIFO Aim to train 3 times a week Pref…"
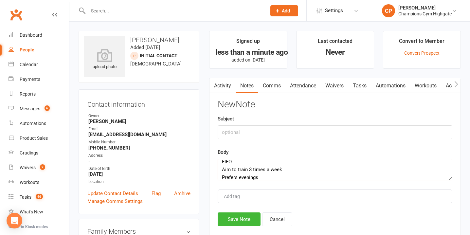
type textarea "CURRENT When not working he runs SCHEDULE FIFO Aim to train 3 times a week Pref…"
click at [245, 130] on input "text" at bounding box center [335, 132] width 235 height 14
type input "CURRENT and SCHEDULE"
click at [237, 226] on button "Save Note" at bounding box center [239, 219] width 43 height 14
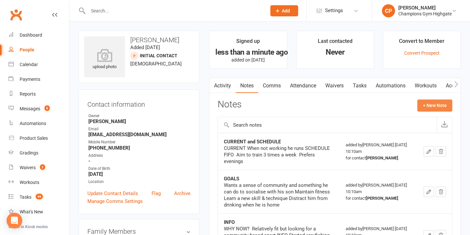
click at [436, 106] on button "+ New Note" at bounding box center [434, 106] width 35 height 12
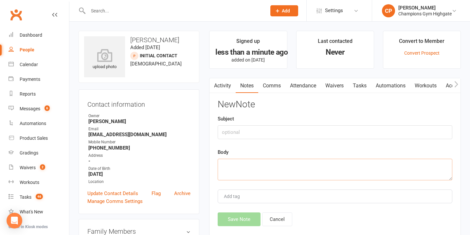
click at [319, 163] on textarea at bounding box center [335, 170] width 235 height 22
paste textarea "Didn’t understand the concept of a free trial class he wanted to do 3 ftts but …"
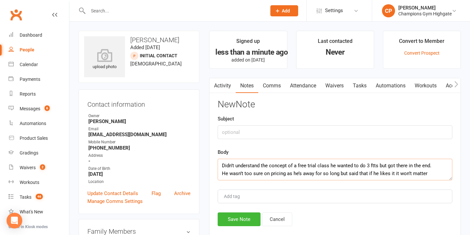
type textarea "Didn’t understand the concept of a free trial class he wanted to do 3 ftts but …"
click at [308, 136] on input "text" at bounding box center [335, 132] width 235 height 14
type input "NOTES from ASANA"
click at [246, 217] on button "Save Note" at bounding box center [239, 219] width 43 height 14
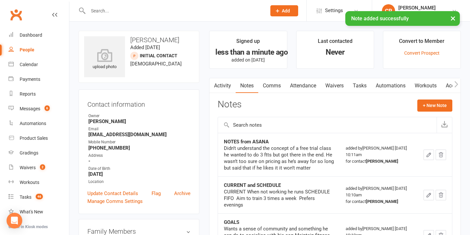
click at [309, 83] on link "Attendance" at bounding box center [302, 85] width 35 height 15
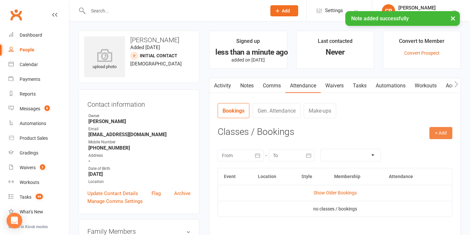
click at [435, 133] on button "+ Add" at bounding box center [440, 133] width 23 height 12
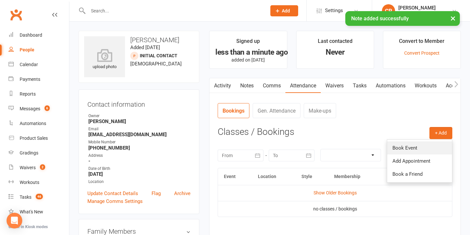
click at [398, 150] on link "Book Event" at bounding box center [419, 147] width 65 height 13
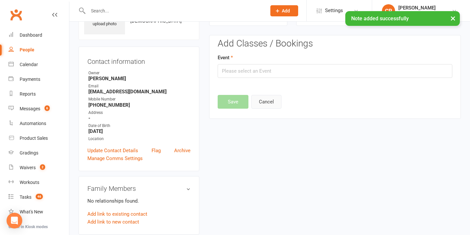
scroll to position [45, 0]
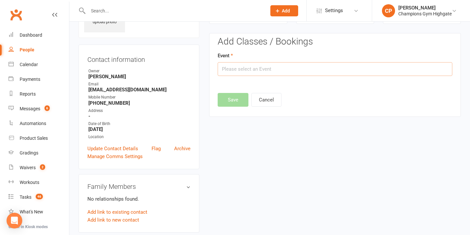
click at [274, 74] on input "text" at bounding box center [335, 69] width 235 height 14
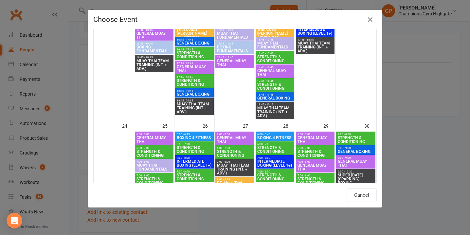
scroll to position [1412, 0]
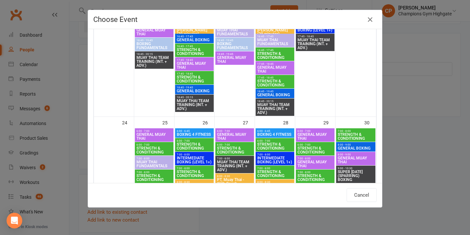
click at [187, 91] on span "GENERAL BOXING" at bounding box center [194, 91] width 36 height 4
type input "GENERAL BOXING - Aug 19, 2025 6:45:00 PM"
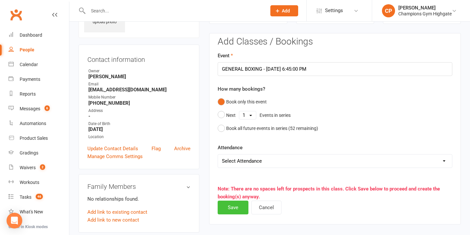
click at [233, 212] on button "Save" at bounding box center [233, 208] width 31 height 14
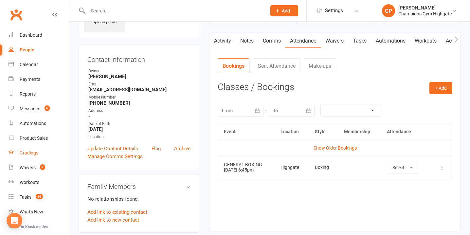
click at [33, 158] on link "Gradings" at bounding box center [39, 153] width 61 height 15
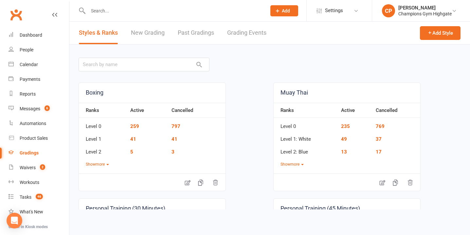
click at [247, 36] on link "Grading Events" at bounding box center [246, 33] width 39 height 23
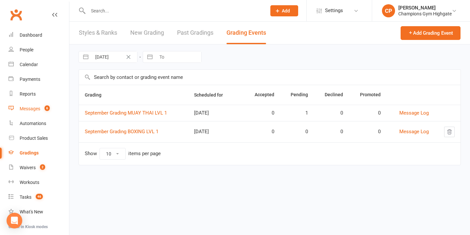
click at [49, 106] on link "Messages 6" at bounding box center [39, 108] width 61 height 15
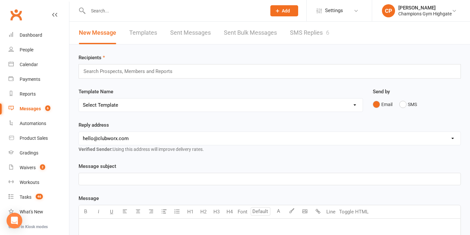
click at [309, 27] on link "SMS Replies 6" at bounding box center [309, 33] width 39 height 23
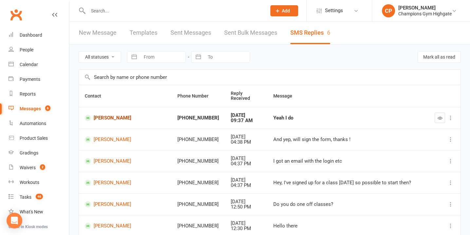
click at [109, 115] on link "James Barac" at bounding box center [125, 118] width 81 height 6
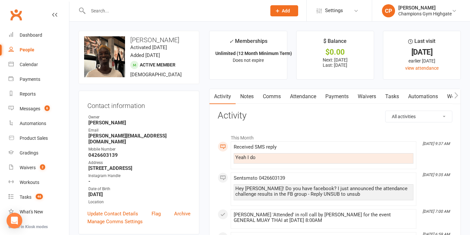
click at [249, 95] on link "Notes" at bounding box center [247, 96] width 23 height 15
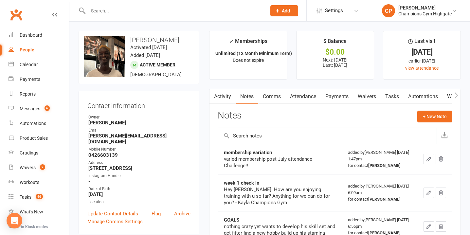
click at [276, 94] on link "Comms" at bounding box center [271, 96] width 27 height 15
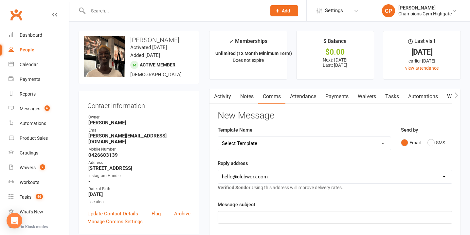
click at [370, 143] on select "Select Template [SMS] 14 days non-attendance sms [Email] A. First Timer Trial […" at bounding box center [304, 143] width 173 height 13
select select "14"
click at [218, 137] on select "Select Template [SMS] 14 days non-attendance sms [Email] A. First Timer Trial […" at bounding box center [304, 143] width 173 height 13
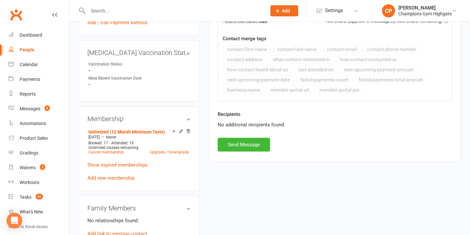
scroll to position [303, 0]
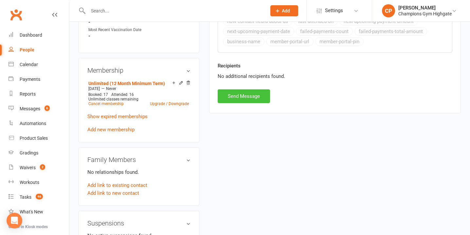
click at [247, 100] on button "Send Message" at bounding box center [244, 96] width 52 height 14
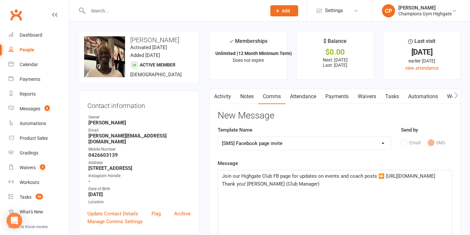
select select
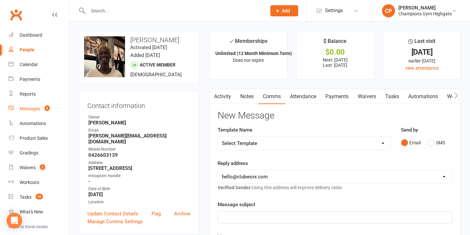
click at [24, 103] on link "Messages 6" at bounding box center [39, 108] width 61 height 15
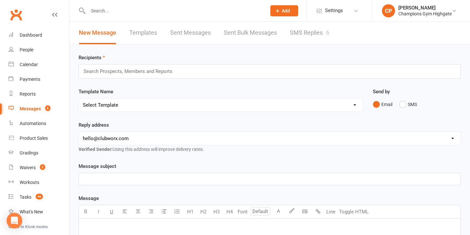
click at [313, 35] on link "SMS Replies 6" at bounding box center [309, 33] width 39 height 23
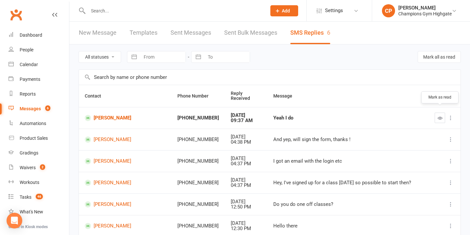
click at [440, 116] on icon "button" at bounding box center [440, 118] width 5 height 5
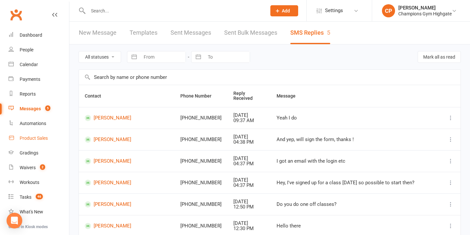
click at [33, 135] on link "Product Sales" at bounding box center [39, 138] width 61 height 15
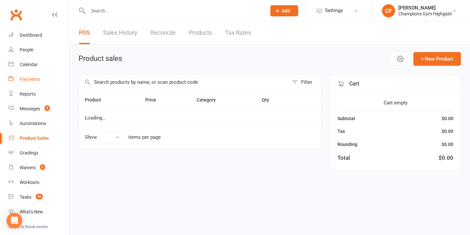
select select "10"
click at [37, 88] on link "Reports" at bounding box center [39, 94] width 61 height 15
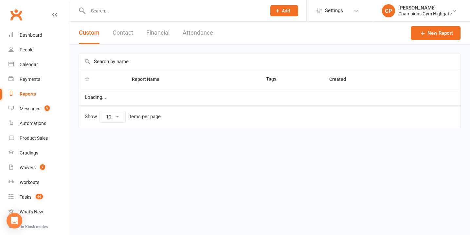
select select "100"
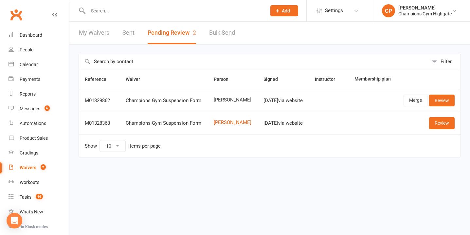
click at [187, 10] on input "text" at bounding box center [174, 10] width 176 height 9
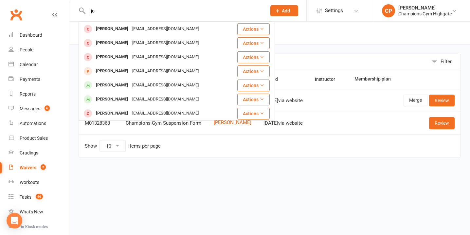
type input "j"
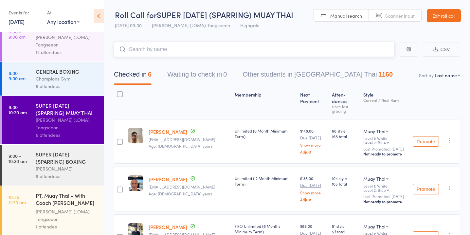
scroll to position [54, 0]
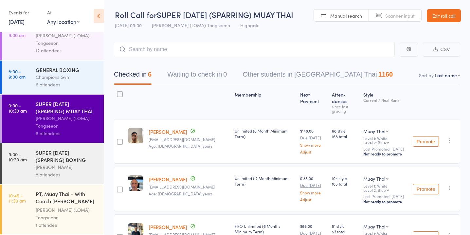
click at [70, 155] on div "SUPER [DATE] (SPARRING) BOXING" at bounding box center [67, 156] width 63 height 14
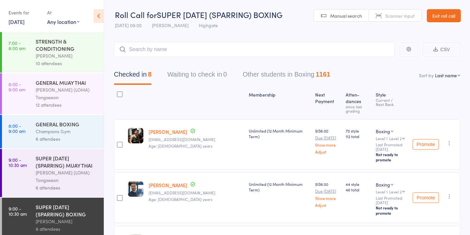
click at [67, 53] on div "[PERSON_NAME]" at bounding box center [67, 56] width 63 height 8
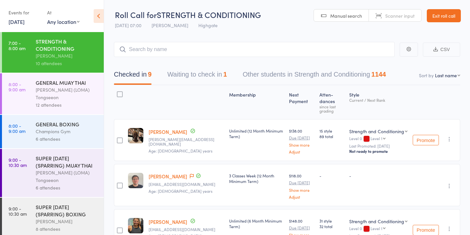
click at [169, 77] on div "Checked in 9 Waiting to check in 1 Other students in Strength and Conditioning …" at bounding box center [250, 75] width 288 height 17
click at [86, 81] on div "GENERAL MUAY THAI" at bounding box center [67, 82] width 63 height 7
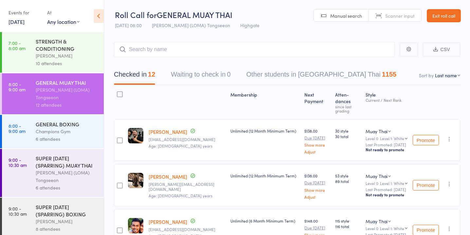
click at [74, 136] on div "6 attendees" at bounding box center [67, 139] width 63 height 8
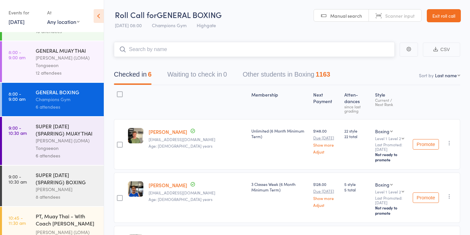
scroll to position [35, 0]
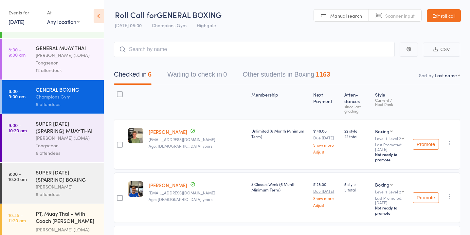
click at [74, 136] on div "[PERSON_NAME] (LOMA) Tongseeon" at bounding box center [67, 141] width 63 height 15
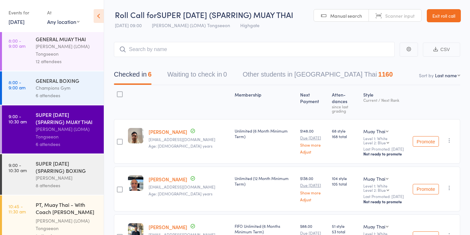
scroll to position [54, 0]
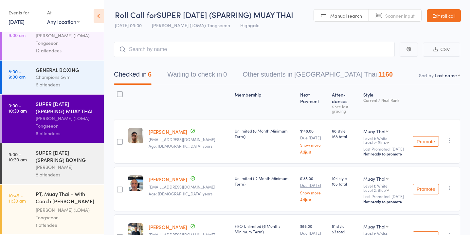
click at [73, 169] on div "[PERSON_NAME]" at bounding box center [67, 167] width 63 height 8
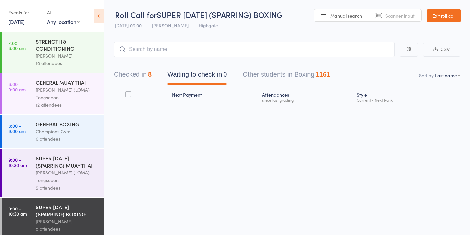
click at [146, 80] on button "Checked in 8" at bounding box center [133, 75] width 38 height 17
